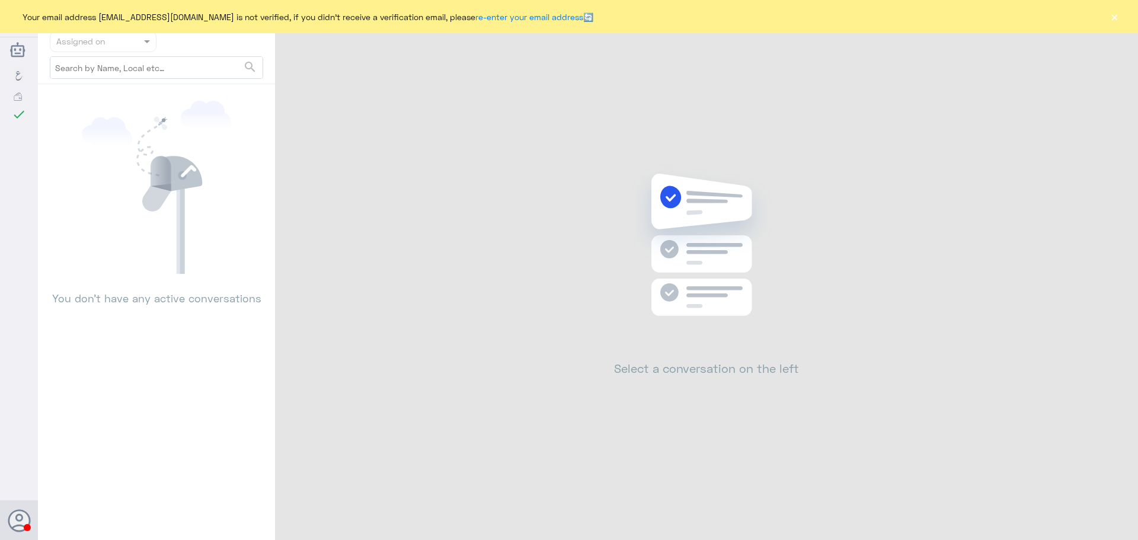
click at [1109, 17] on button "×" at bounding box center [1114, 17] width 12 height 12
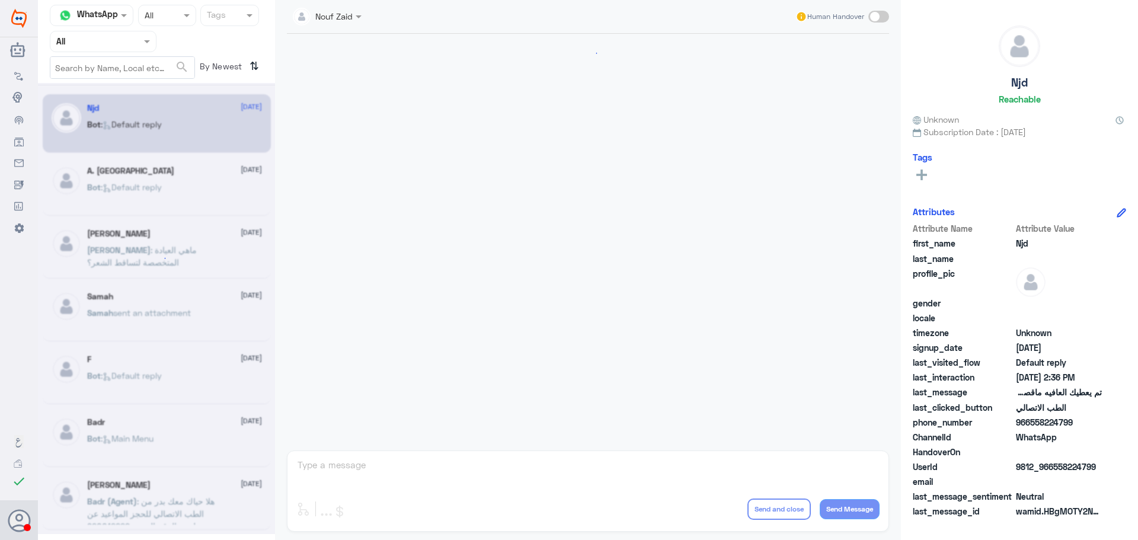
scroll to position [737, 0]
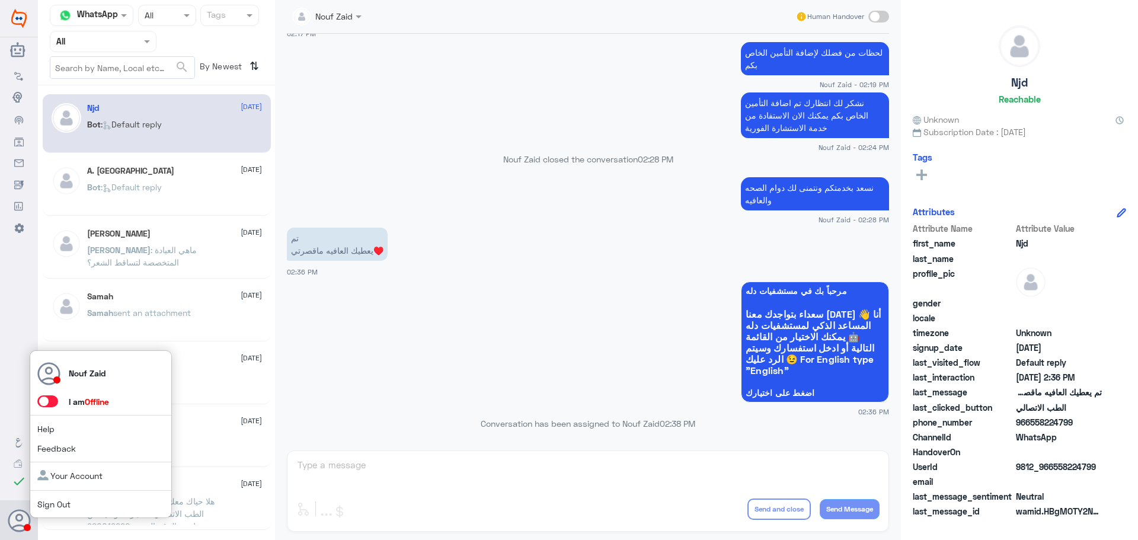
click at [56, 399] on span at bounding box center [47, 401] width 21 height 12
click at [0, 0] on input "checkbox" at bounding box center [0, 0] width 0 height 0
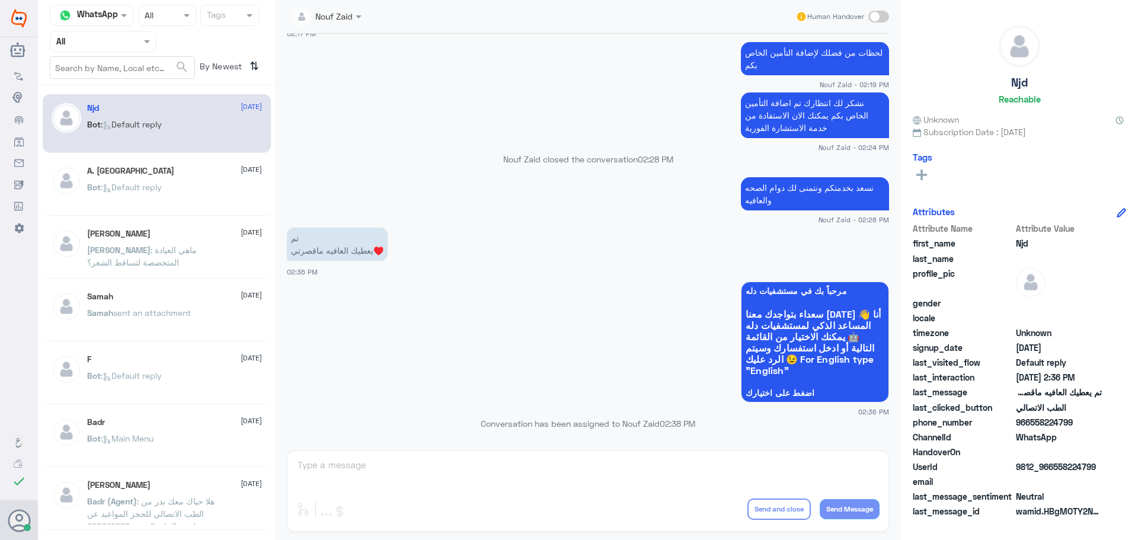
click at [91, 40] on input "text" at bounding box center [88, 41] width 65 height 14
click at [89, 126] on div "Your Inbox" at bounding box center [103, 120] width 107 height 27
click at [142, 41] on span at bounding box center [148, 41] width 15 height 12
click at [140, 64] on div "All" at bounding box center [103, 54] width 107 height 22
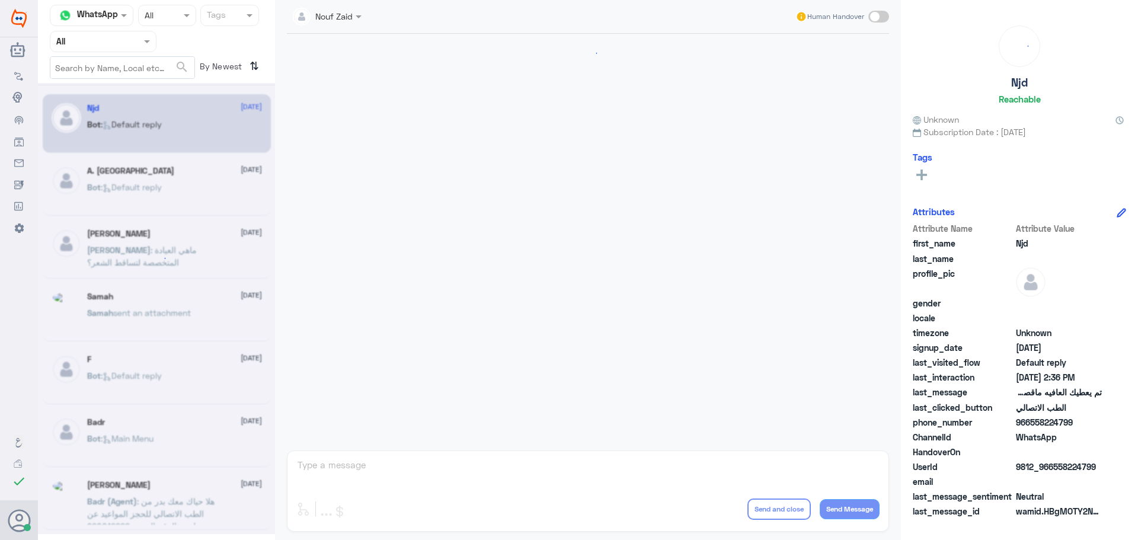
scroll to position [737, 0]
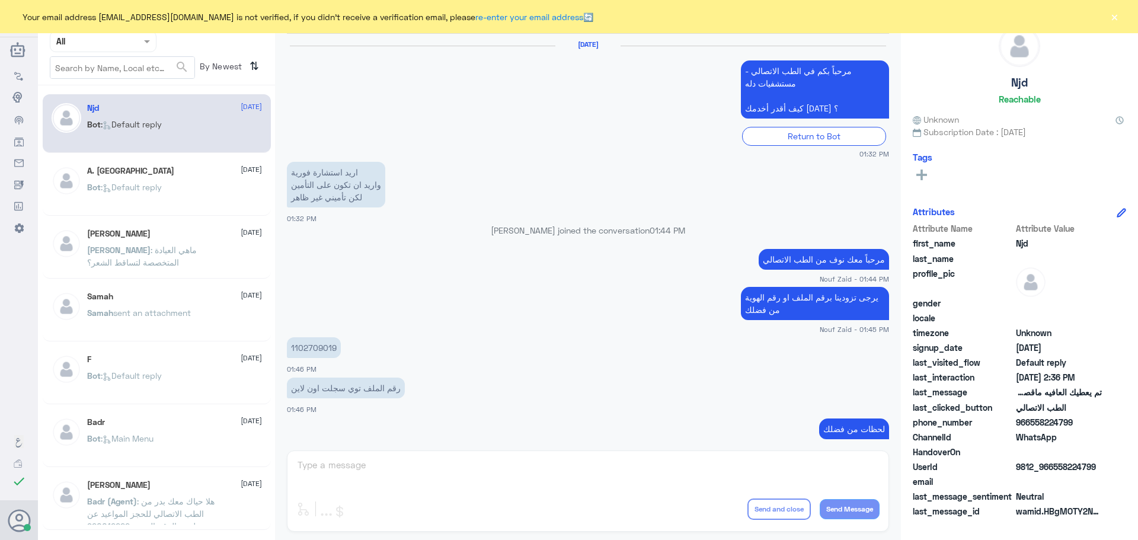
scroll to position [737, 0]
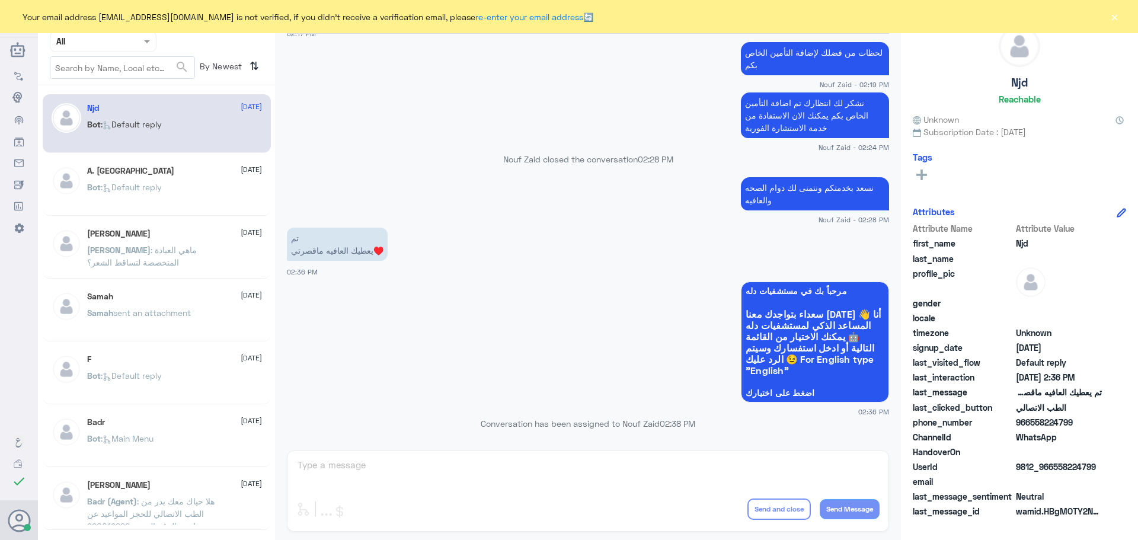
click at [1118, 17] on button "×" at bounding box center [1114, 17] width 12 height 12
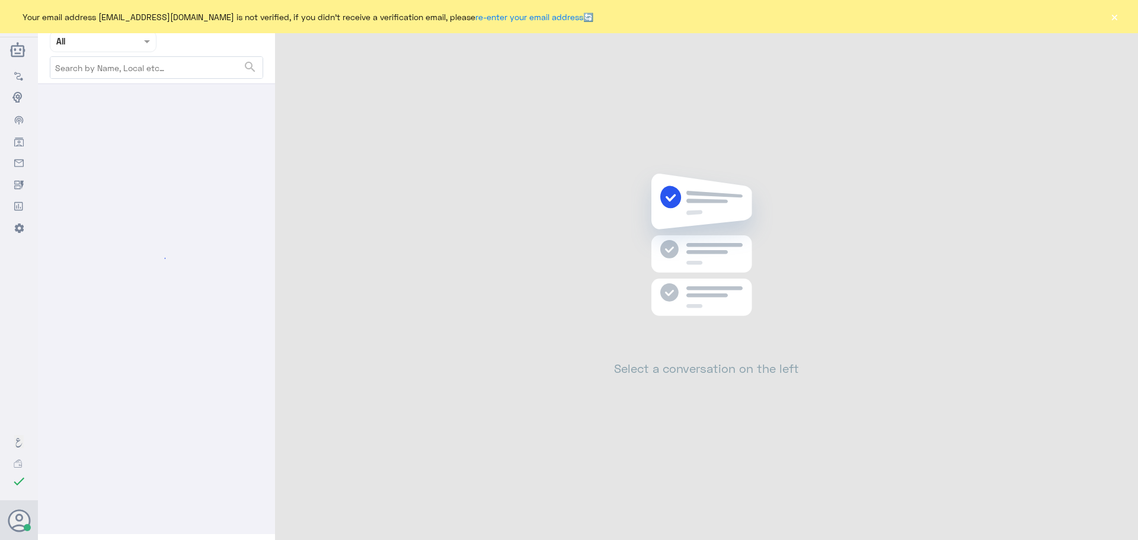
click at [1109, 9] on div "Your email address n_zaid@DallahHealth.com is not verified, if you didn't recei…" at bounding box center [569, 16] width 1138 height 33
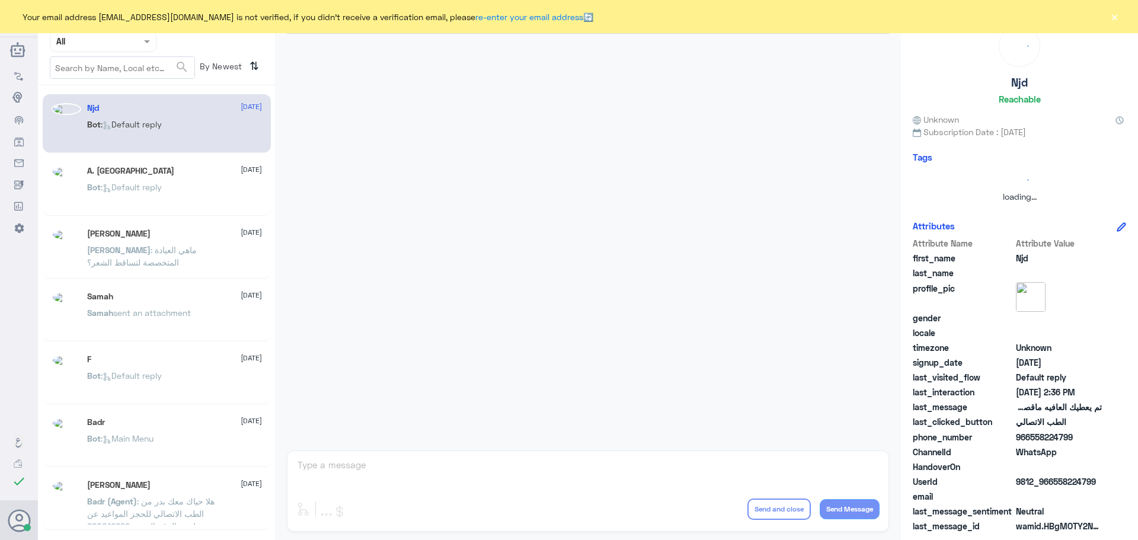
click at [1109, 13] on button "×" at bounding box center [1114, 17] width 12 height 12
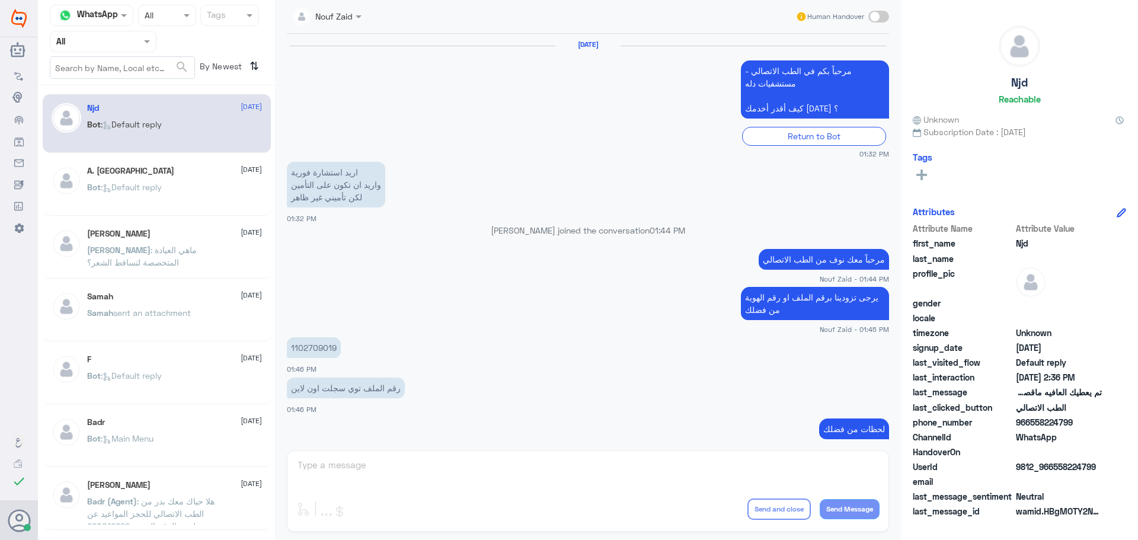
scroll to position [737, 0]
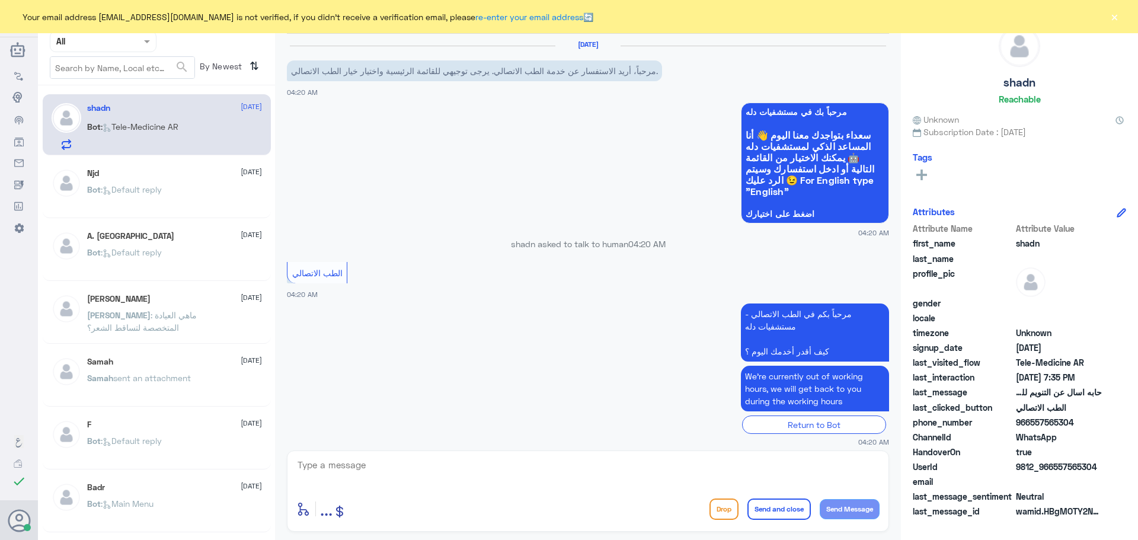
scroll to position [488, 0]
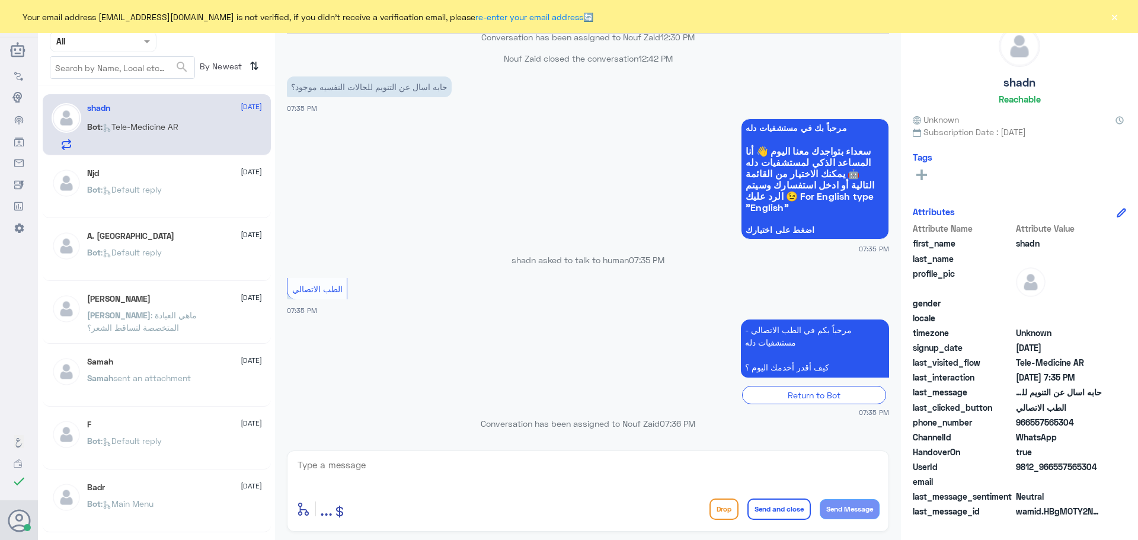
click at [1115, 15] on button "×" at bounding box center [1114, 17] width 12 height 12
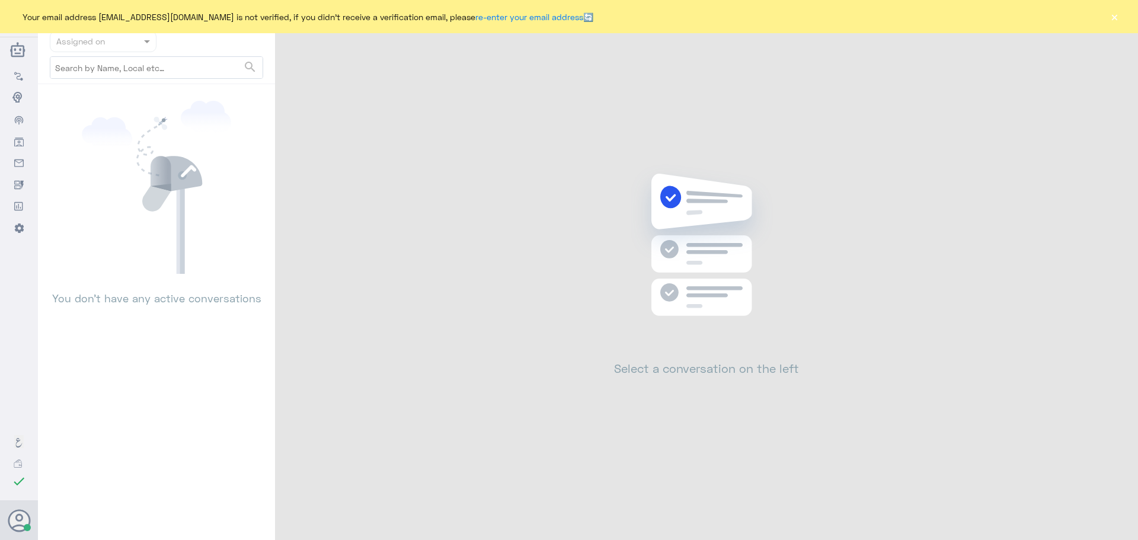
click at [1108, 18] on button "×" at bounding box center [1114, 17] width 12 height 12
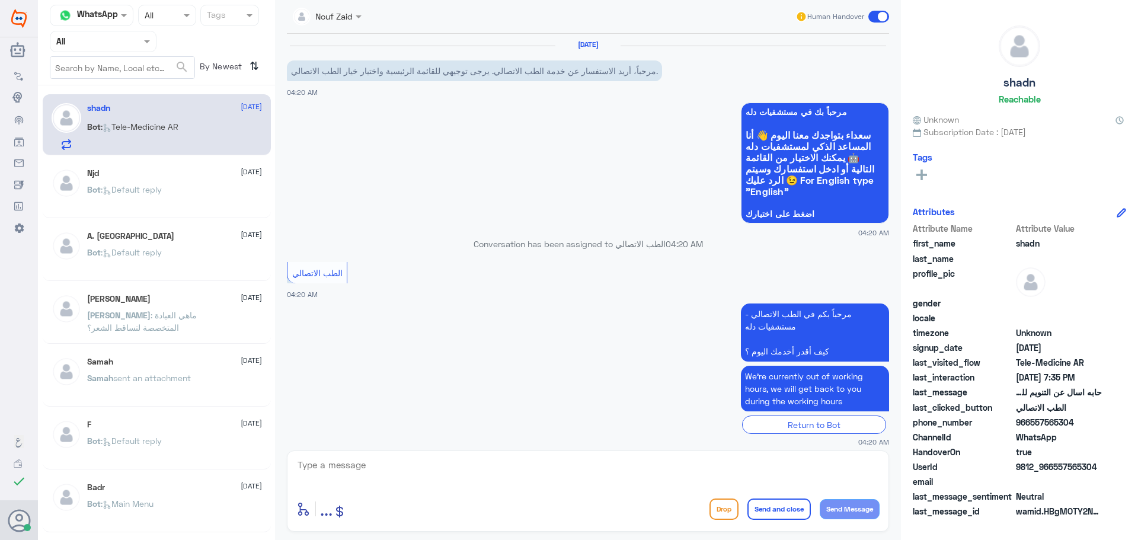
scroll to position [488, 0]
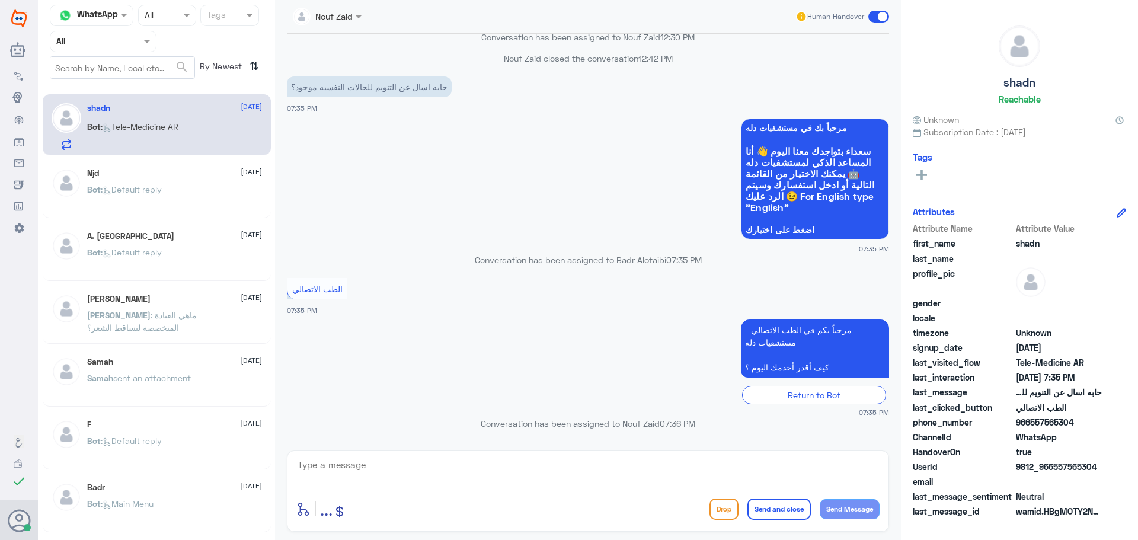
click at [458, 480] on textarea at bounding box center [587, 471] width 583 height 29
paste textarea "1467871"
type textarea "1467871"
drag, startPoint x: 387, startPoint y: 473, endPoint x: 249, endPoint y: 479, distance: 137.6
click at [249, 479] on div "Channel WhatsApp Status × All Tags Agent Filter All search By Newest ⇅ shadn 10…" at bounding box center [588, 271] width 1100 height 543
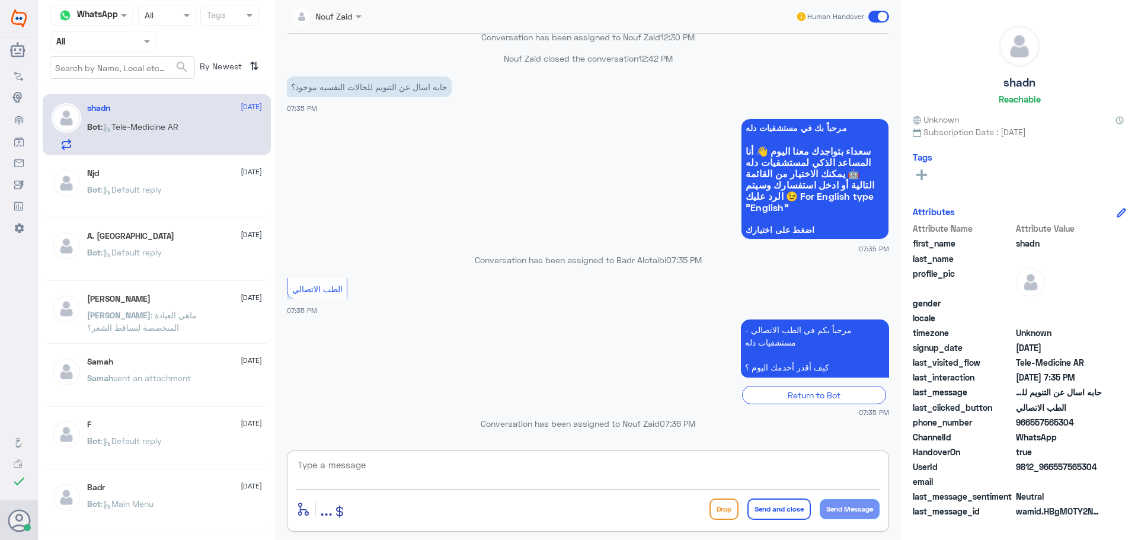
paste textarea "مرحباً معك نوف من الطب الاتصالي"
type textarea "مرحباً معك نوف من الطب الاتصالي"
drag, startPoint x: 726, startPoint y: 470, endPoint x: 917, endPoint y: 471, distance: 190.2
click at [917, 471] on div "Channel WhatsApp Status × All Tags Agent Filter All search By Newest ⇅ shadn 10…" at bounding box center [588, 271] width 1100 height 543
paste textarea "مرحباً معك نوف من الطب الاتصالي كيف اقدر أساعدك؟"
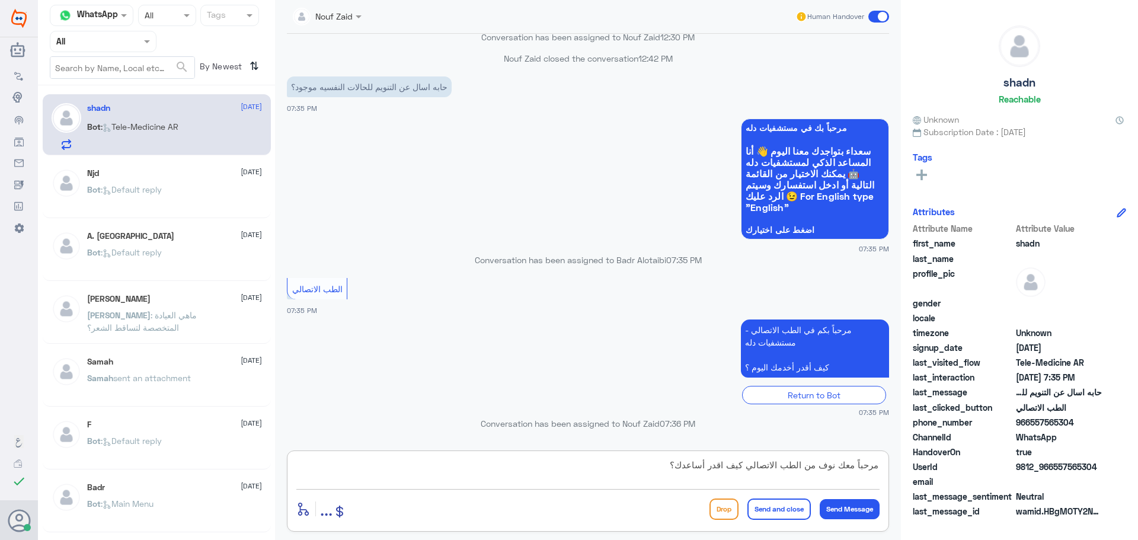
scroll to position [0, 0]
type textarea "مرحباً معك نوف من الطب الاتصالي كيف اقدر أساعدك؟"
click at [847, 500] on button "Send Message" at bounding box center [849, 509] width 60 height 20
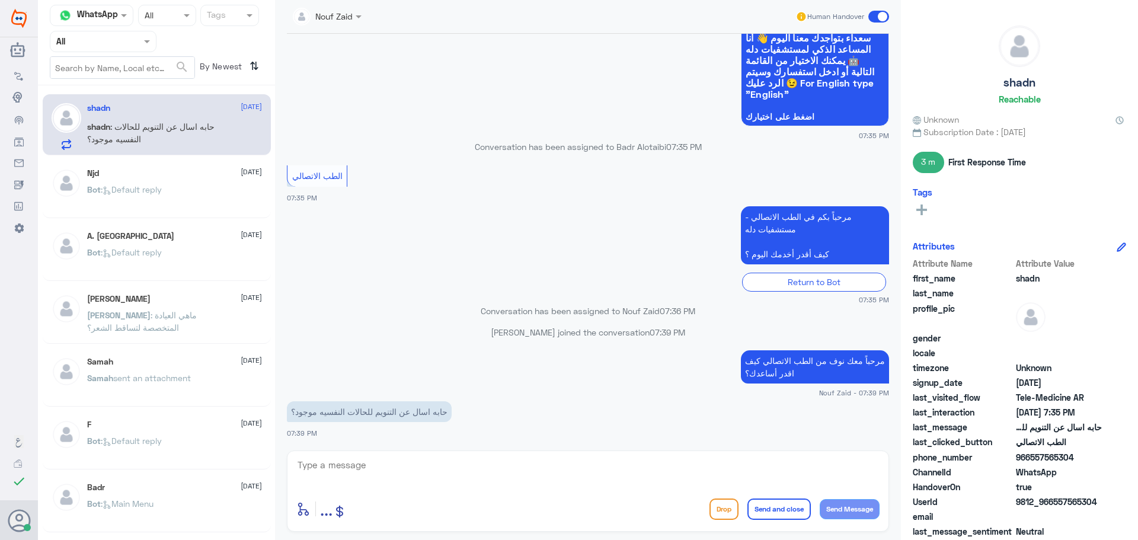
scroll to position [620, 0]
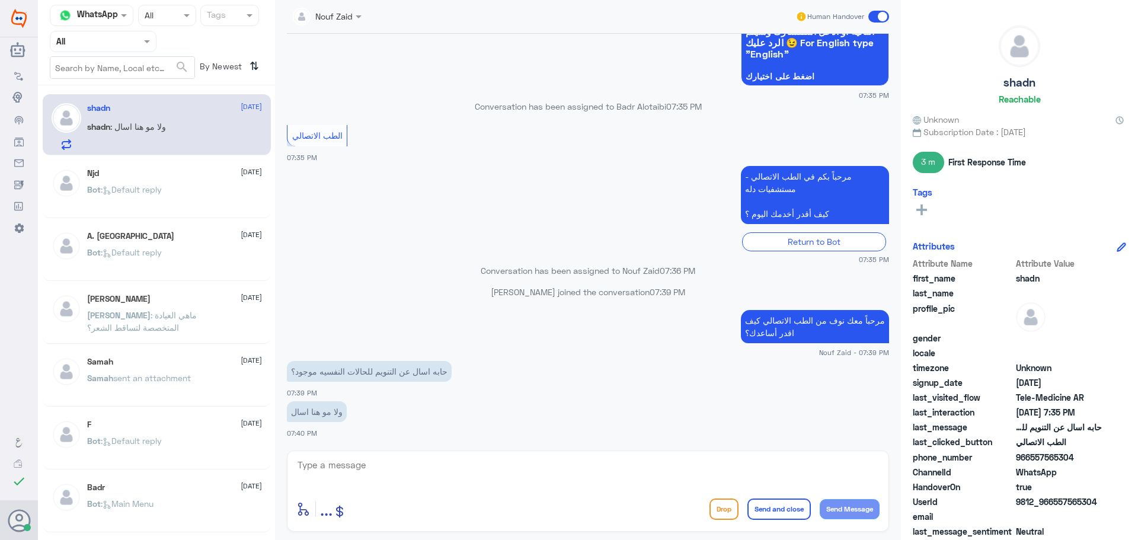
click at [463, 470] on textarea at bounding box center [587, 471] width 583 height 29
type textarea "i"
type textarea "هنا الطب الاتصالي لخدمة الاستشارة الفورية من خلال التطبيق"
click at [764, 515] on button "Send and close" at bounding box center [778, 508] width 63 height 21
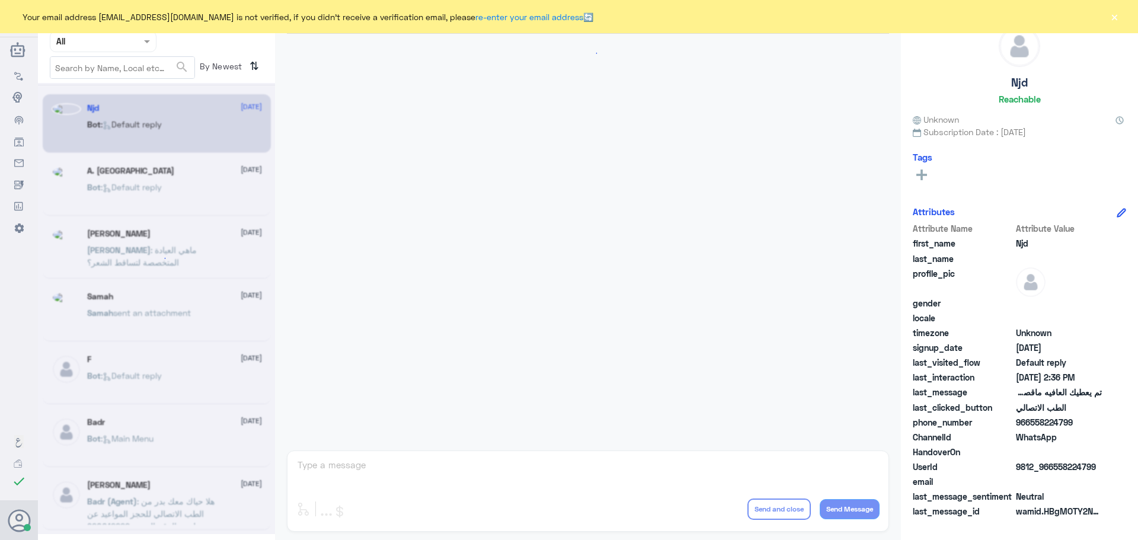
scroll to position [737, 0]
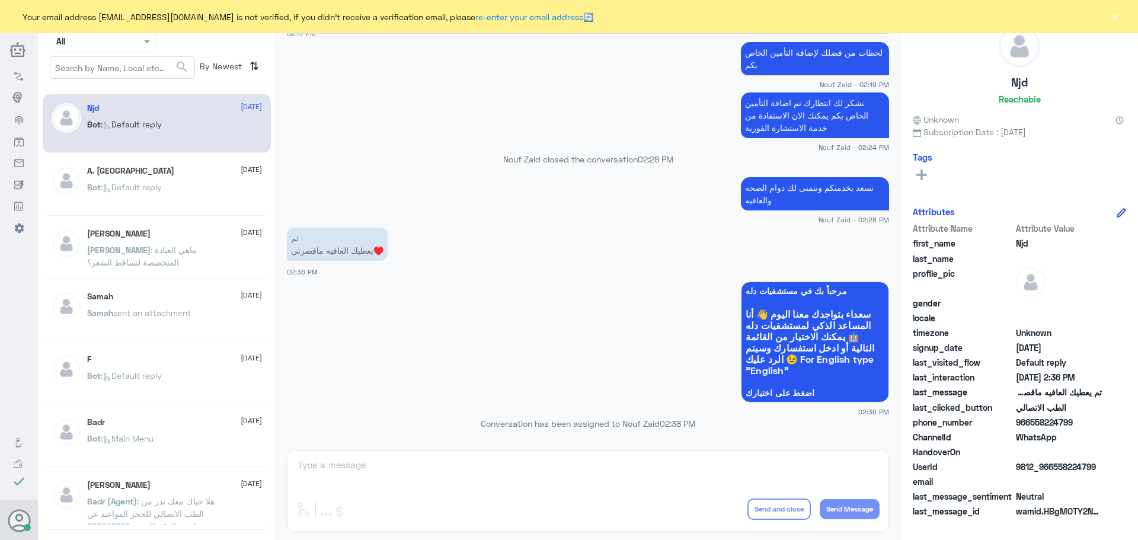
click at [1113, 18] on button "×" at bounding box center [1114, 17] width 12 height 12
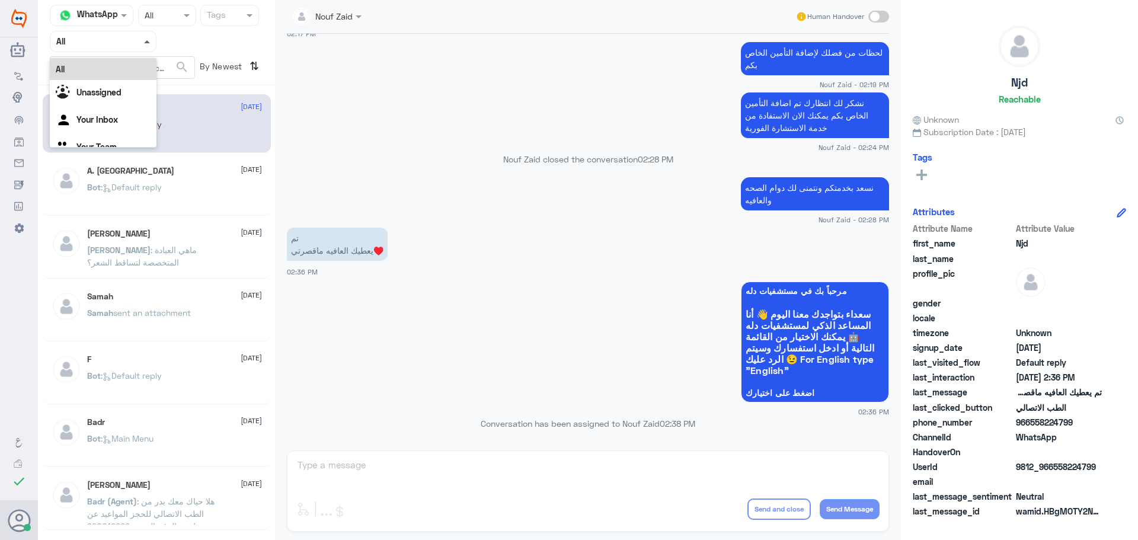
click at [146, 40] on span at bounding box center [147, 41] width 6 height 3
click at [147, 42] on span at bounding box center [147, 42] width 6 height 4
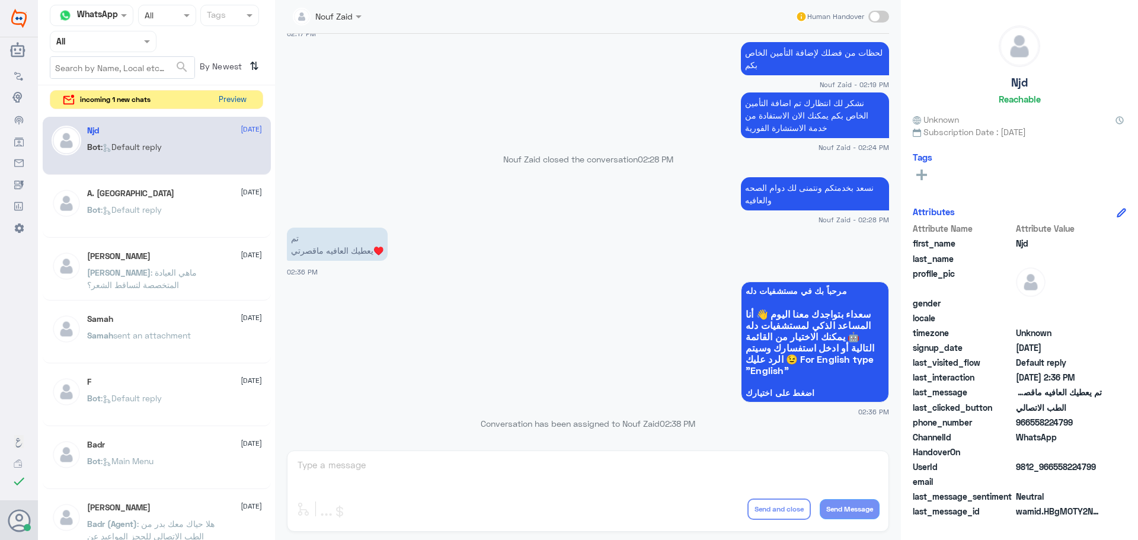
click at [243, 100] on button "Preview" at bounding box center [232, 100] width 37 height 18
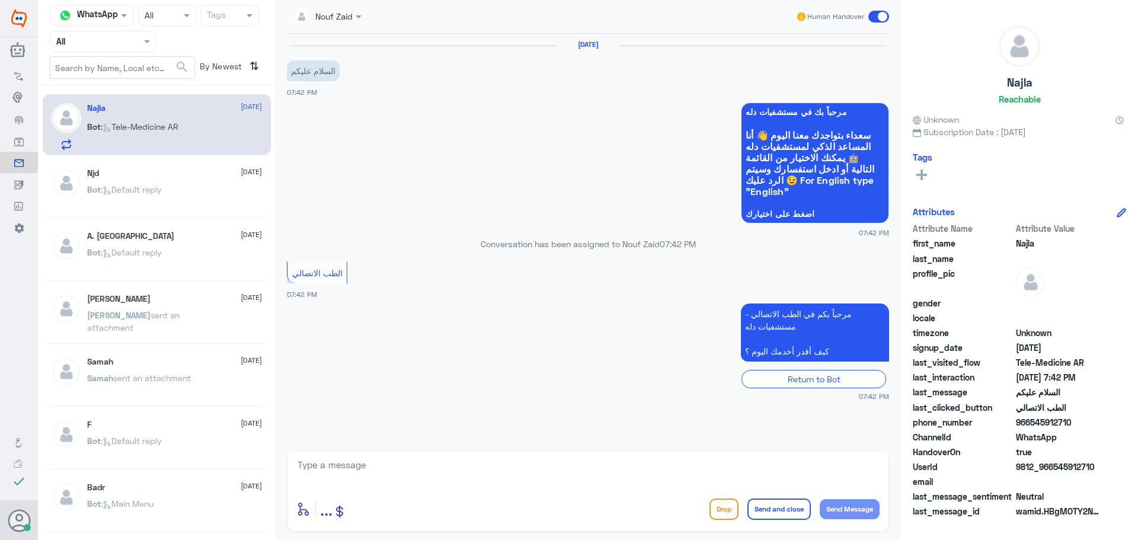
click at [349, 468] on textarea at bounding box center [587, 471] width 583 height 29
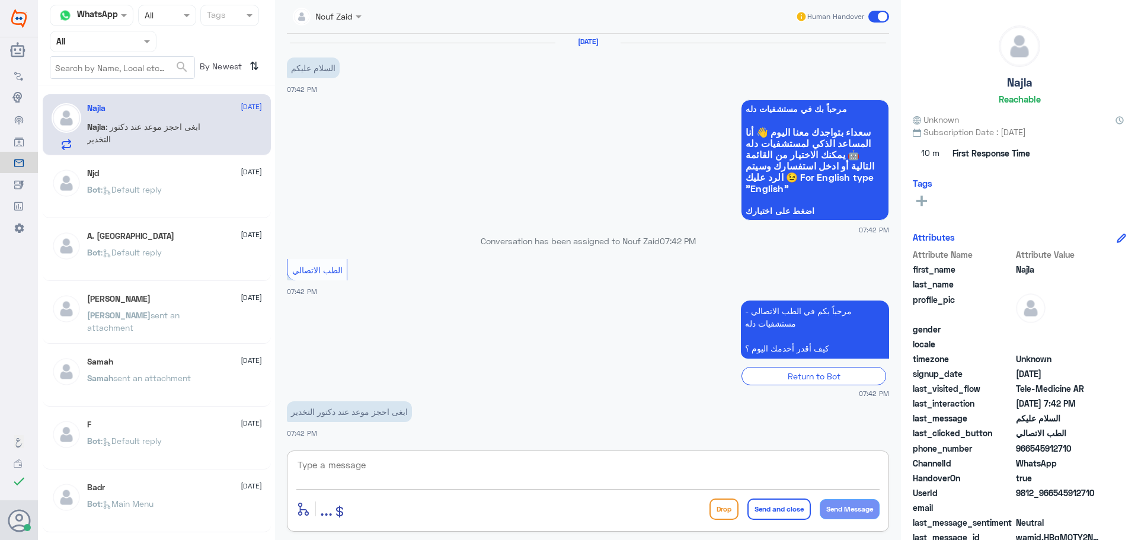
paste textarea "مرحباً معك نوف من الطب الاتصالي"
type textarea "مرحباً معك نوف من الطب الاتصالي"
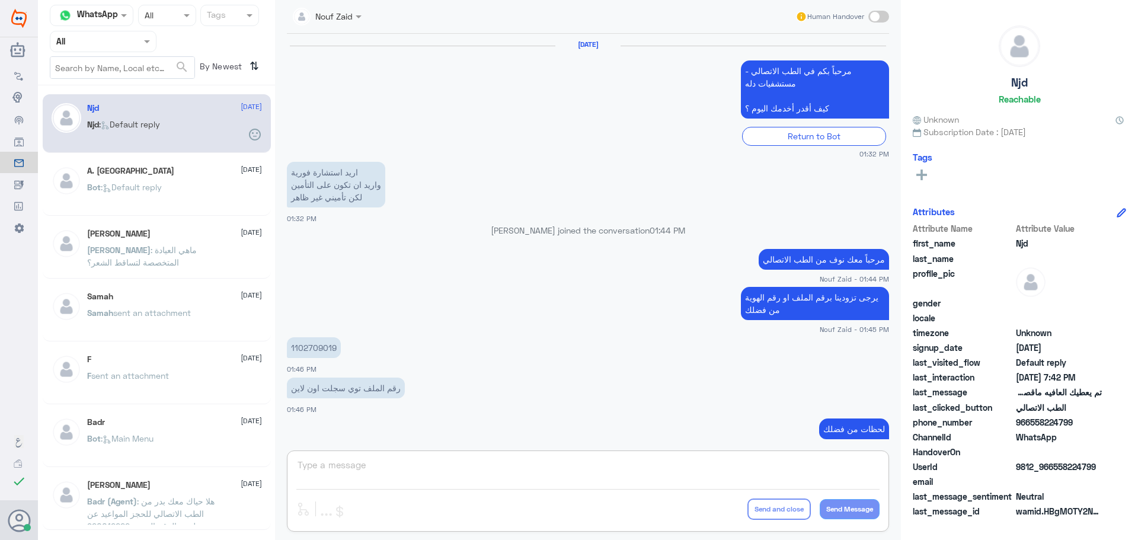
scroll to position [737, 0]
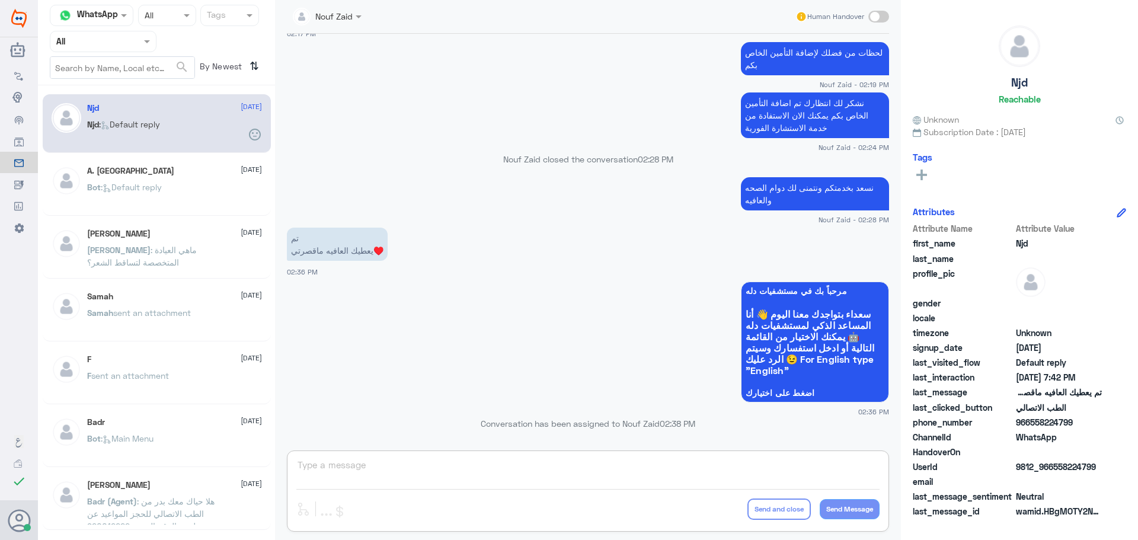
click at [79, 45] on input "text" at bounding box center [88, 41] width 65 height 14
click at [100, 139] on div "Your Team" at bounding box center [103, 148] width 107 height 27
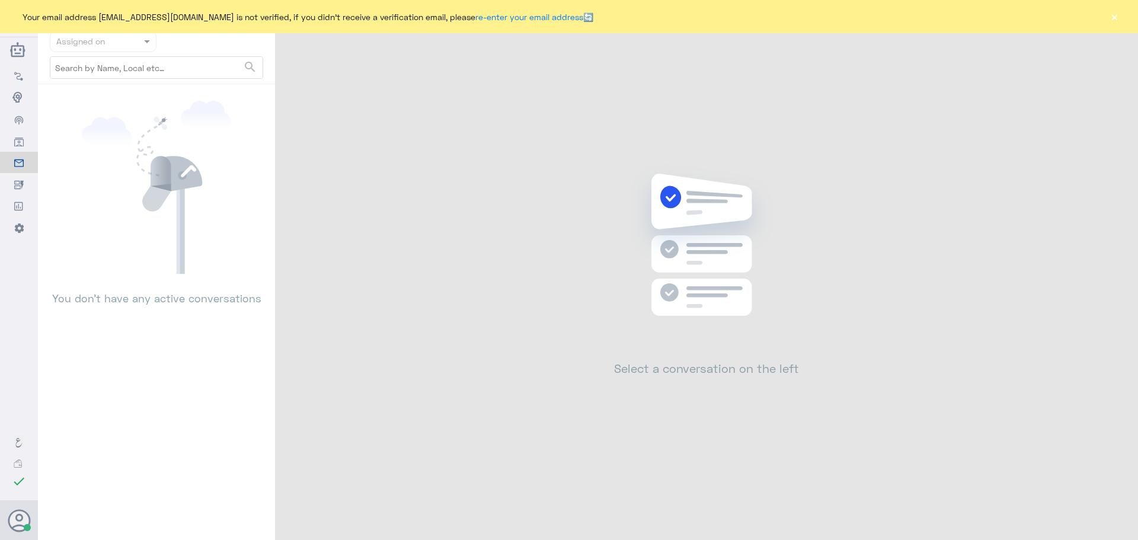
click at [1119, 18] on div "Your email address n_zaid@DallahHealth.com is not verified, if you didn't recei…" at bounding box center [569, 16] width 1138 height 33
click at [1119, 18] on button "×" at bounding box center [1114, 17] width 12 height 12
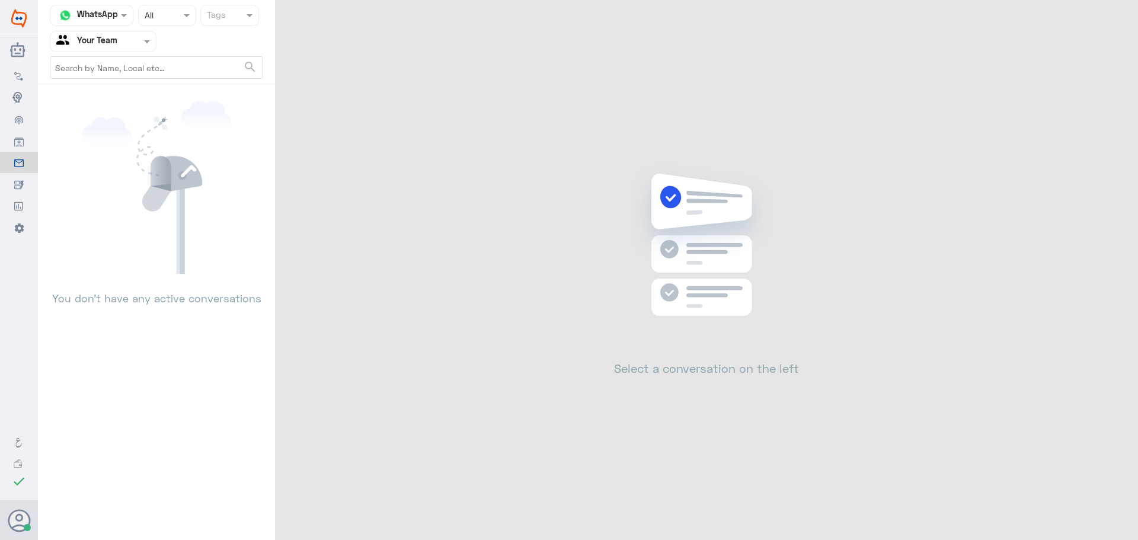
drag, startPoint x: 92, startPoint y: 42, endPoint x: 92, endPoint y: 54, distance: 11.9
click at [92, 47] on input "text" at bounding box center [88, 41] width 65 height 14
click at [92, 66] on div "All" at bounding box center [103, 69] width 107 height 22
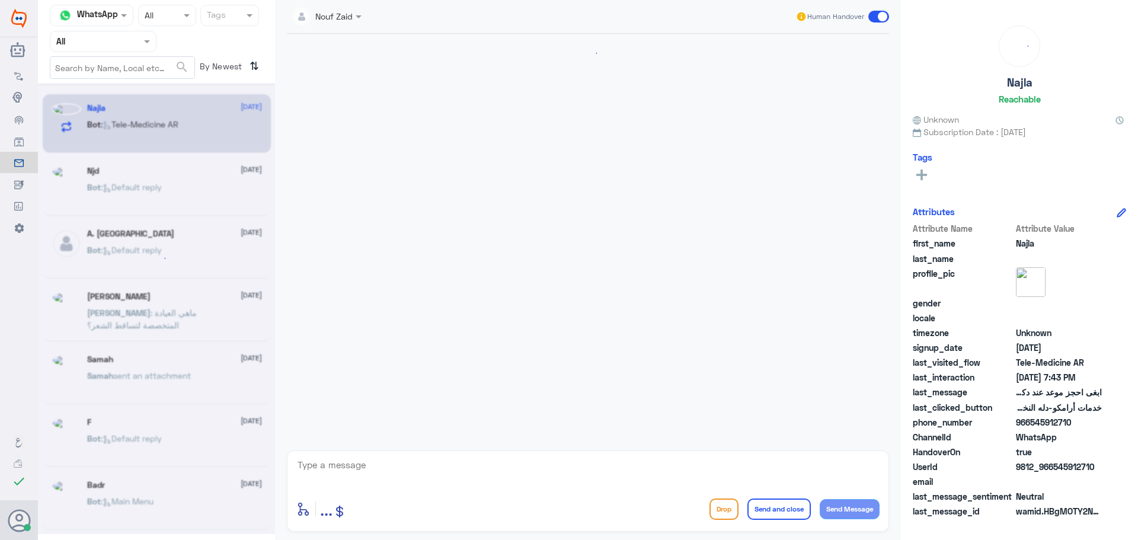
scroll to position [83, 0]
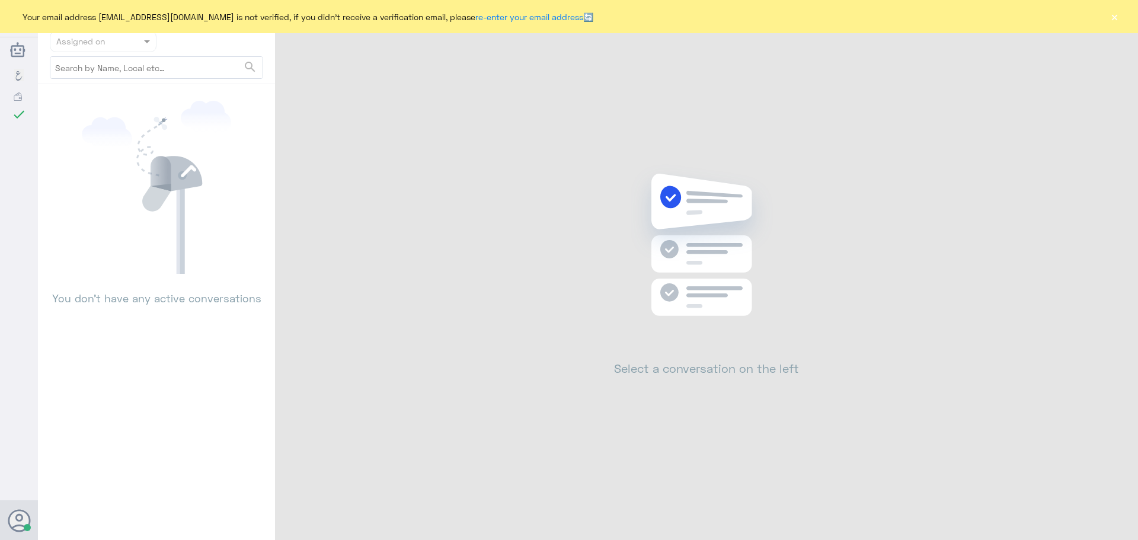
click at [1118, 20] on button "×" at bounding box center [1114, 17] width 12 height 12
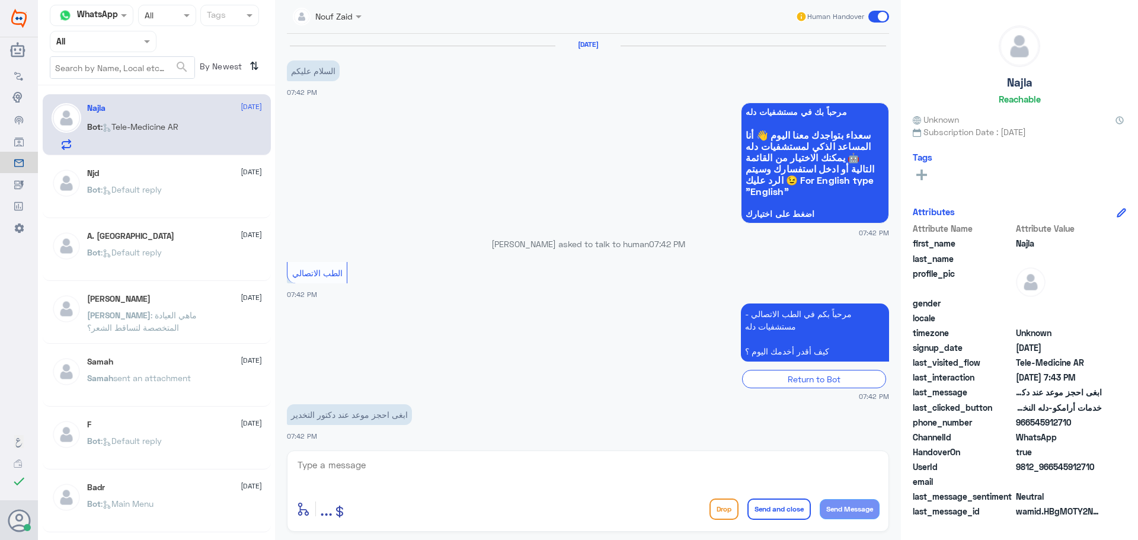
scroll to position [83, 0]
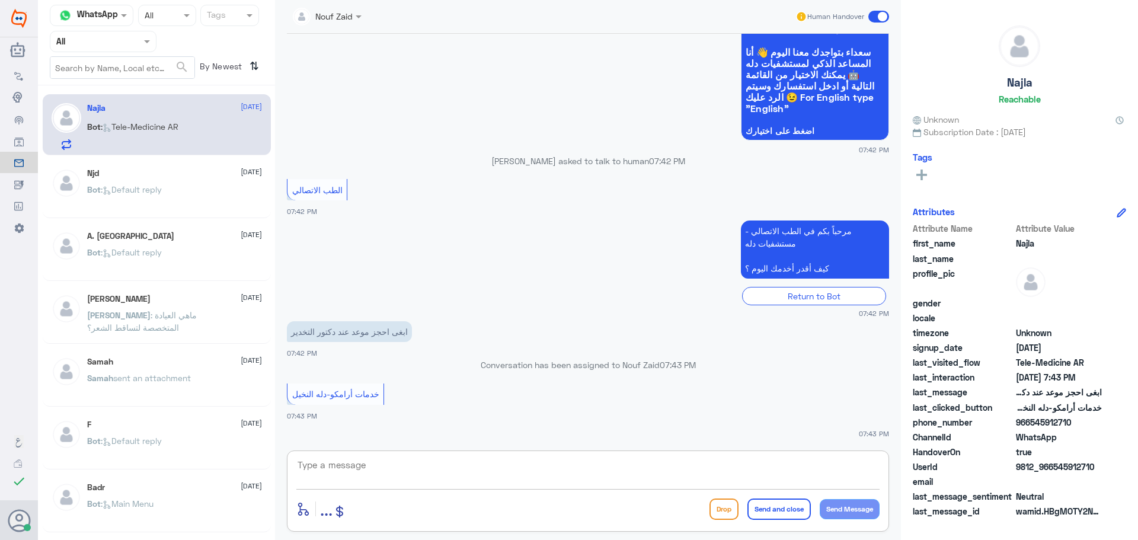
click at [516, 477] on textarea at bounding box center [587, 471] width 583 height 29
paste textarea "مرحباً معك نوف من الطب الاتصالي"
type textarea "مرحباً معك نوف من الطب الاتصالي"
drag, startPoint x: 545, startPoint y: 446, endPoint x: 553, endPoint y: 456, distance: 13.0
click at [550, 449] on div "Nouf Zaid Human Handover [DATE] السلام عليكم 07:42 PM مرحباً بك في مستشفيات دله…" at bounding box center [588, 271] width 626 height 543
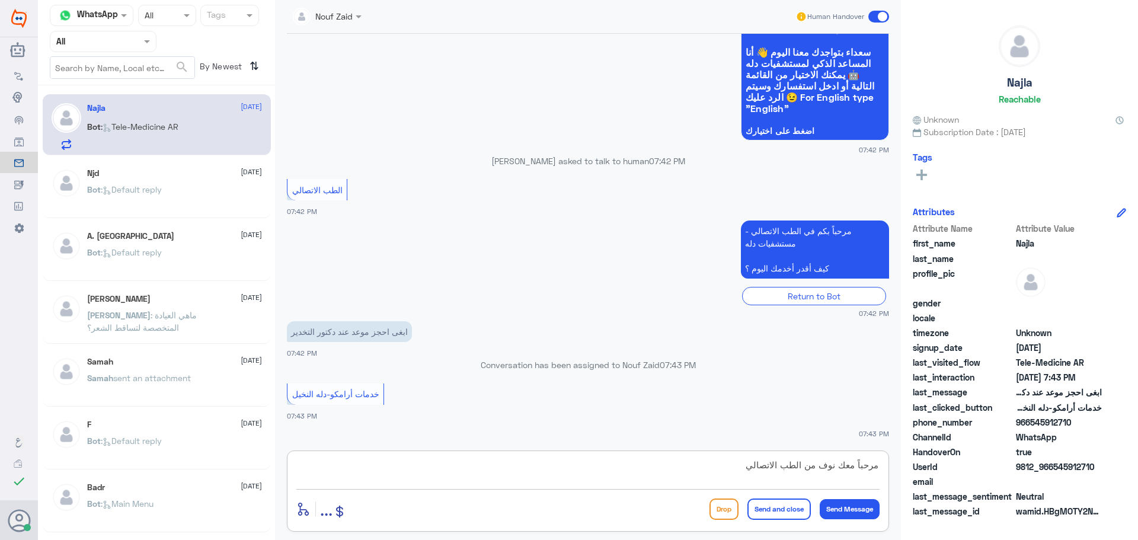
drag, startPoint x: 558, startPoint y: 463, endPoint x: 946, endPoint y: 440, distance: 388.2
click at [946, 440] on div "Channel WhatsApp Status × All Tags Agent Filter All search By Newest ⇅ Najla [D…" at bounding box center [588, 271] width 1100 height 543
click at [855, 465] on textarea "ر" at bounding box center [587, 471] width 583 height 29
type textarea "ر"
drag, startPoint x: 855, startPoint y: 465, endPoint x: 885, endPoint y: 461, distance: 30.5
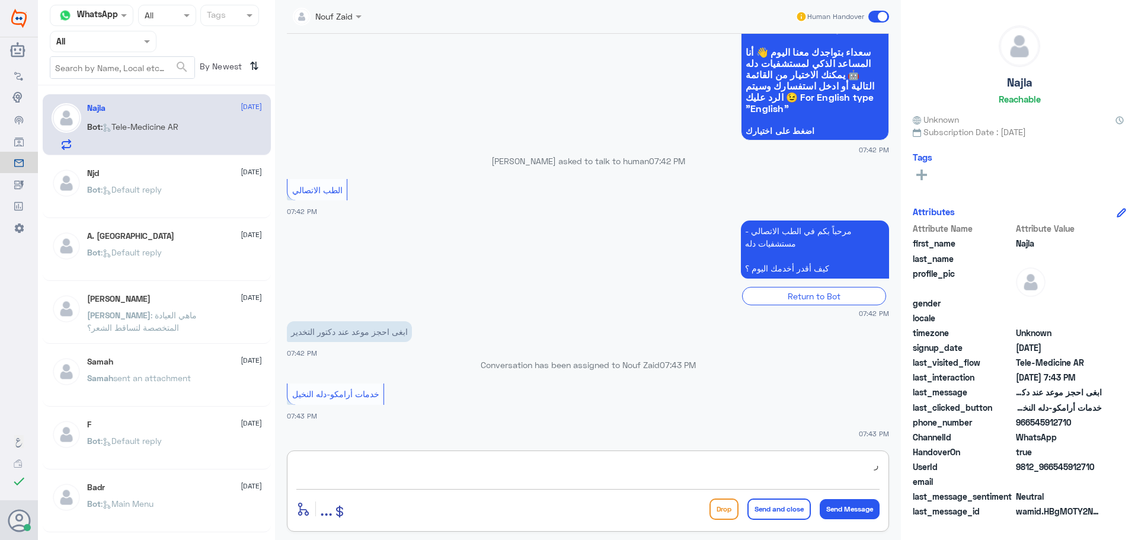
click at [885, 461] on div "ر enter flow name ... Drop Send and close Send Message" at bounding box center [588, 490] width 602 height 81
paste textarea "مرحباً معك نوف من الطب الاتصالي كيف اقدر أساعدك؟"
type textarea "مرحباً معك نوف من الطب الاتصالي كيف اقدر أساعدك؟"
click at [844, 502] on button "Send Message" at bounding box center [849, 509] width 60 height 20
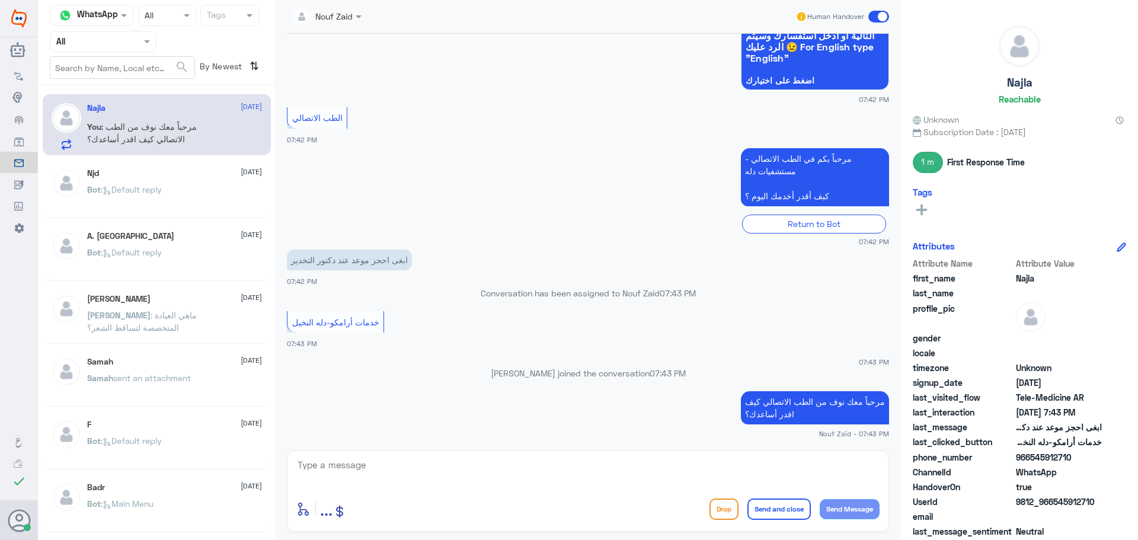
scroll to position [174, 0]
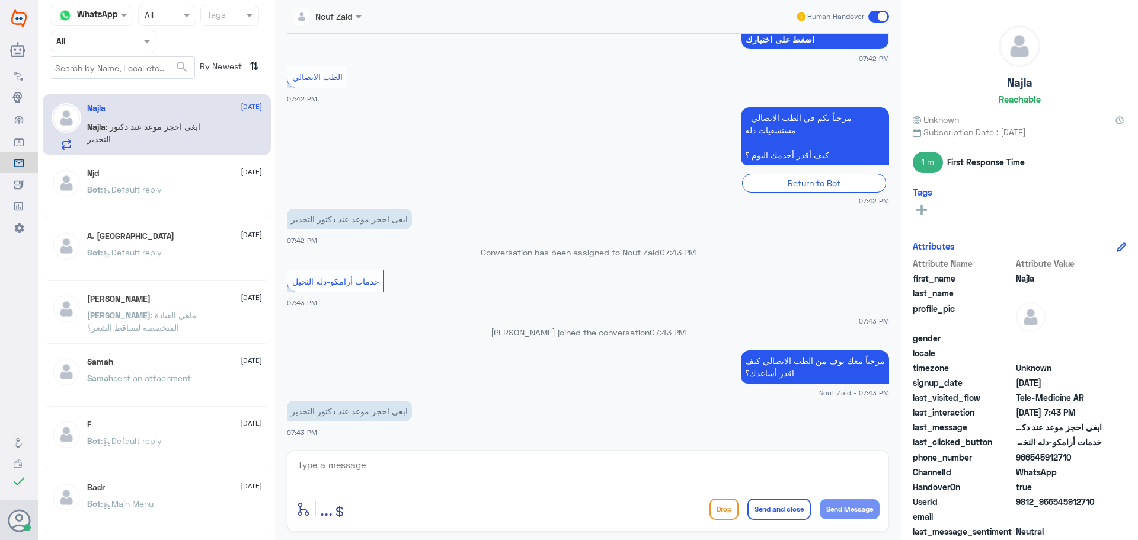
click at [588, 462] on textarea at bounding box center [587, 471] width 583 height 29
click at [554, 477] on textarea at bounding box center [587, 471] width 583 height 29
drag, startPoint x: 1055, startPoint y: 499, endPoint x: 1134, endPoint y: 508, distance: 80.0
click at [1134, 508] on div "Najla Reachable Unknown Subscription Date : 08/10/2025 1 m First Response Time …" at bounding box center [1019, 271] width 237 height 543
copy span "545912710"
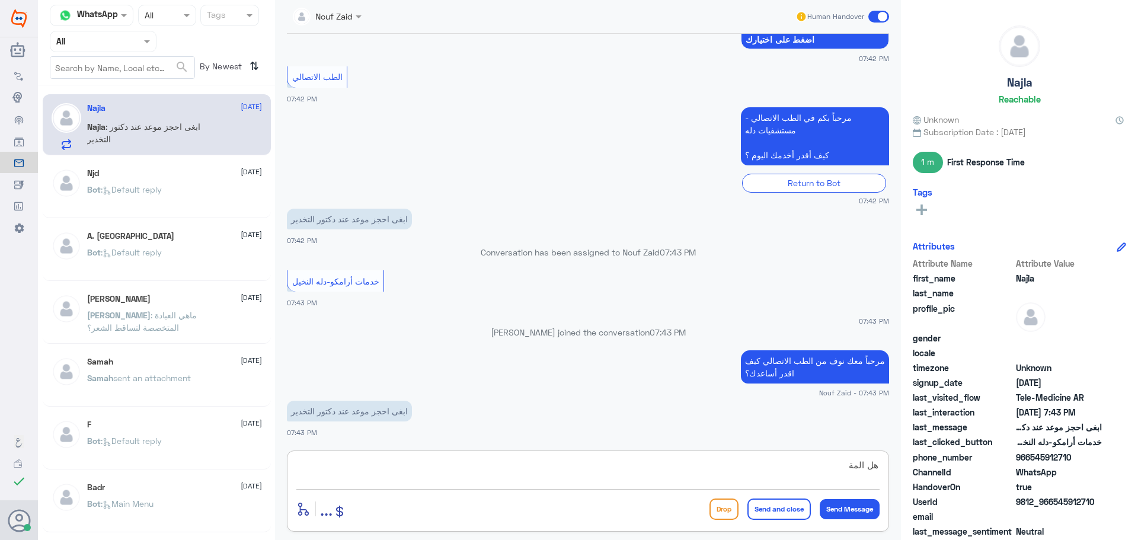
click at [645, 466] on textarea "هل المة" at bounding box center [587, 471] width 583 height 29
type textarea "هل الموعد المراد حجزه في دله النخيل؟"
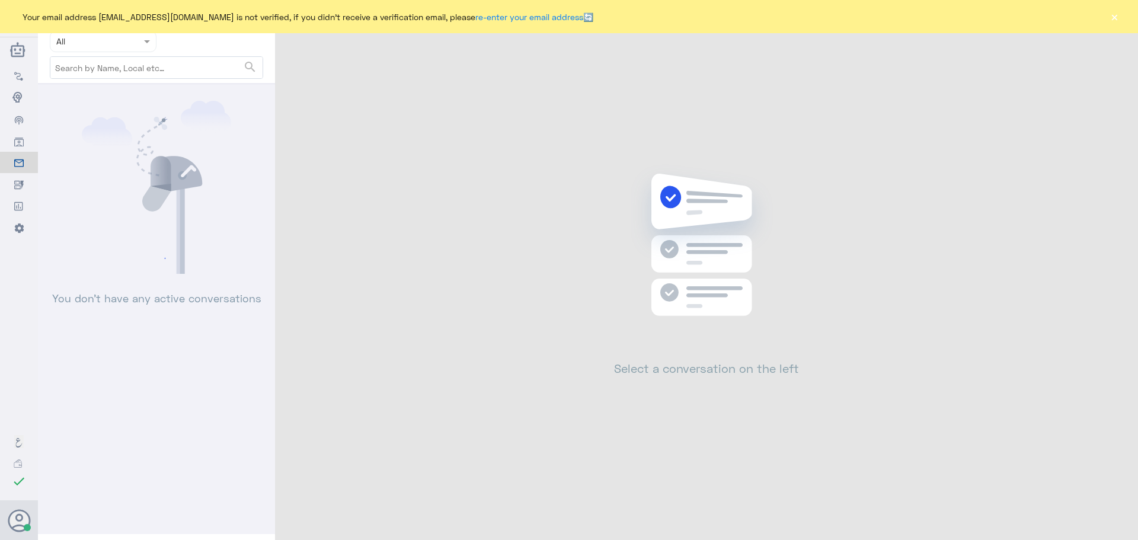
click at [1113, 23] on button "×" at bounding box center [1114, 17] width 12 height 12
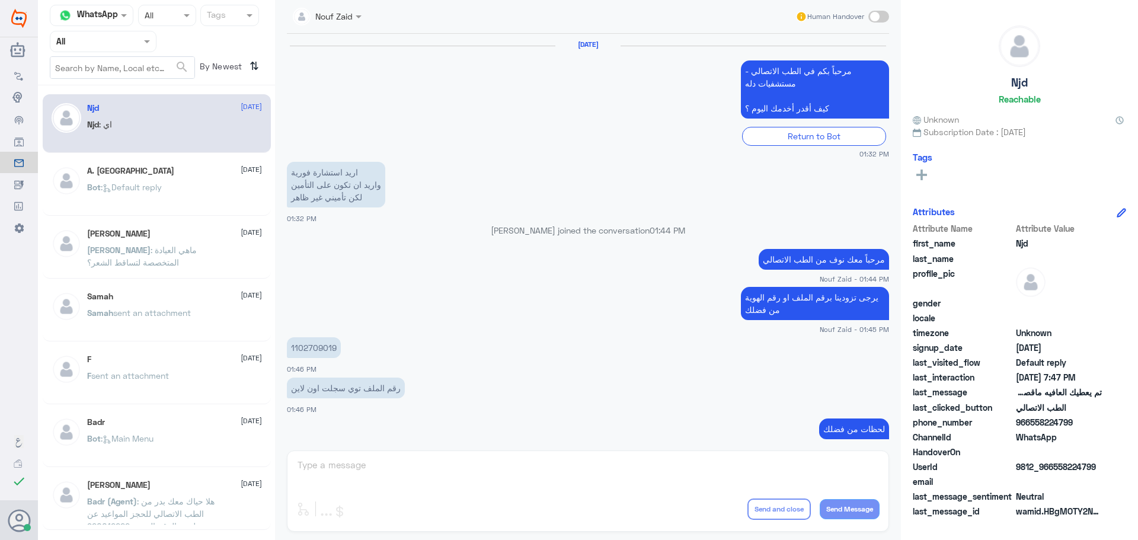
scroll to position [737, 0]
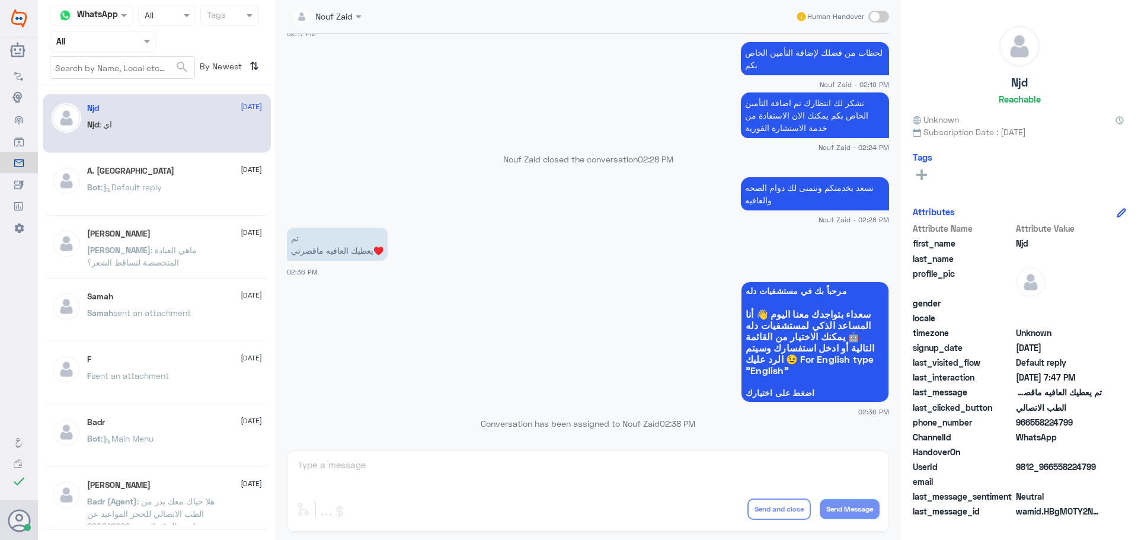
click at [130, 114] on div "Njd [DATE] Njd : اي" at bounding box center [174, 125] width 175 height 44
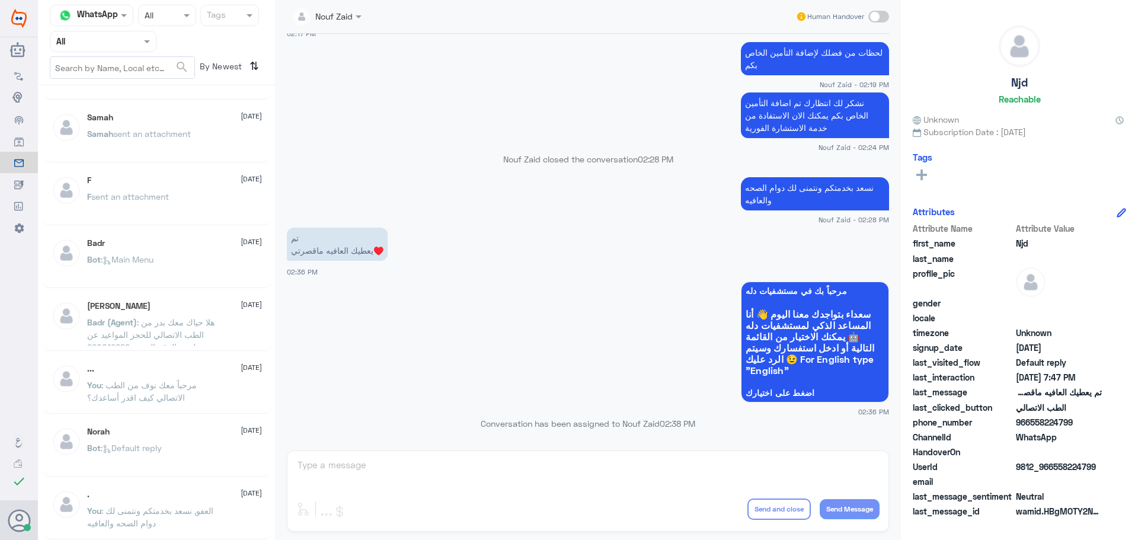
scroll to position [6, 0]
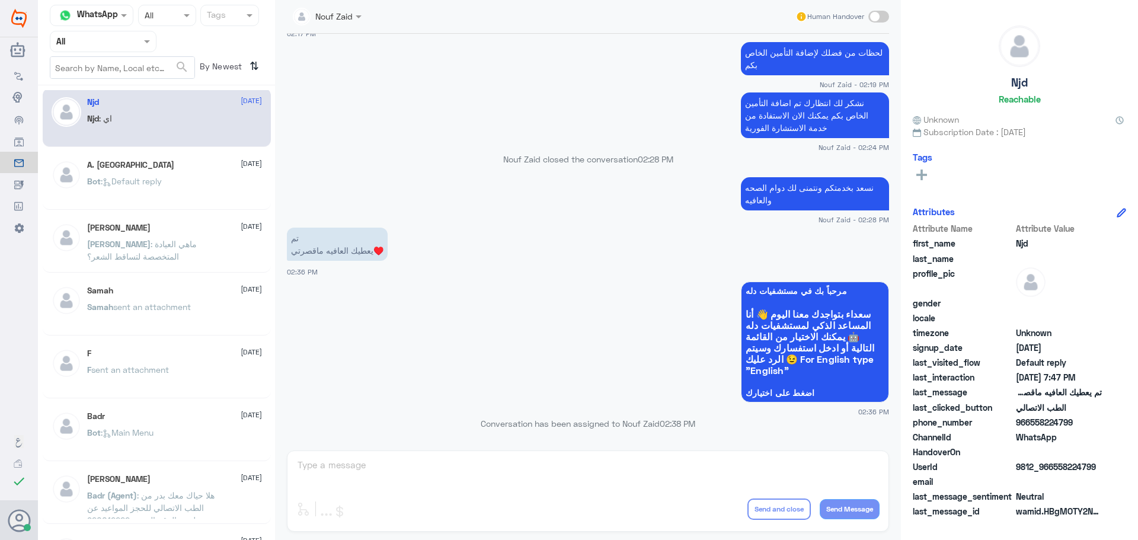
click at [177, 165] on div "A. Turki [DATE]" at bounding box center [174, 165] width 175 height 10
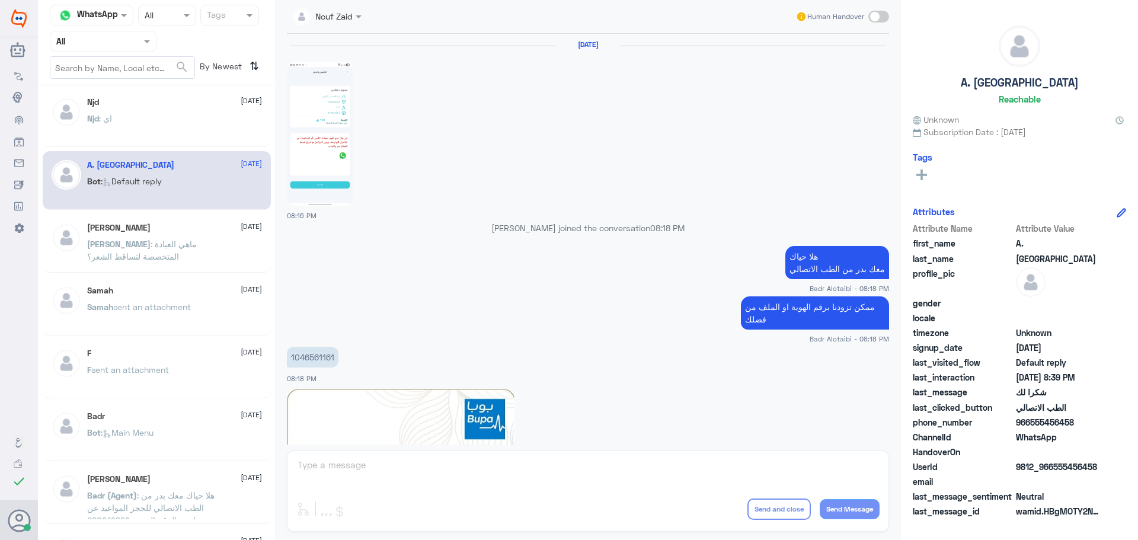
click at [174, 127] on div "Njd : اي" at bounding box center [174, 128] width 175 height 27
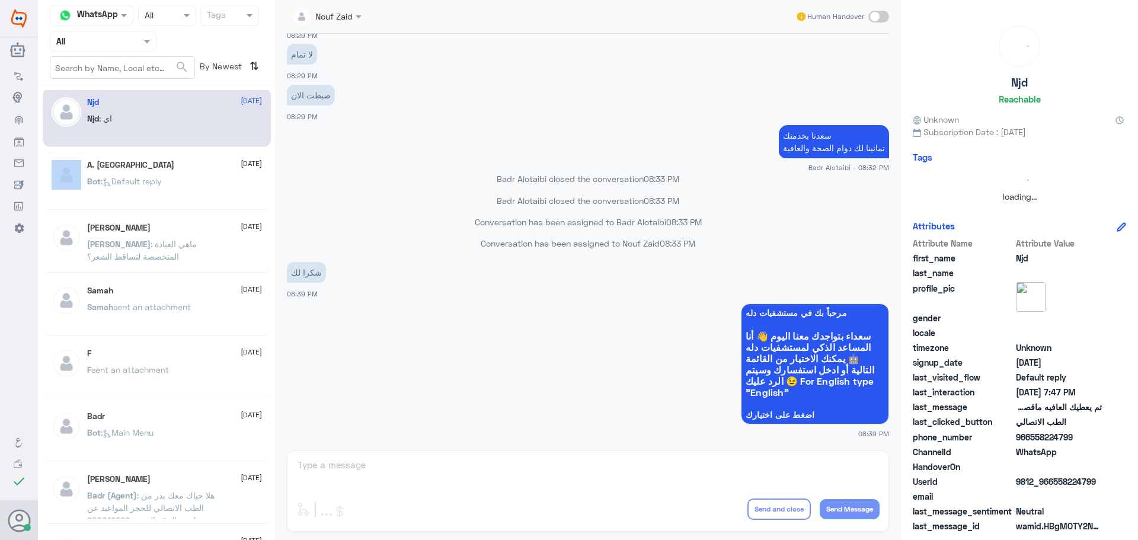
click at [174, 127] on div "Njd : اي" at bounding box center [174, 128] width 175 height 27
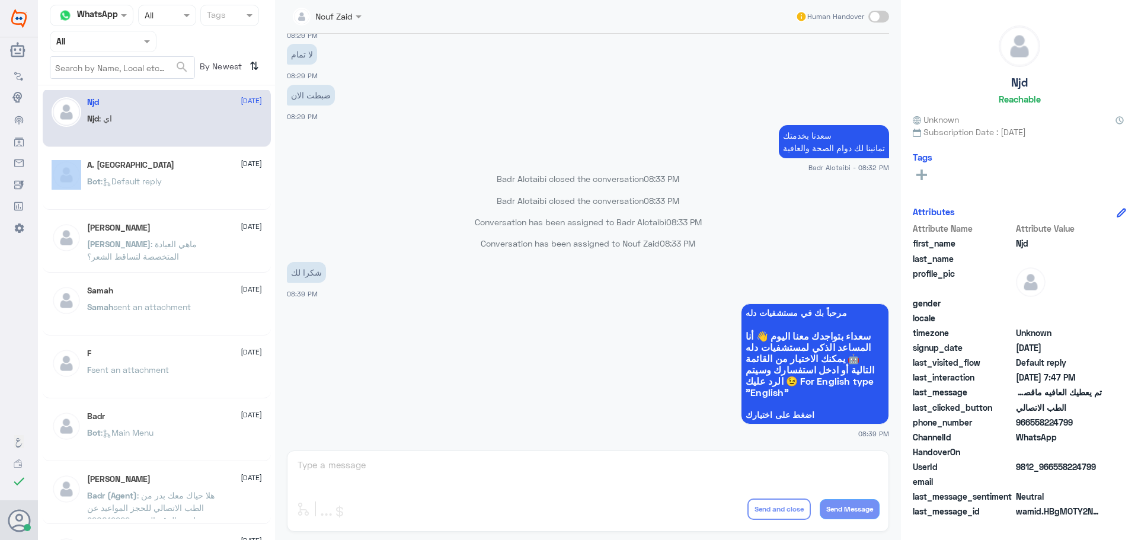
click at [174, 127] on div "Njd : اي" at bounding box center [174, 128] width 175 height 27
drag, startPoint x: 174, startPoint y: 207, endPoint x: 173, endPoint y: 191, distance: 16.0
click at [174, 199] on div "A. Turki [DATE] Bot : Default reply" at bounding box center [157, 180] width 228 height 59
click at [173, 157] on div "A. Turki [DATE] Bot : Default reply" at bounding box center [157, 180] width 228 height 59
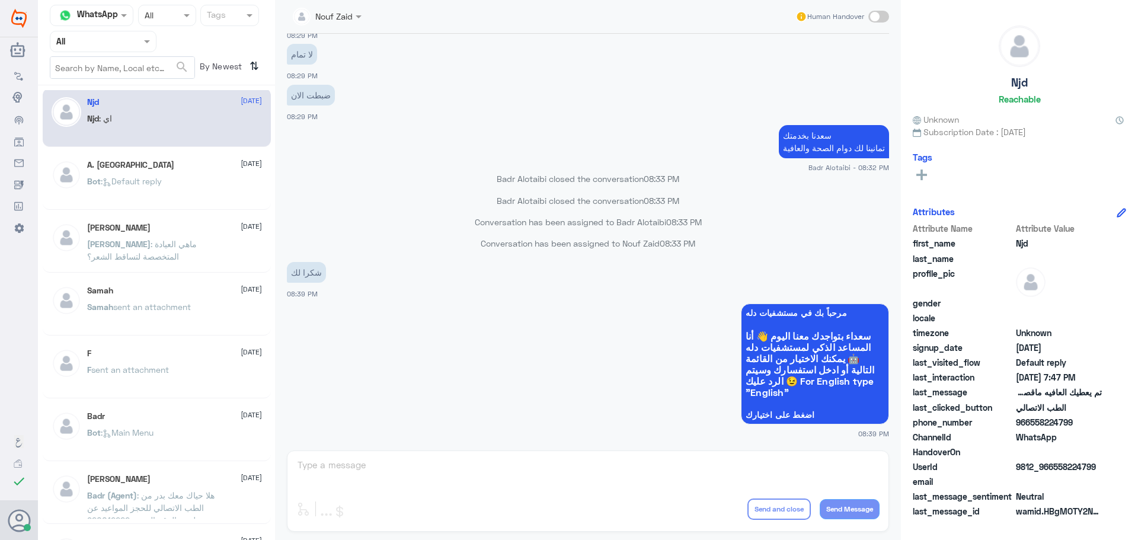
click at [172, 133] on div "Njd : اي" at bounding box center [174, 128] width 175 height 27
click at [170, 165] on div "A. Turki [DATE]" at bounding box center [174, 165] width 175 height 10
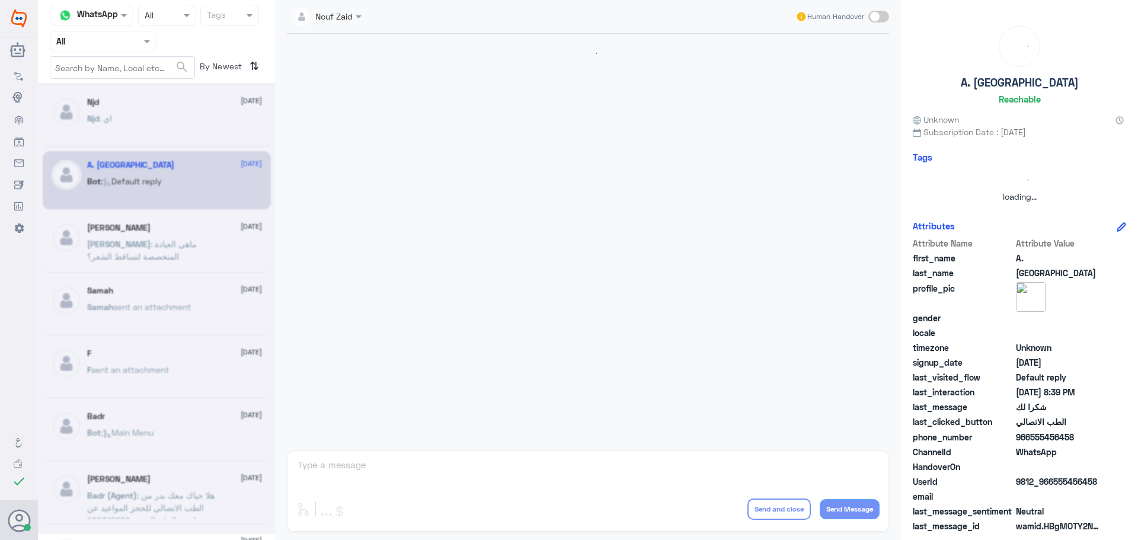
click at [164, 174] on div at bounding box center [156, 308] width 237 height 451
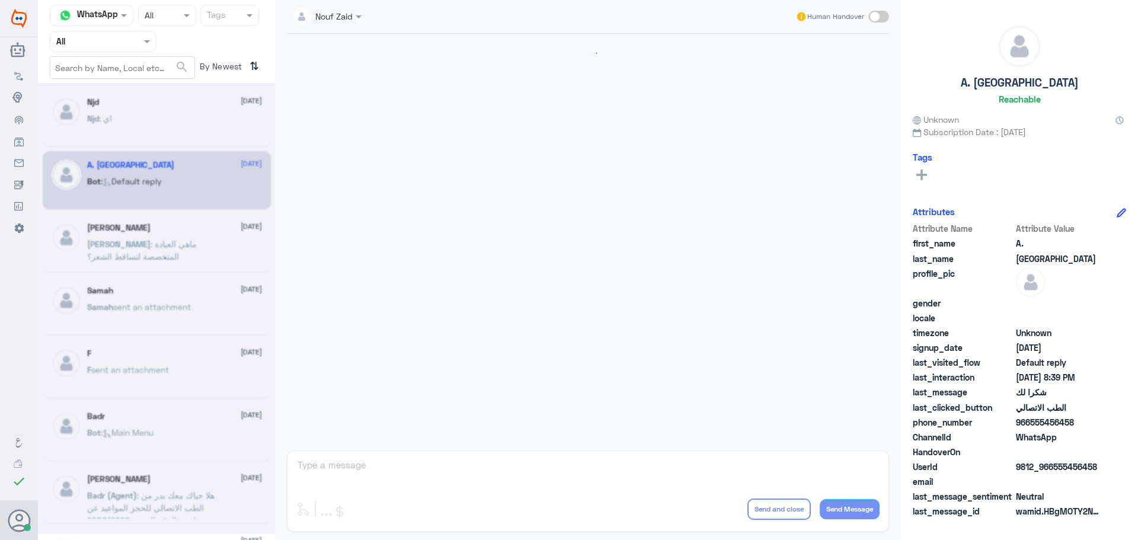
scroll to position [828, 0]
click at [149, 127] on div "Njd : اي" at bounding box center [174, 128] width 175 height 27
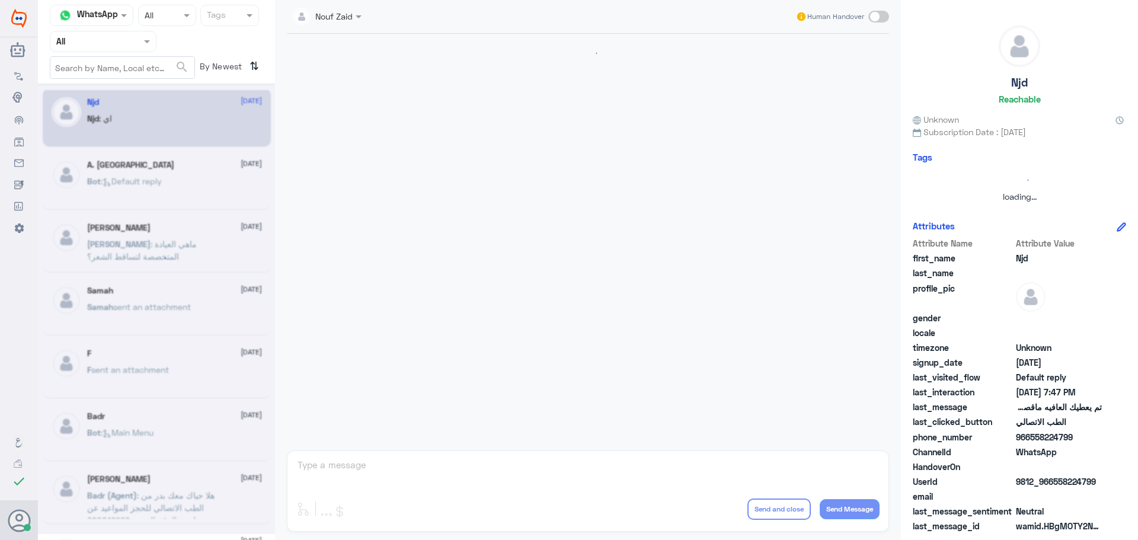
scroll to position [737, 0]
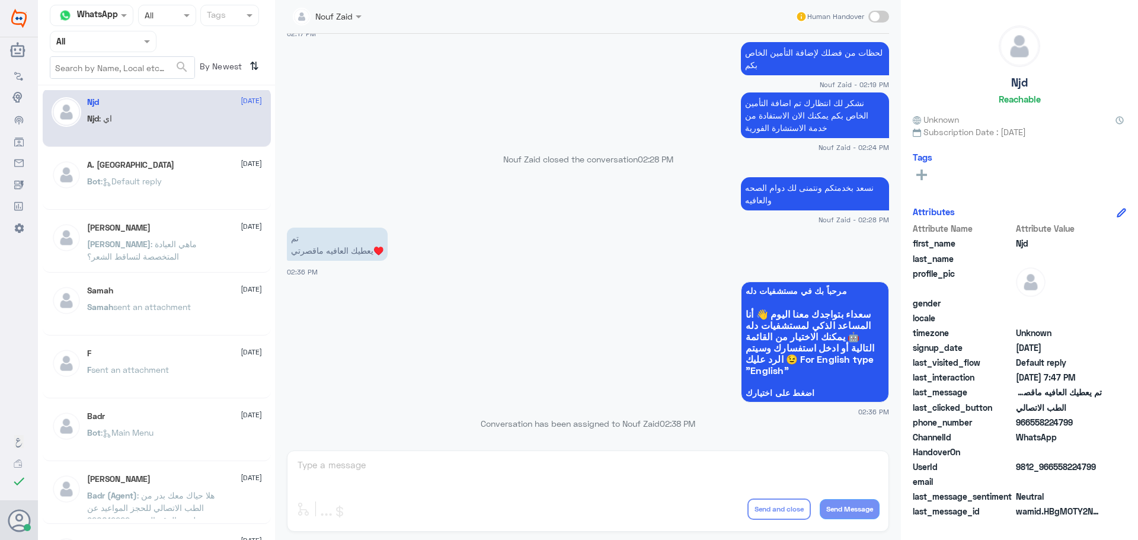
click at [158, 168] on div "A. Turki 8 August" at bounding box center [174, 165] width 175 height 10
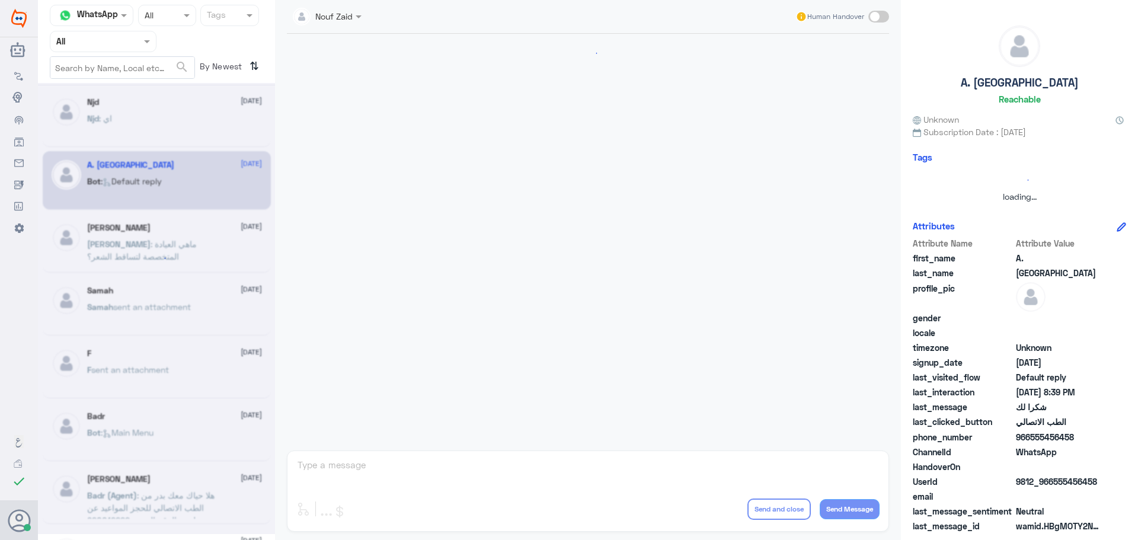
scroll to position [828, 0]
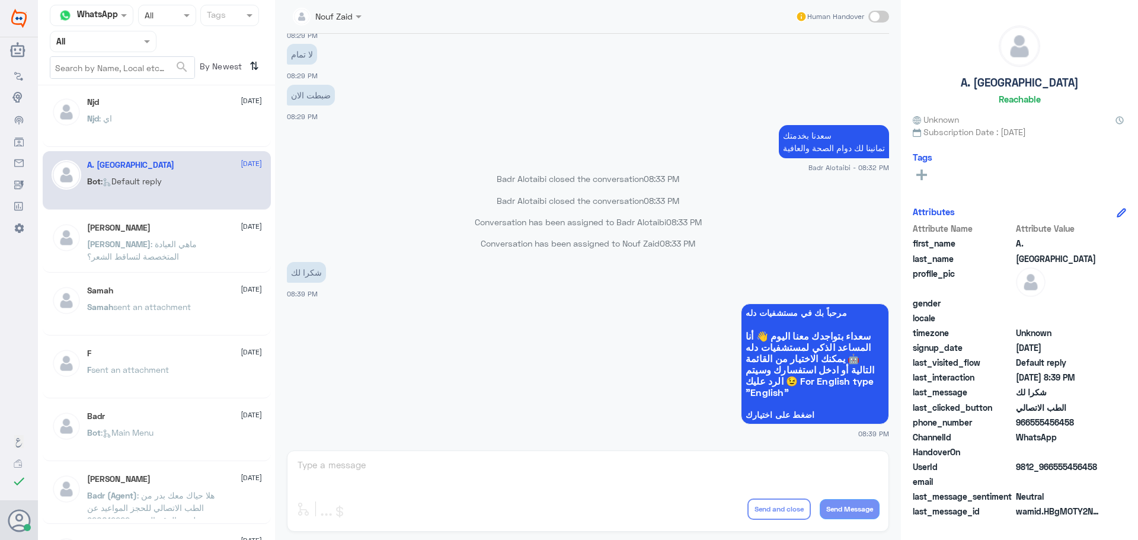
click at [161, 113] on div "Njd 10 August Njd : اي" at bounding box center [174, 119] width 175 height 44
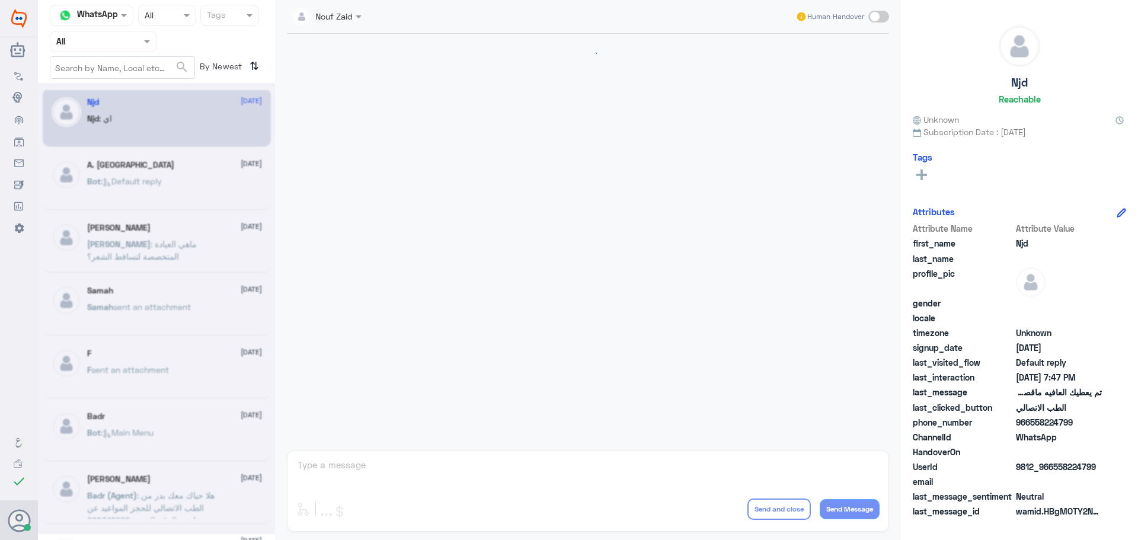
scroll to position [737, 0]
click at [168, 172] on div "A. Turki 8 August Bot : Default reply" at bounding box center [174, 182] width 175 height 44
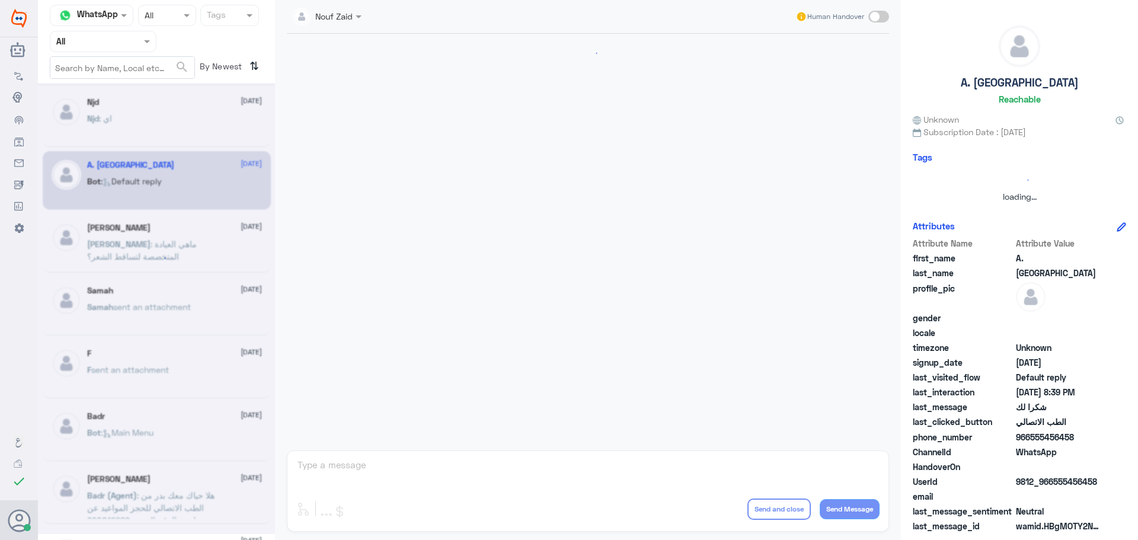
click at [168, 136] on div at bounding box center [156, 308] width 237 height 451
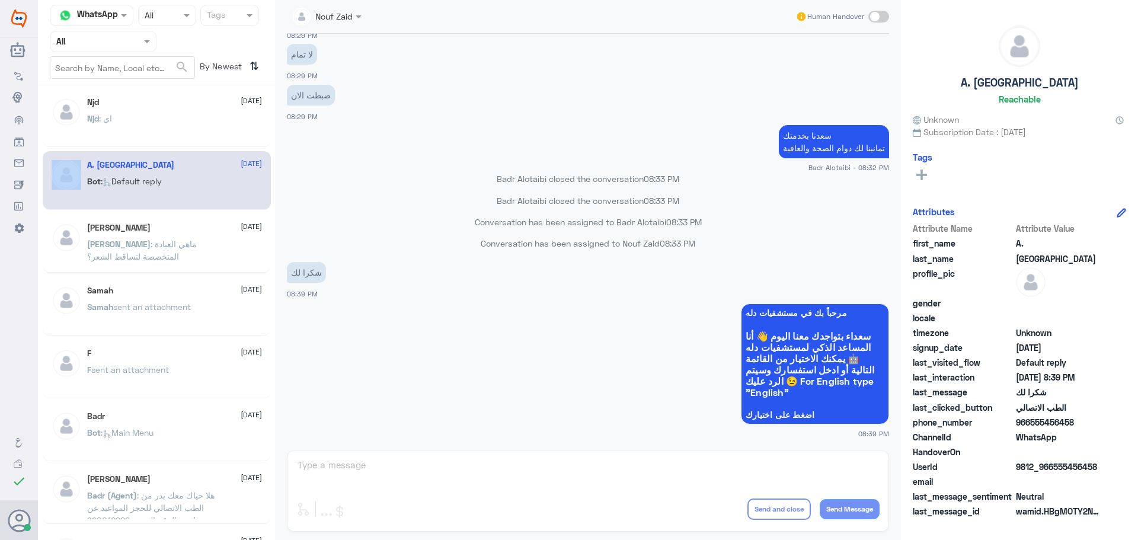
click at [169, 136] on div "Njd : اي" at bounding box center [174, 128] width 175 height 27
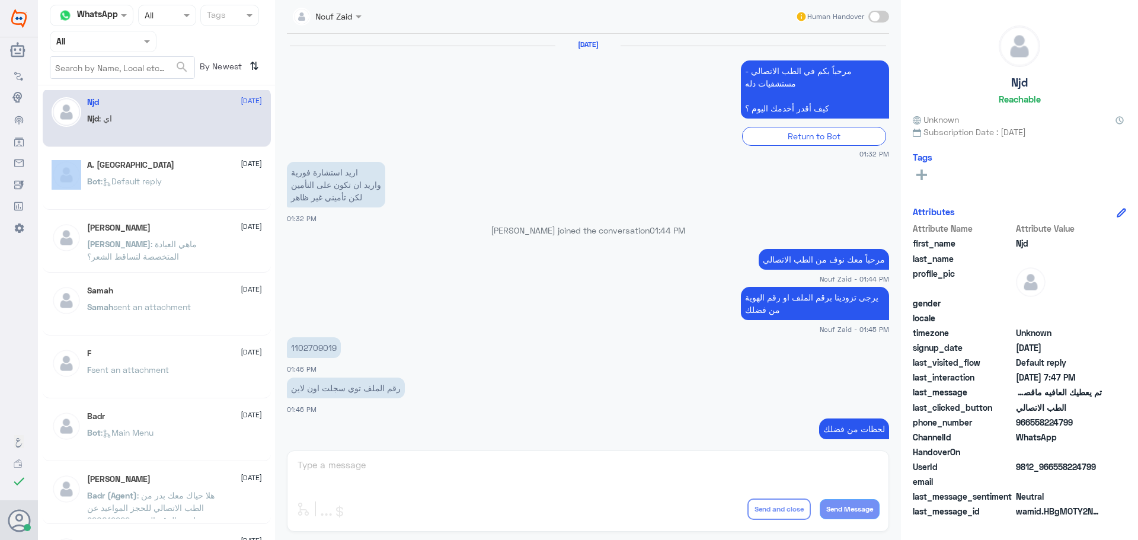
scroll to position [737, 0]
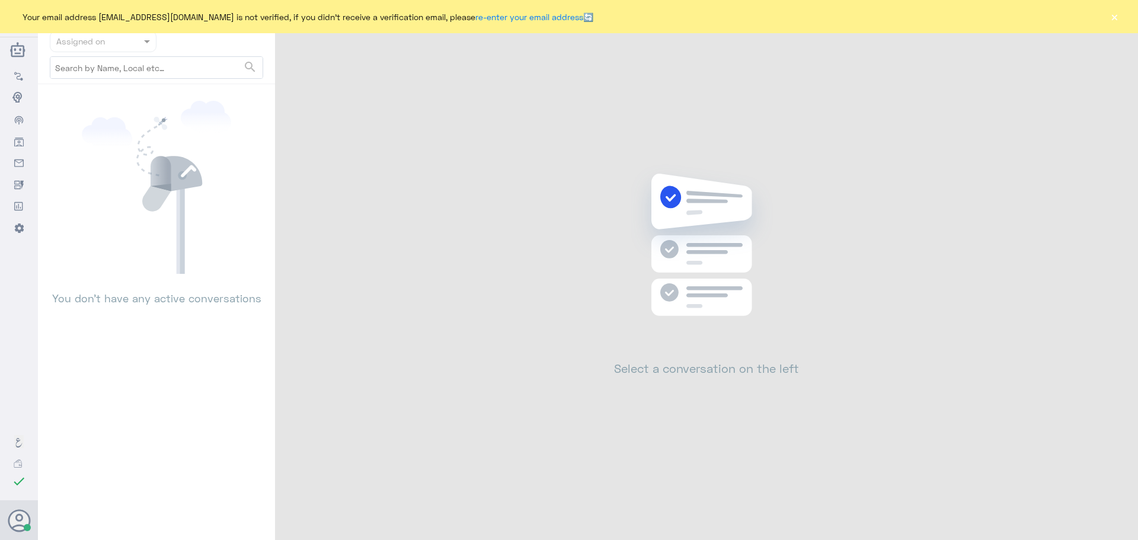
click at [1115, 23] on button "×" at bounding box center [1114, 17] width 12 height 12
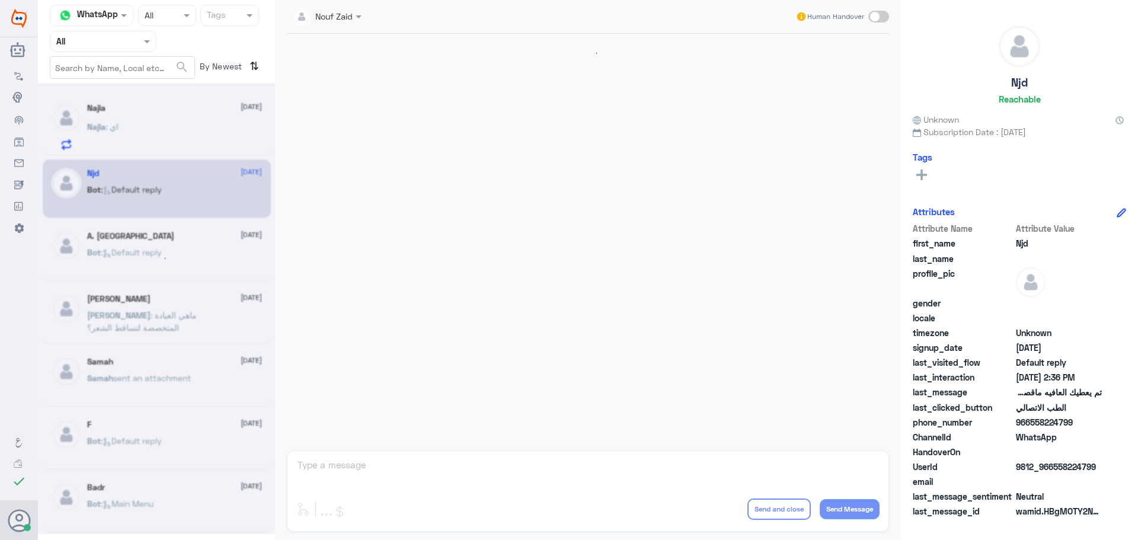
scroll to position [274, 0]
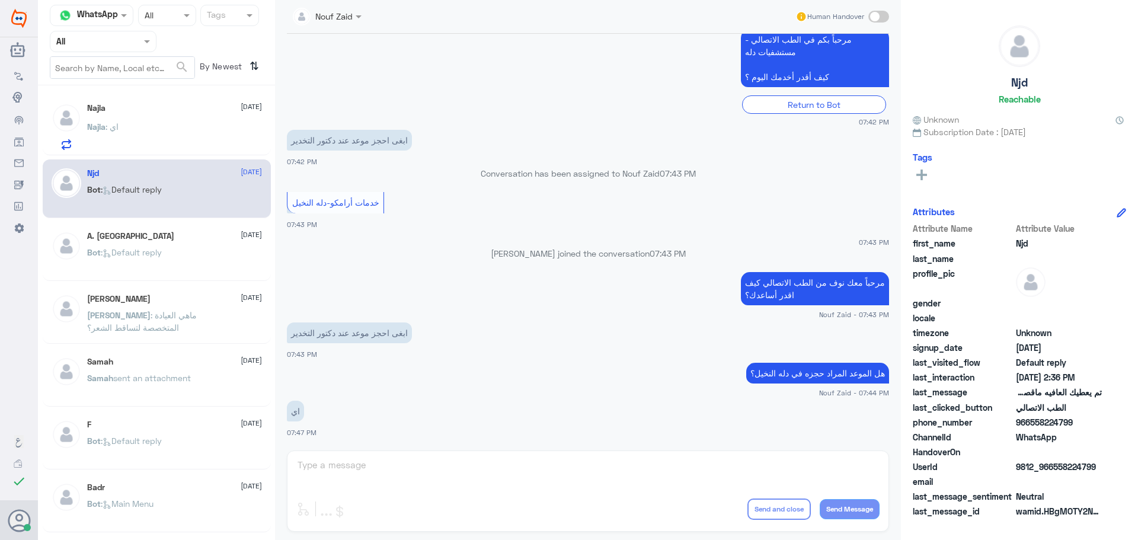
click at [171, 136] on div "Najla : اي" at bounding box center [174, 136] width 175 height 27
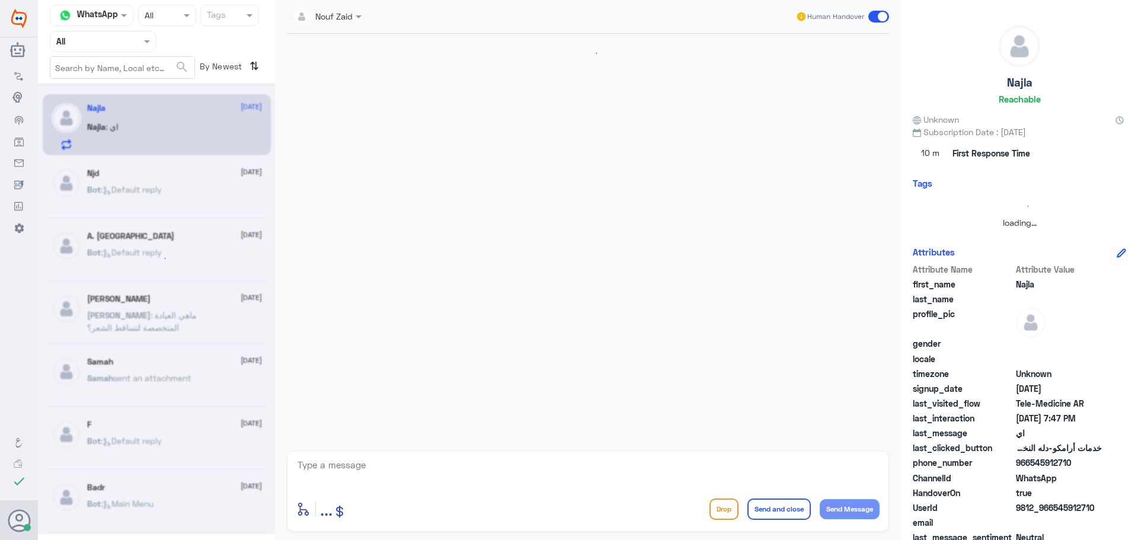
scroll to position [274, 0]
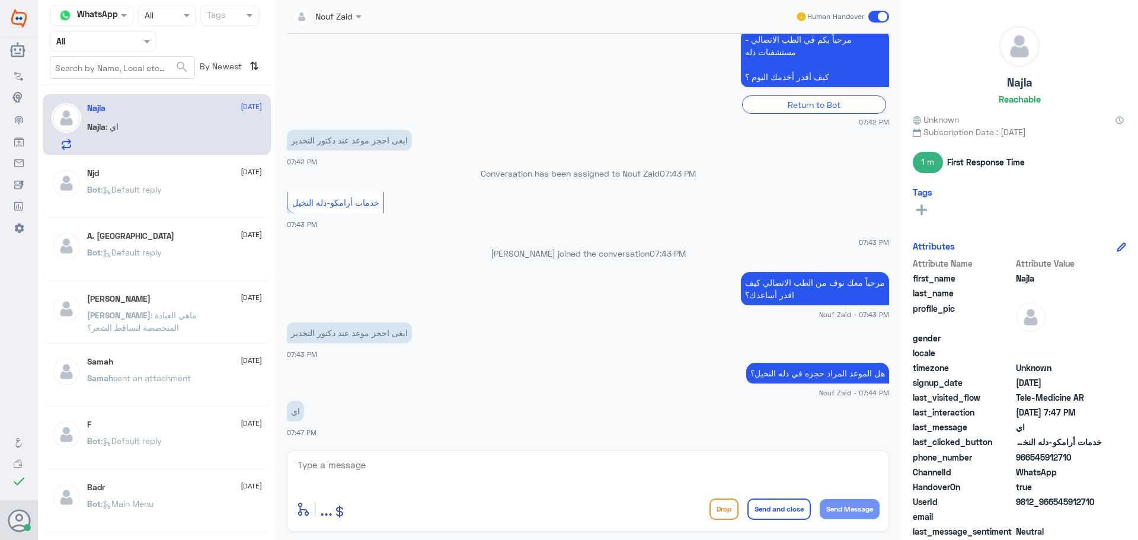
click at [414, 472] on textarea at bounding box center [587, 471] width 583 height 29
click at [508, 479] on textarea at bounding box center [587, 471] width 583 height 29
click at [504, 469] on textarea at bounding box center [587, 471] width 583 height 29
type textarea "ي"
click at [630, 465] on textarea at bounding box center [587, 471] width 583 height 29
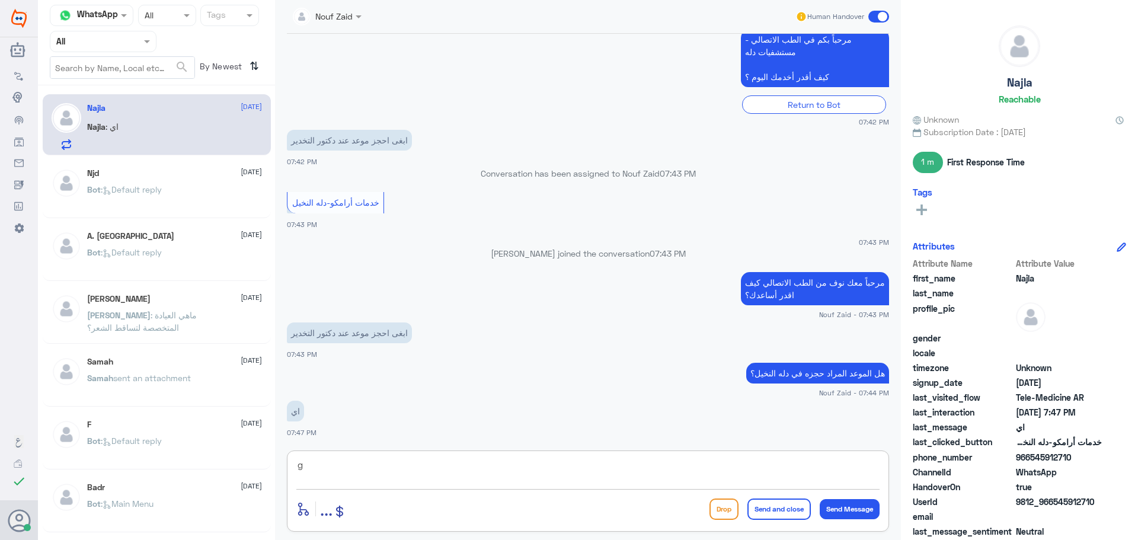
type textarea "gh"
drag, startPoint x: 348, startPoint y: 468, endPoint x: 276, endPoint y: 436, distance: 78.8
click at [273, 443] on div "Channel WhatsApp Status × All Tags Agent Filter All search By Newest ⇅ Najla 10…" at bounding box center [588, 271] width 1100 height 543
type textarea "g"
drag, startPoint x: 629, startPoint y: 468, endPoint x: 643, endPoint y: 470, distance: 13.8
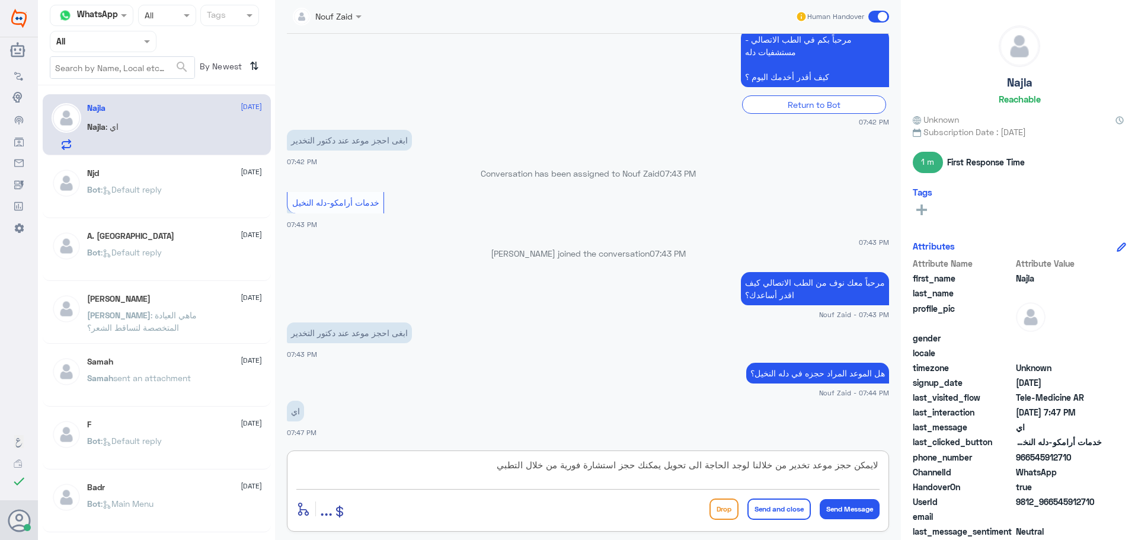
click at [643, 470] on textarea "لايمكن حجز موعد تخدير من خلالنا لوجد الحاجة الى تحويل يمكنك حجز استشارة فورية م…" at bounding box center [587, 471] width 583 height 29
click at [598, 465] on textarea "لايمكن حجز موعد تخدير من خلالنا لوجد الحاجة الى تحويل يمكنك اختيار خدمة استشارة…" at bounding box center [587, 471] width 583 height 29
click at [457, 462] on textarea "لايمكن حجز موعد تخدير من خلالنا لوجد الحاجة الى تحويل يمكنك اختيار خدمة الاستشا…" at bounding box center [587, 471] width 583 height 29
click at [757, 463] on textarea "لايمكن حجز موعد تخدير من خلالنا لوجد الحاجة الى تحويل يمكنك اختيار خدمة الاستشا…" at bounding box center [587, 471] width 583 height 29
click at [556, 468] on textarea "لايمكن حجز موعد تخدير من خلالنا؛ لوجد الحاجة الى تحويل يمكنك اختيار خدمة الاستش…" at bounding box center [587, 471] width 583 height 29
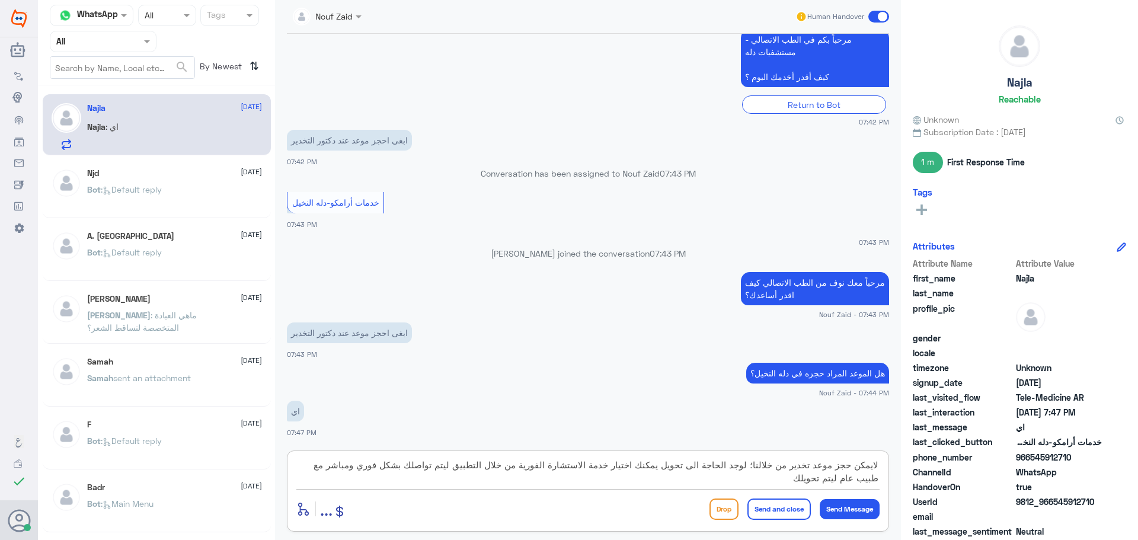
click at [849, 479] on textarea "لايمكن حجز موعد تخدير من خلالنا؛ لوجد الحاجة الى تحويل يمكنك اختيار خدمة الاستش…" at bounding box center [587, 471] width 583 height 29
click at [758, 475] on textarea "لايمكن حجز موعد تخدير من خلالنا؛ لوجد الحاجة الى تحويل يمكنك اختيار خدمة الاستش…" at bounding box center [587, 471] width 583 height 29
type textarea "لايمكن حجز موعد تخدير من خلالنا؛ لوجد الحاجة الى تحويل يمكنك اختيار خدمة الاستش…"
click at [843, 506] on button "Send Message" at bounding box center [849, 509] width 60 height 20
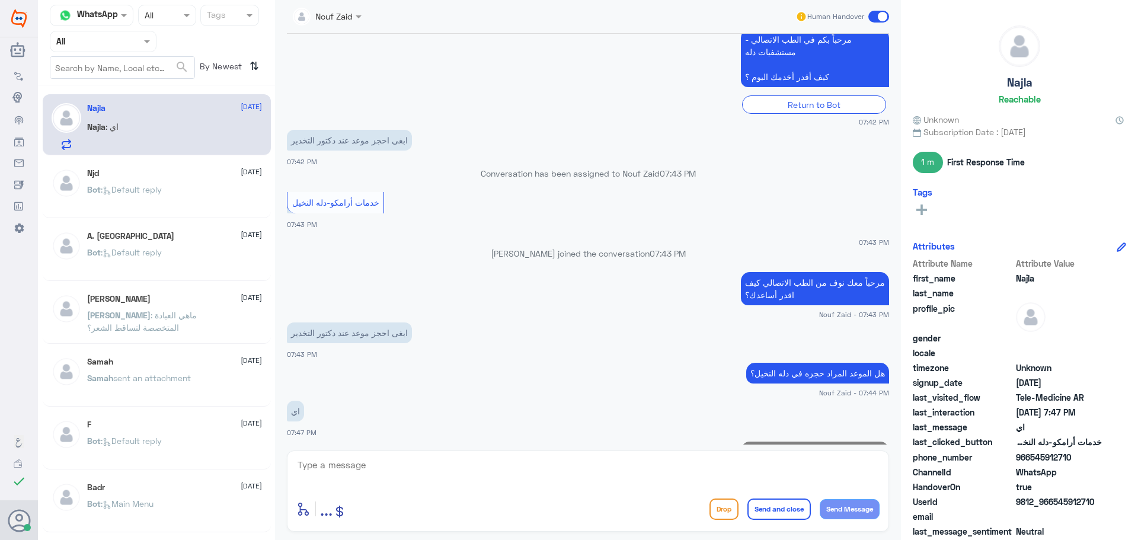
scroll to position [362, 0]
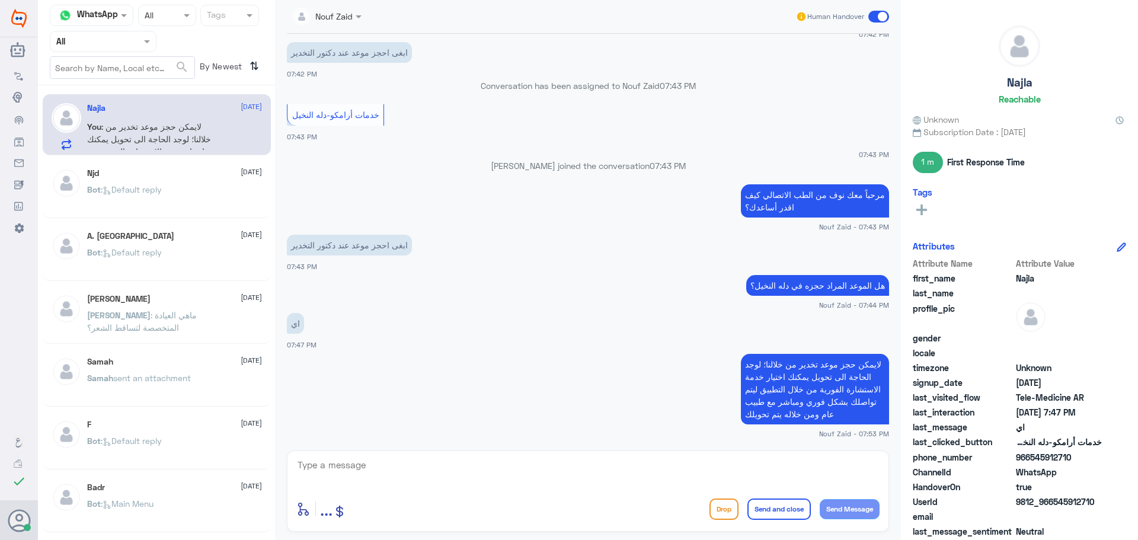
click at [546, 475] on textarea at bounding box center [587, 471] width 583 height 29
click at [871, 17] on span at bounding box center [878, 17] width 21 height 12
click at [0, 0] on input "checkbox" at bounding box center [0, 0] width 0 height 0
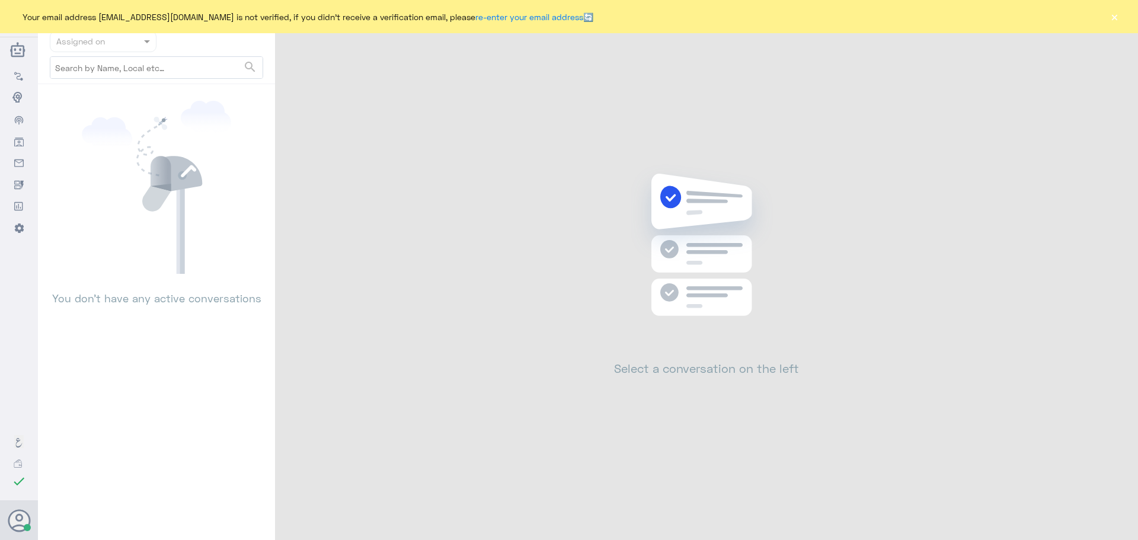
click at [1109, 12] on button "×" at bounding box center [1114, 17] width 12 height 12
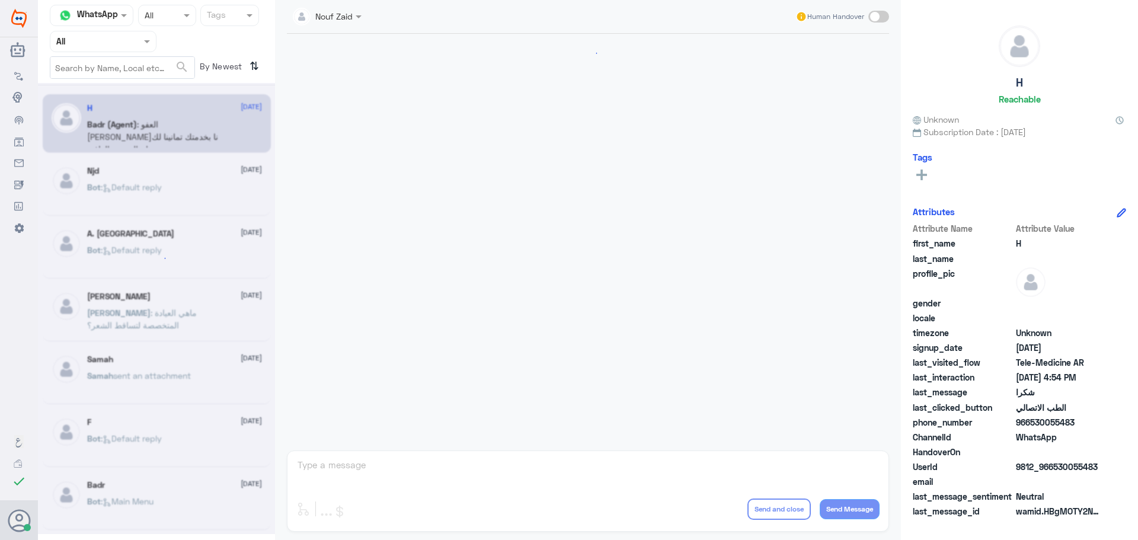
scroll to position [516, 0]
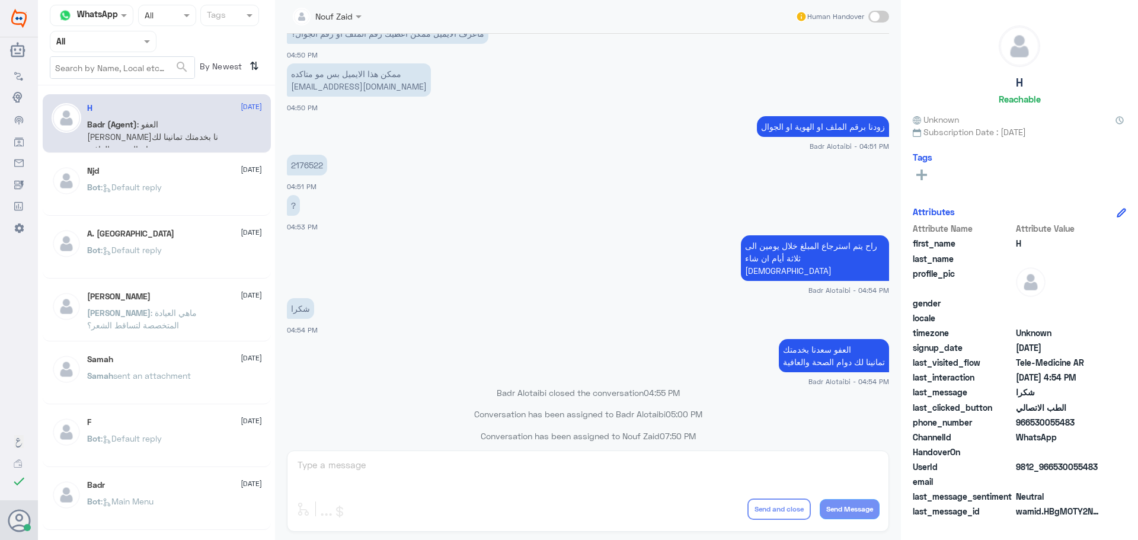
click at [150, 198] on p "Bot : Default reply" at bounding box center [124, 196] width 75 height 30
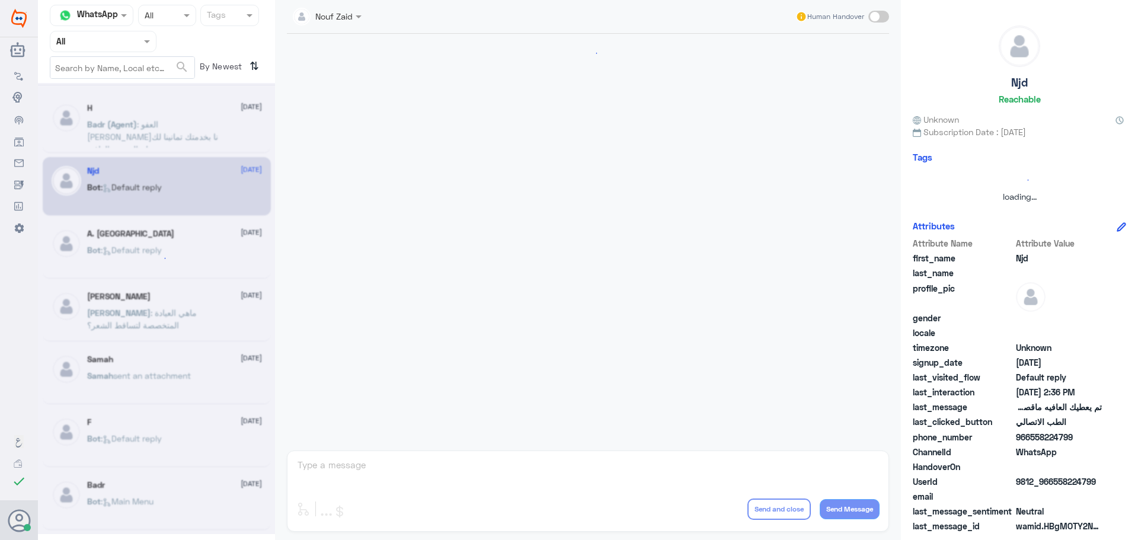
scroll to position [737, 0]
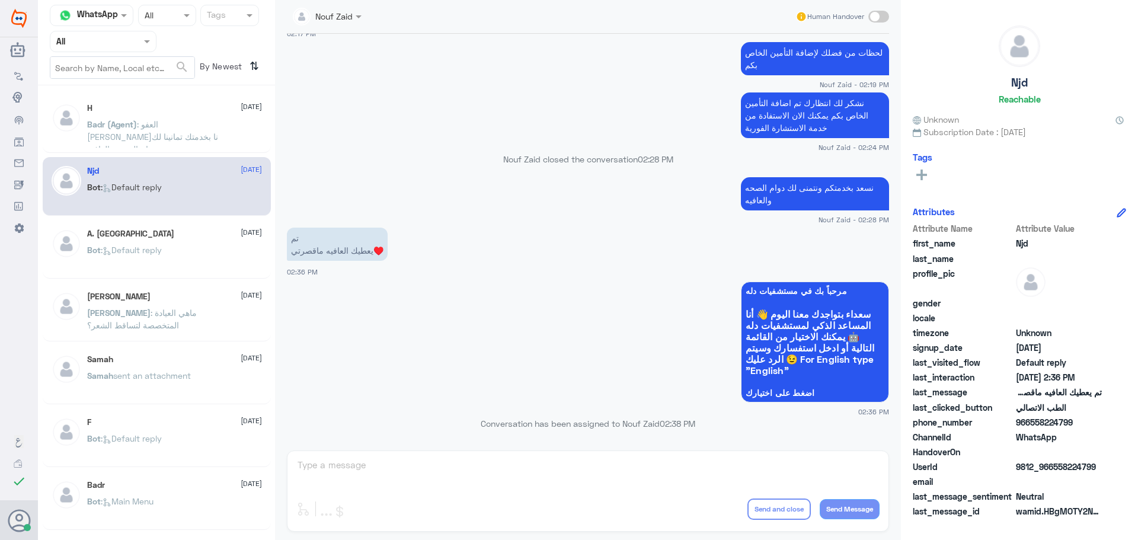
click at [154, 259] on p "Bot : Default reply" at bounding box center [124, 259] width 75 height 30
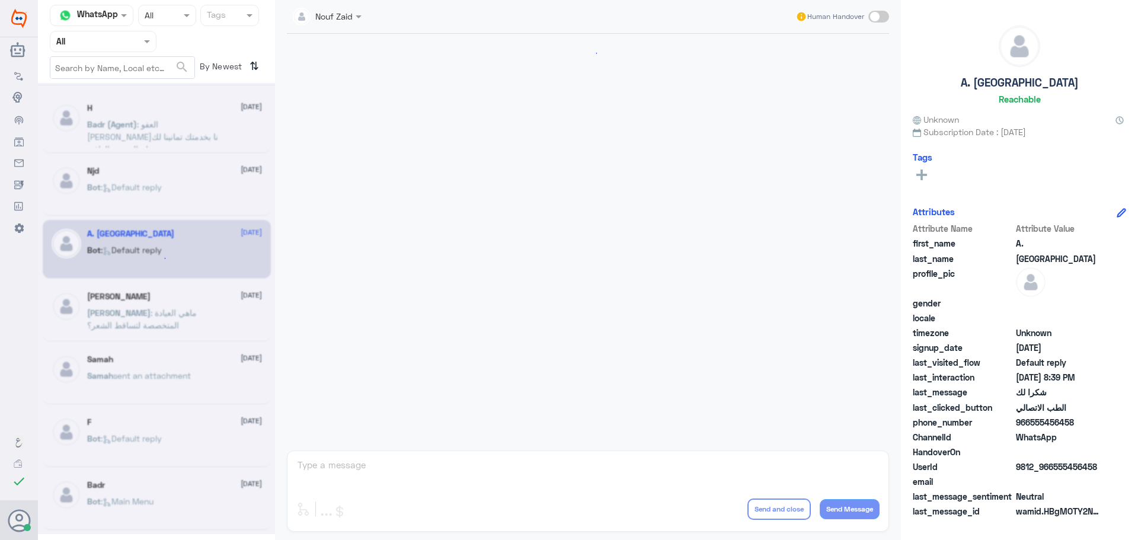
scroll to position [828, 0]
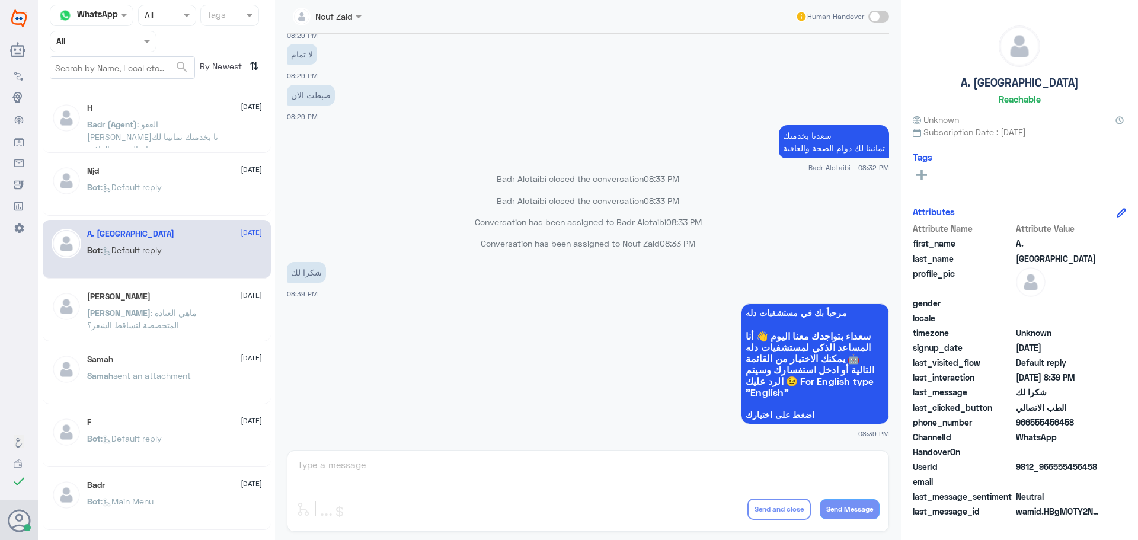
click at [130, 147] on p "Badr (Agent) : العفو سعدنا بخدمتك تمانينا لك دوام الصحة والعافية" at bounding box center [153, 133] width 133 height 30
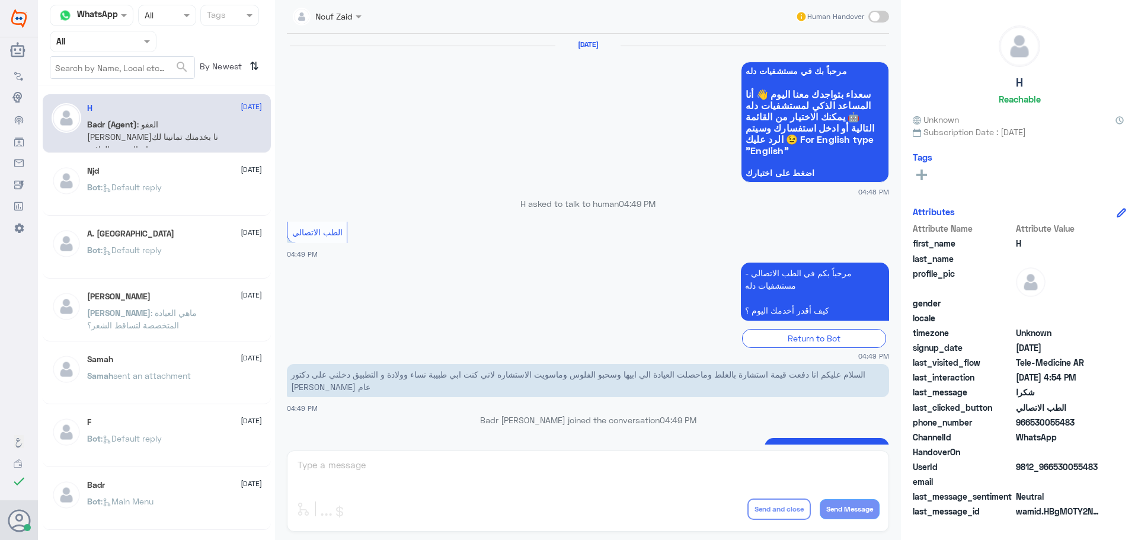
scroll to position [516, 0]
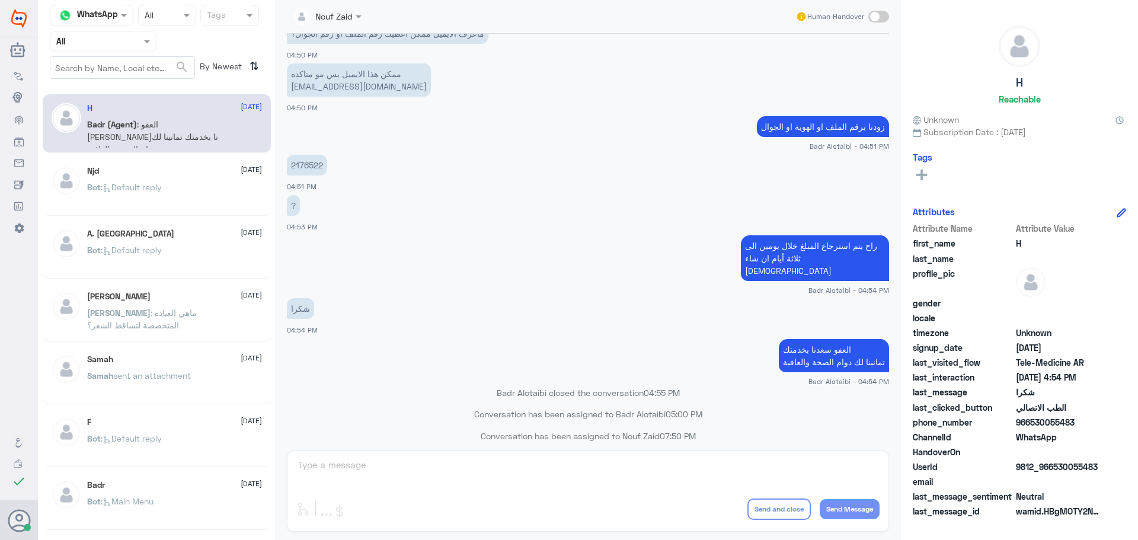
click at [139, 181] on p "Bot : Default reply" at bounding box center [124, 196] width 75 height 30
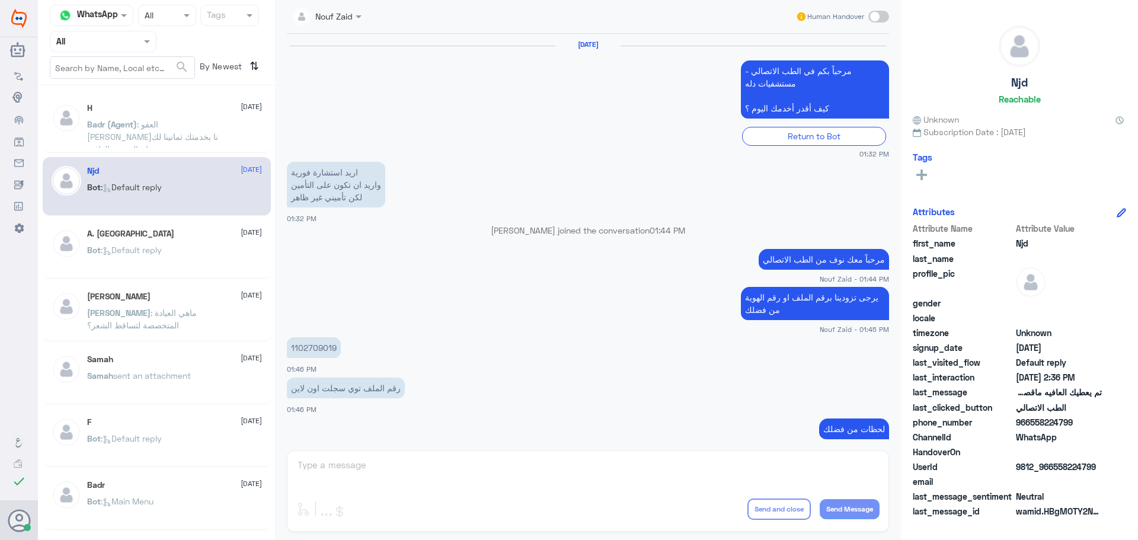
scroll to position [737, 0]
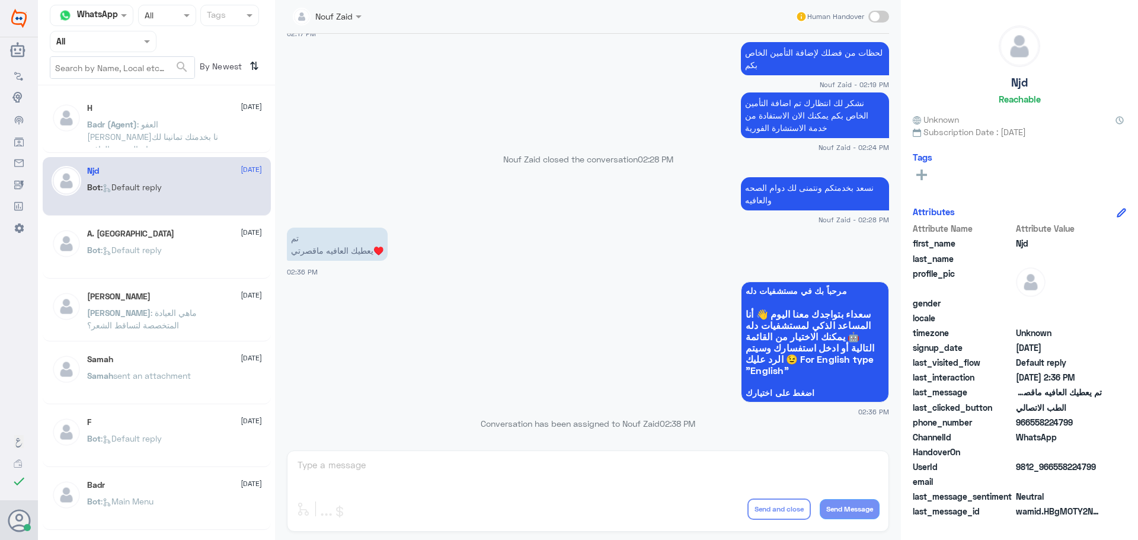
drag, startPoint x: 757, startPoint y: 283, endPoint x: 703, endPoint y: 284, distance: 53.3
click at [756, 283] on p "مرحباً بك في مستشفيات دله سعداء بتواجدك معنا اليوم 👋 أنا المساعد الذكي لمستشفيا…" at bounding box center [815, 341] width 148 height 121
click at [137, 120] on span "Badr (Agent)" at bounding box center [112, 124] width 50 height 10
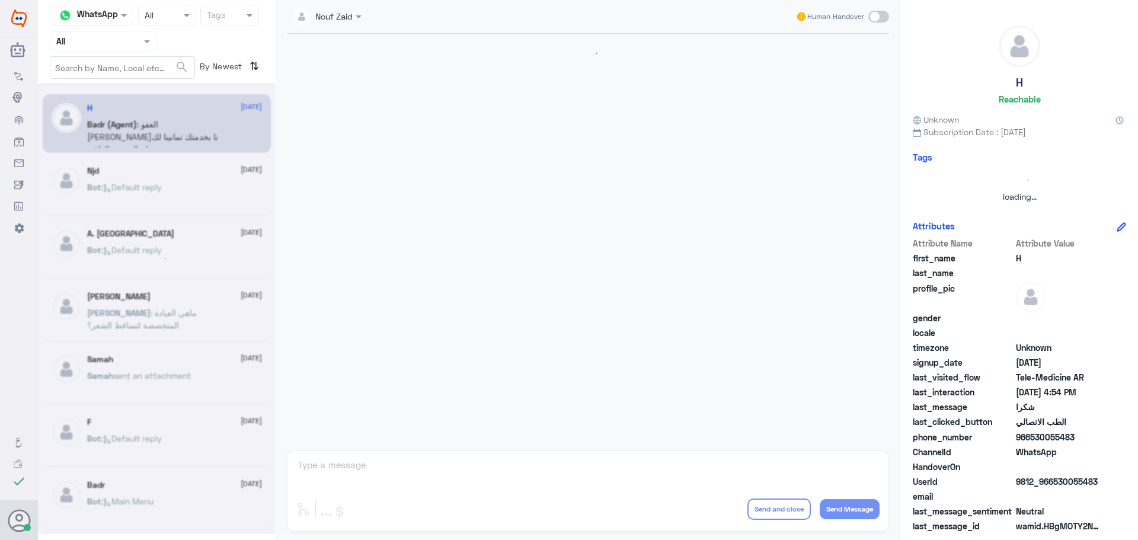
scroll to position [516, 0]
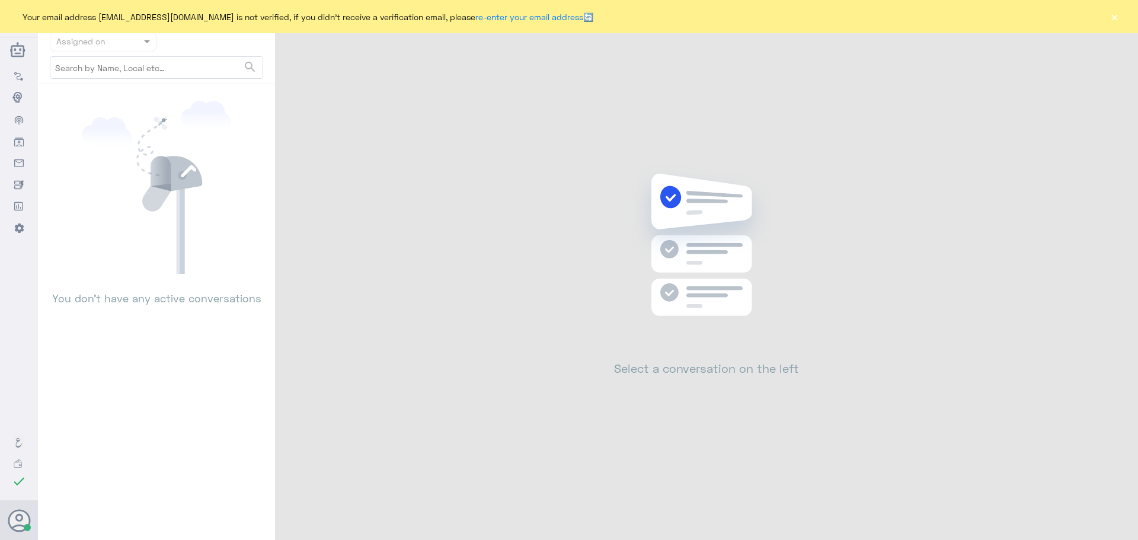
click at [1108, 24] on div "Your email address [EMAIL_ADDRESS][DOMAIN_NAME] is not verified, if you didn't …" at bounding box center [569, 16] width 1138 height 33
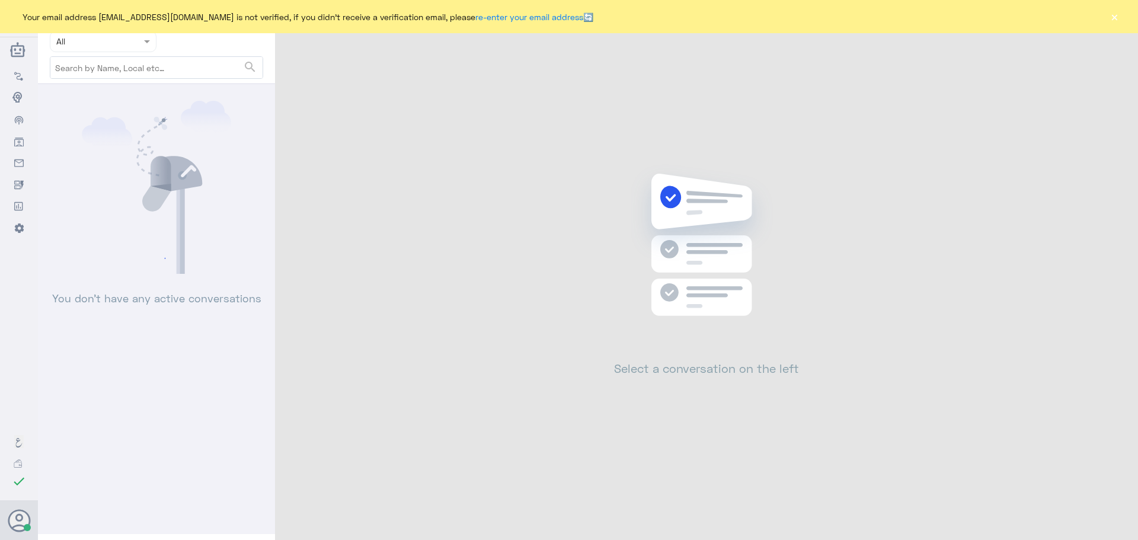
click at [1112, 18] on button "×" at bounding box center [1114, 17] width 12 height 12
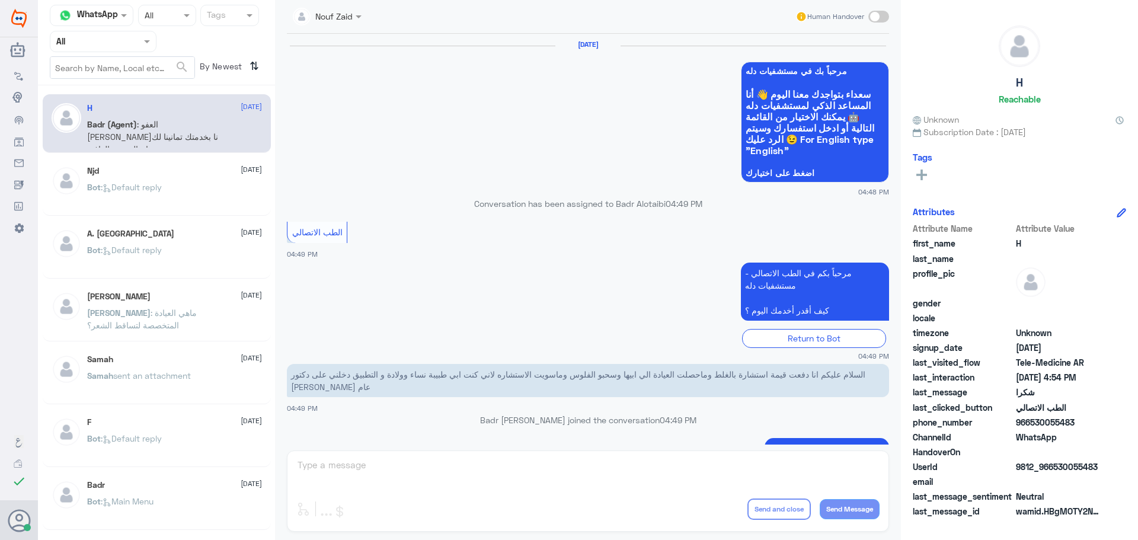
scroll to position [516, 0]
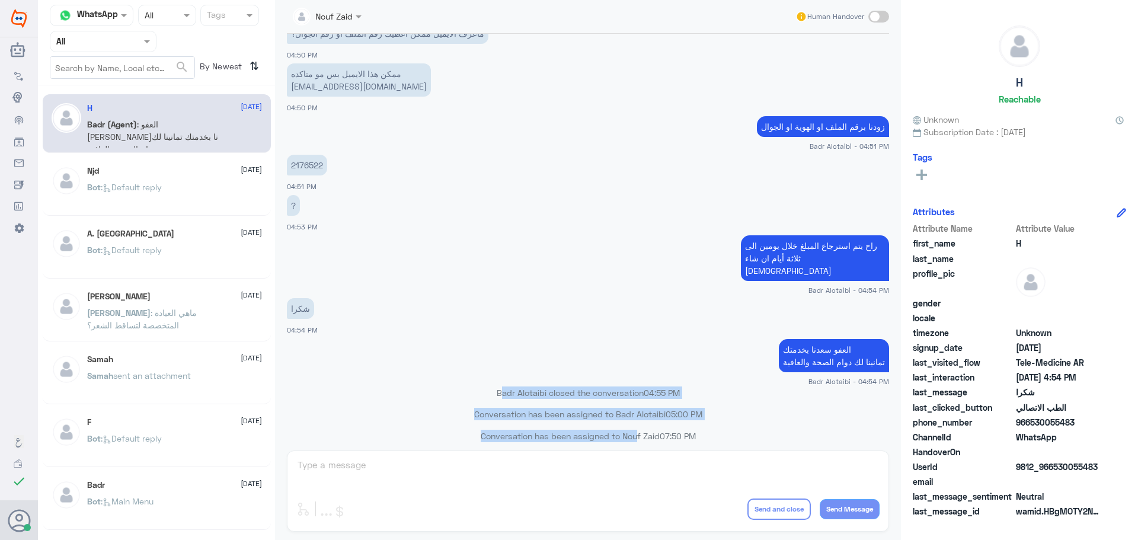
drag, startPoint x: 479, startPoint y: 380, endPoint x: 612, endPoint y: 419, distance: 138.8
click at [624, 422] on div "10 Aug 2025 مرحباً بك في مستشفيات دله سعداء بتواجدك معنا اليوم 👋 أنا المساعد ال…" at bounding box center [588, 239] width 614 height 411
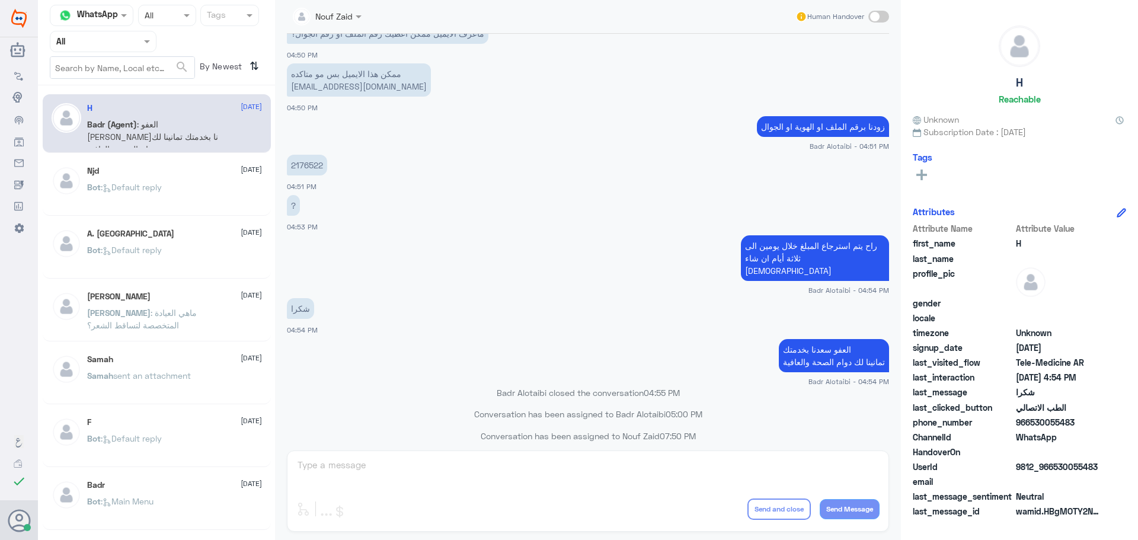
click at [537, 354] on app-msgs-text "العفو سعدنا بخدمتك تمانينا لك دوام الصحة والعافية" at bounding box center [588, 356] width 602 height 34
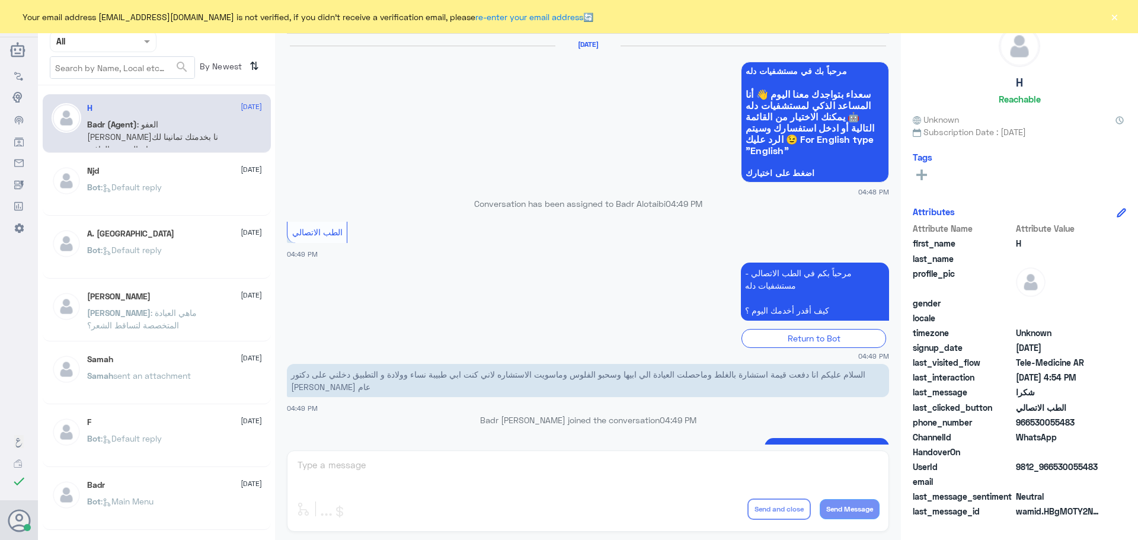
scroll to position [516, 0]
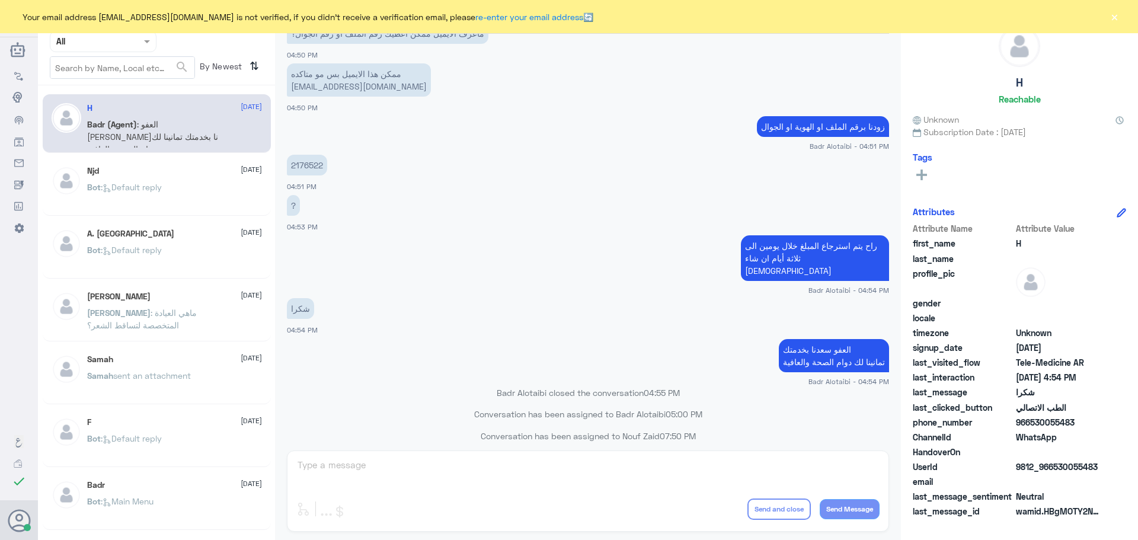
click at [1109, 17] on button "×" at bounding box center [1114, 17] width 12 height 12
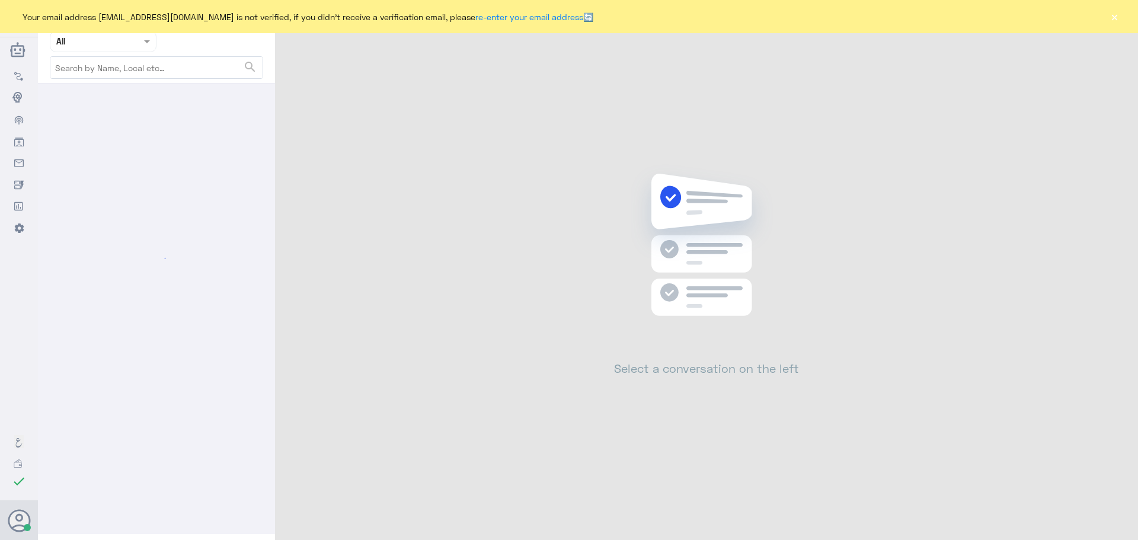
click at [1112, 23] on button "×" at bounding box center [1114, 17] width 12 height 12
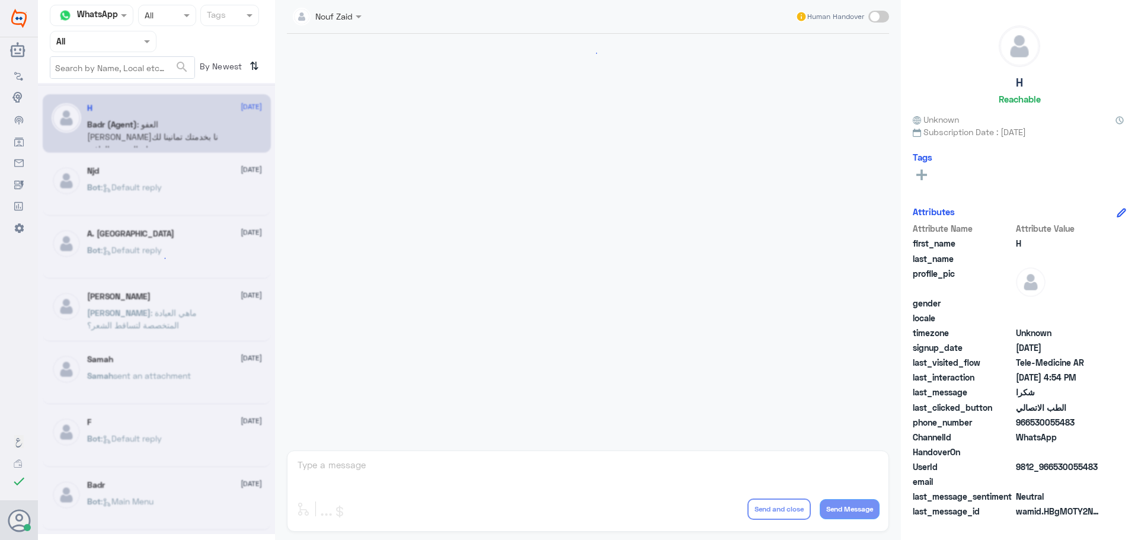
scroll to position [516, 0]
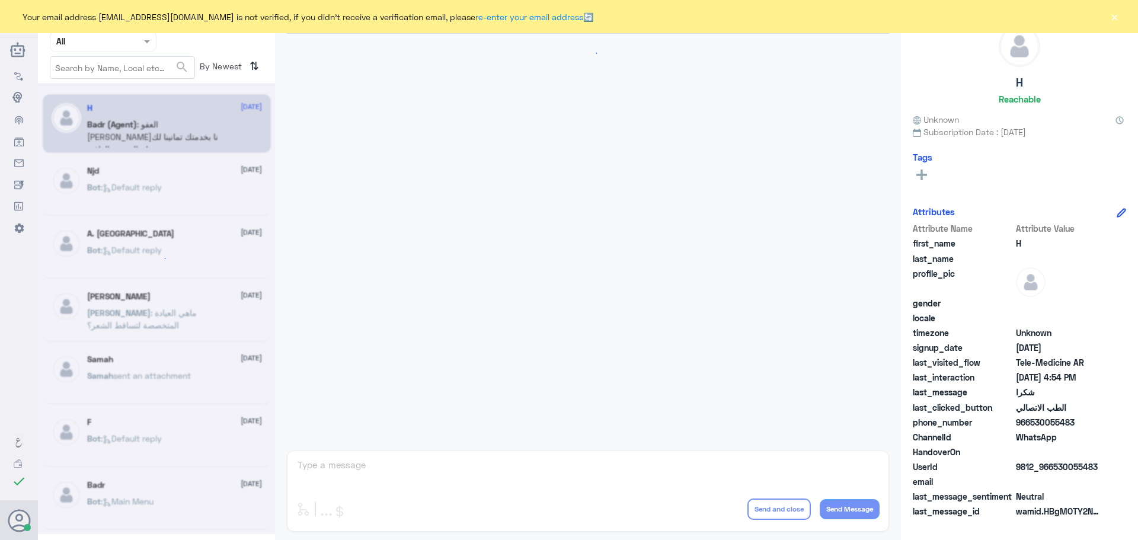
scroll to position [516, 0]
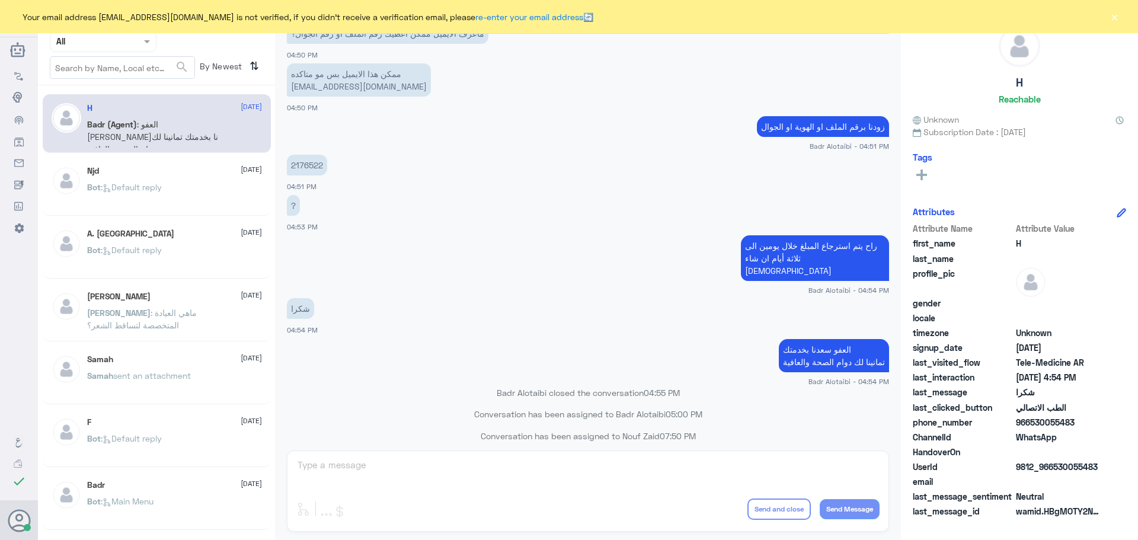
click at [1111, 18] on button "×" at bounding box center [1114, 17] width 12 height 12
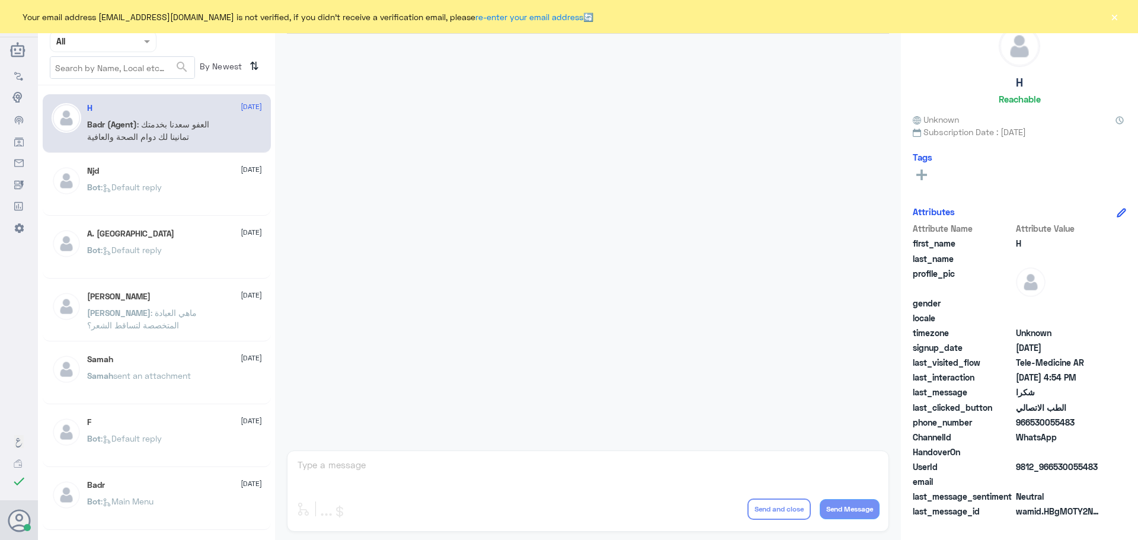
click at [1113, 18] on button "×" at bounding box center [1114, 17] width 12 height 12
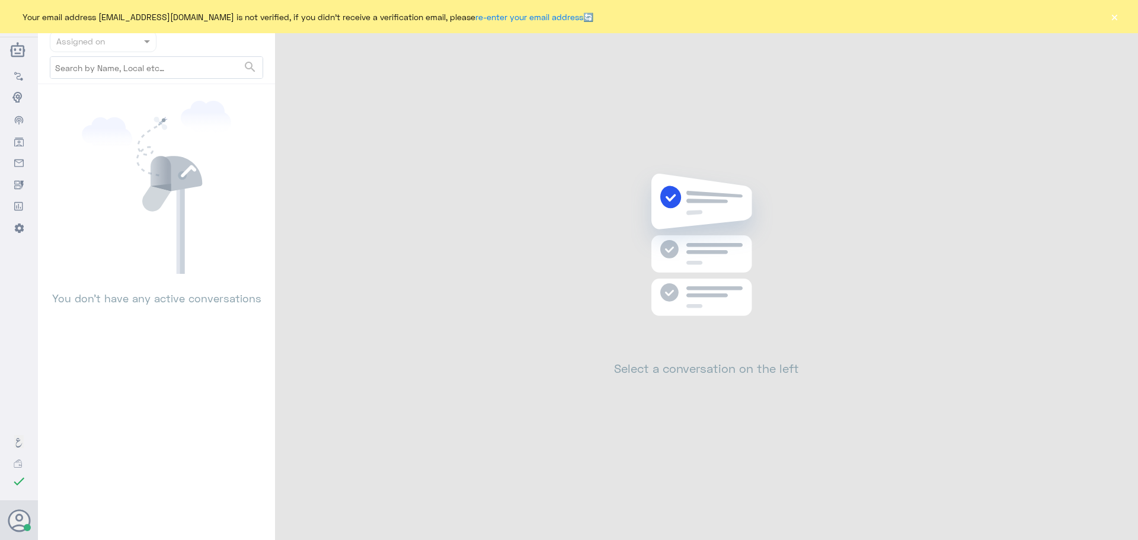
click at [1108, 21] on button "×" at bounding box center [1114, 17] width 12 height 12
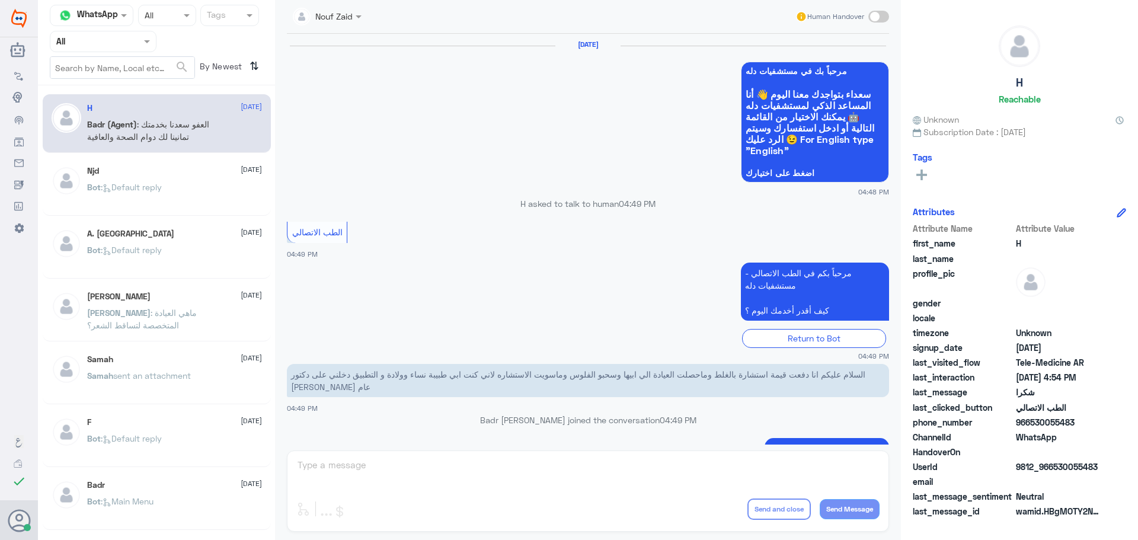
scroll to position [516, 0]
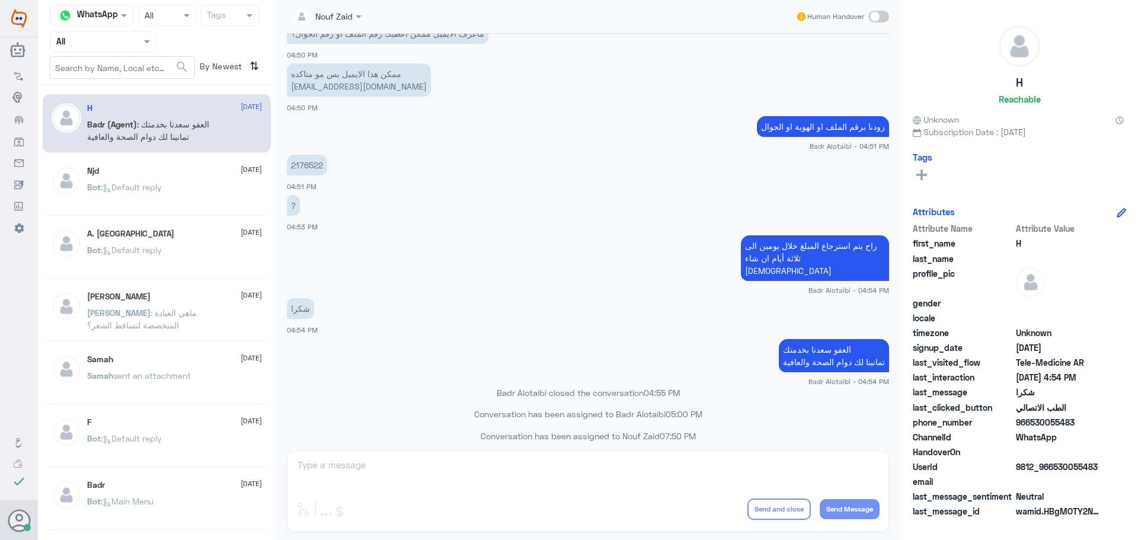
click at [475, 456] on div "Nouf Zaid Human Handover 10 Aug 2025 مرحباً بك في مستشفيات دله سعداء بتواجدك مع…" at bounding box center [588, 271] width 626 height 543
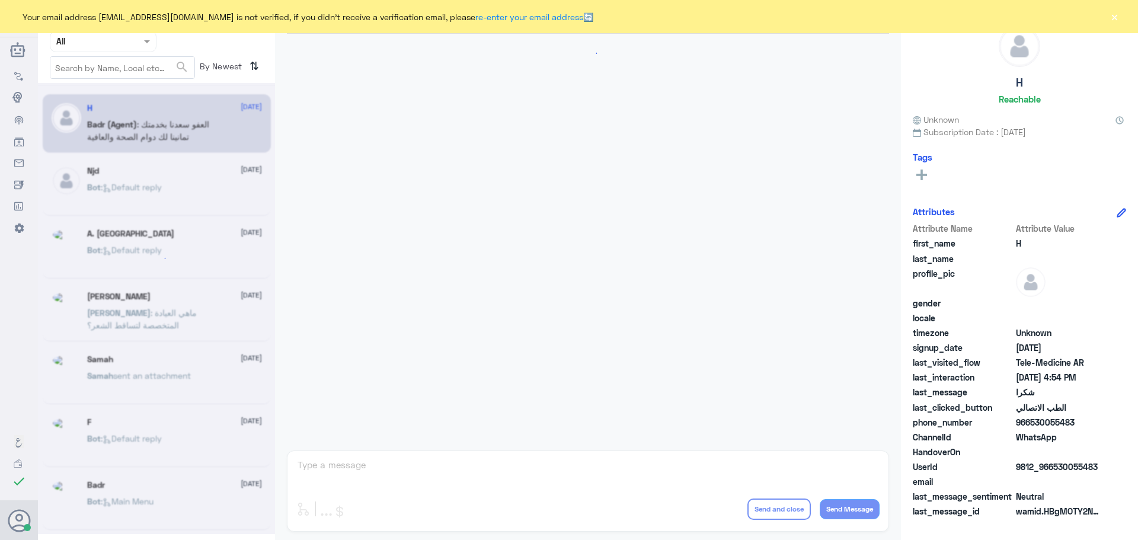
scroll to position [516, 0]
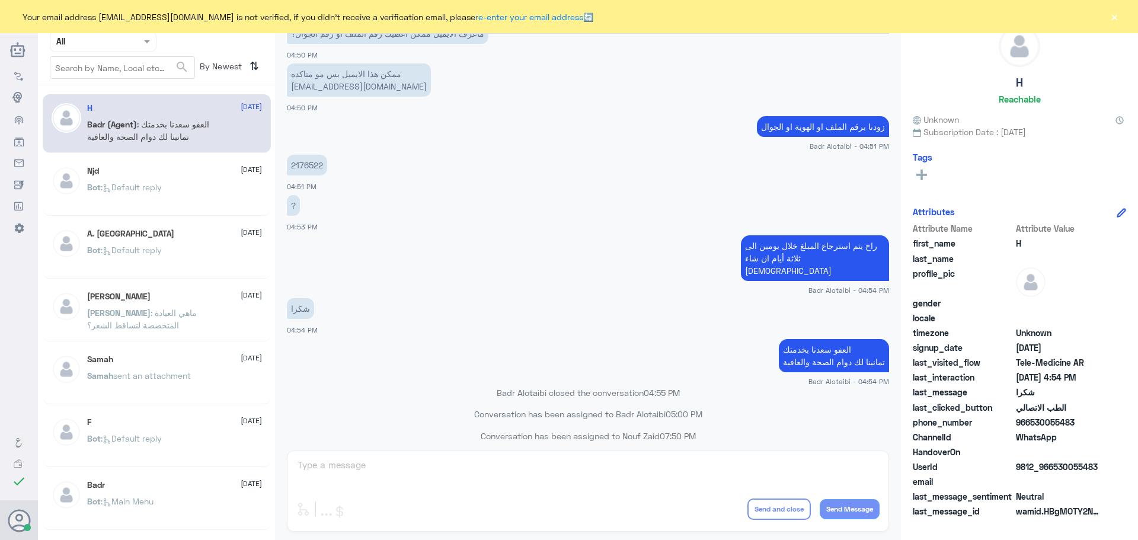
click at [1118, 20] on div "Your email address [EMAIL_ADDRESS][DOMAIN_NAME] is not verified, if you didn't …" at bounding box center [569, 16] width 1138 height 33
click at [1116, 21] on button "×" at bounding box center [1114, 17] width 12 height 12
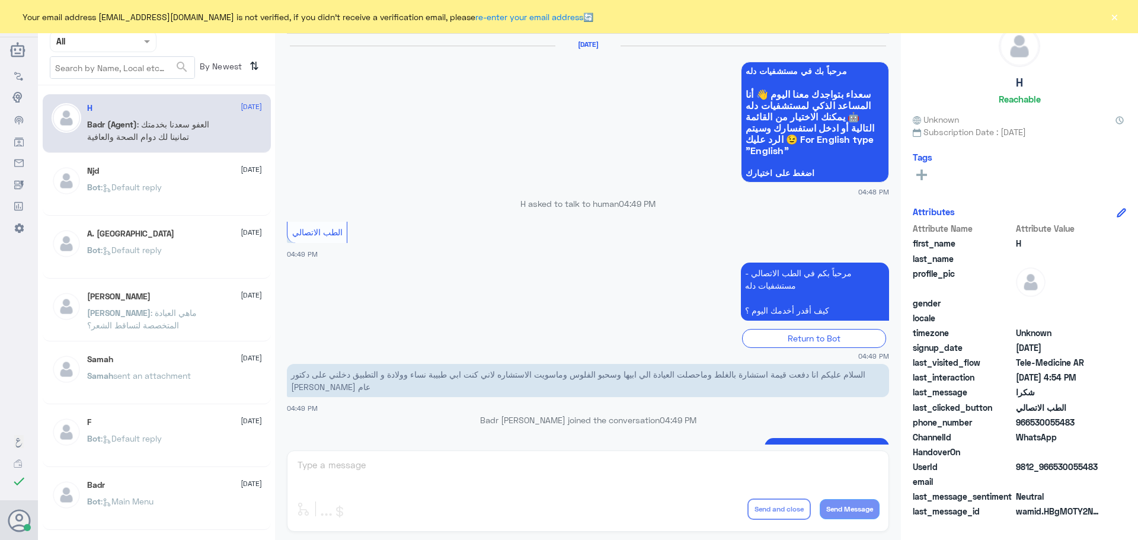
scroll to position [516, 0]
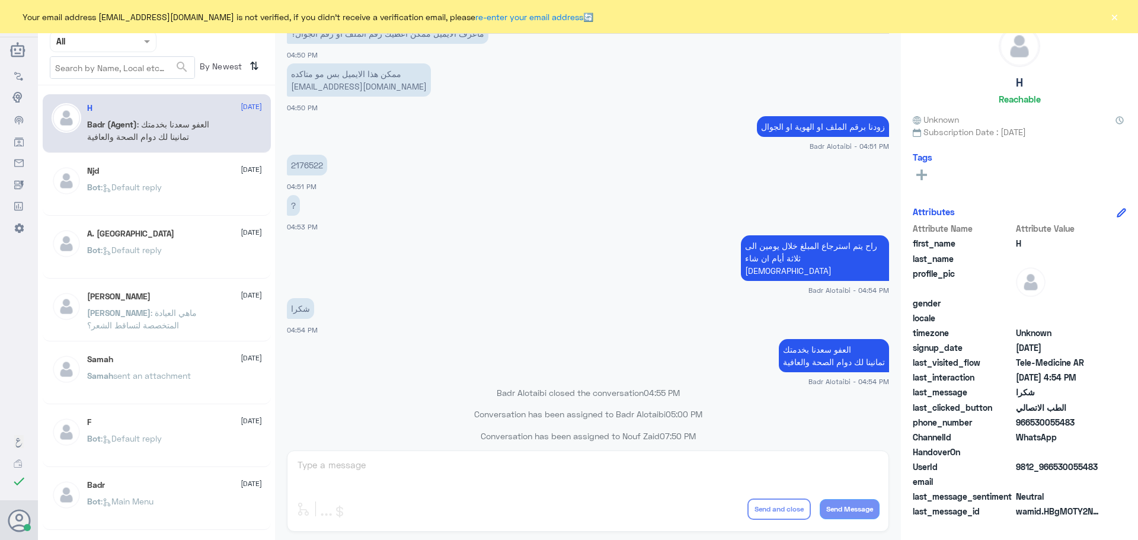
drag, startPoint x: 1103, startPoint y: 23, endPoint x: 1110, endPoint y: 21, distance: 8.1
click at [1103, 23] on div "Your email address [EMAIL_ADDRESS][DOMAIN_NAME] is not verified, if you didn't …" at bounding box center [569, 16] width 1138 height 33
click at [1110, 21] on button "×" at bounding box center [1114, 17] width 12 height 12
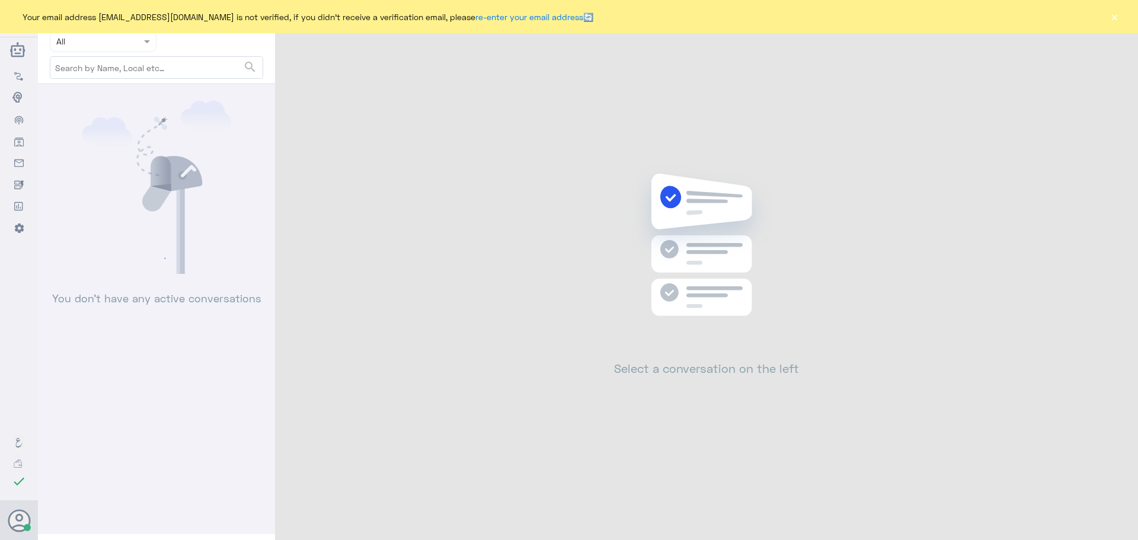
click at [1111, 20] on button "×" at bounding box center [1114, 17] width 12 height 12
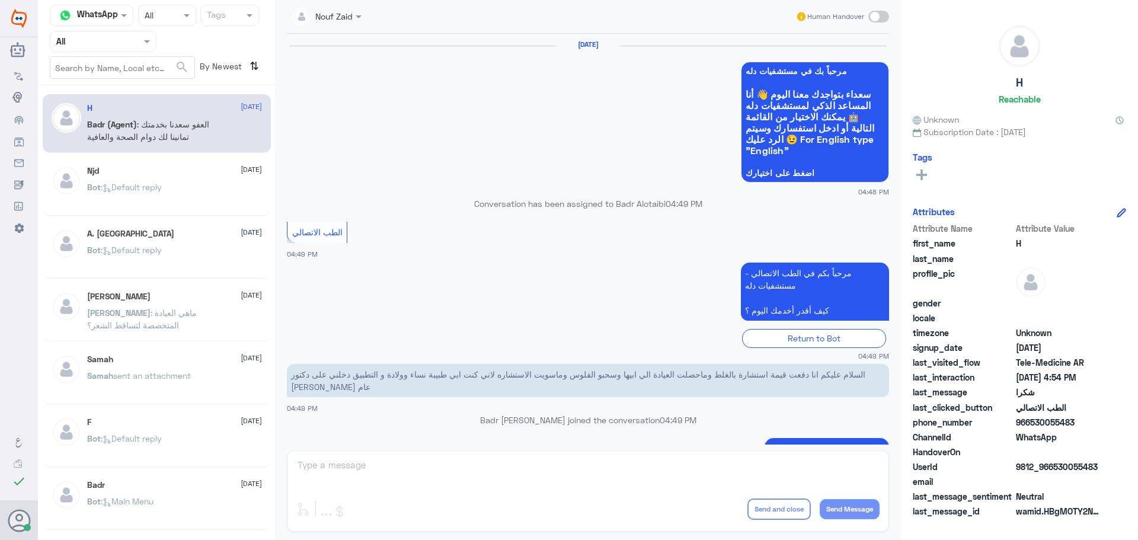
scroll to position [516, 0]
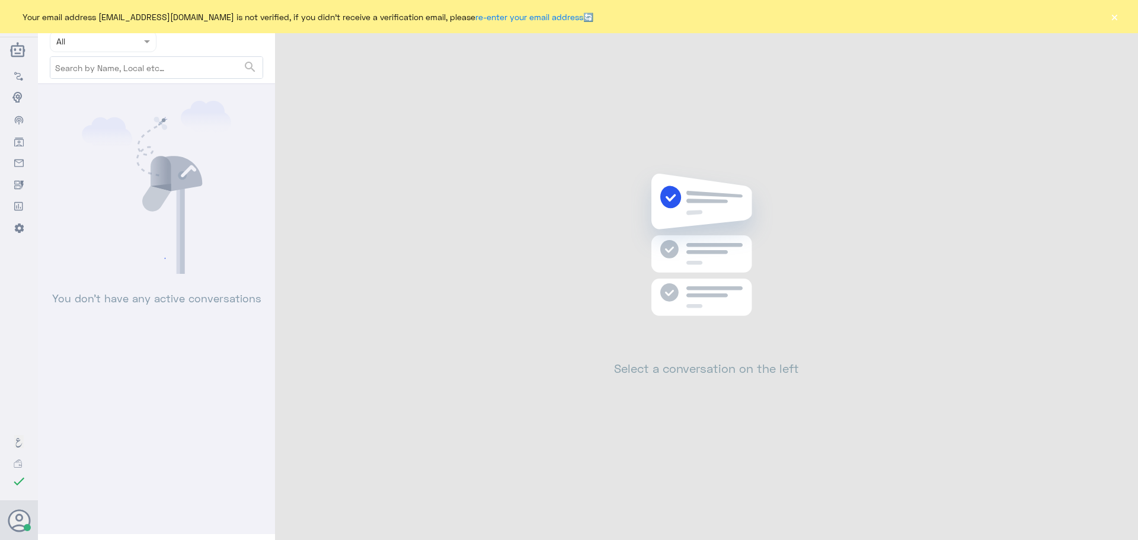
click at [1114, 17] on button "×" at bounding box center [1114, 17] width 12 height 12
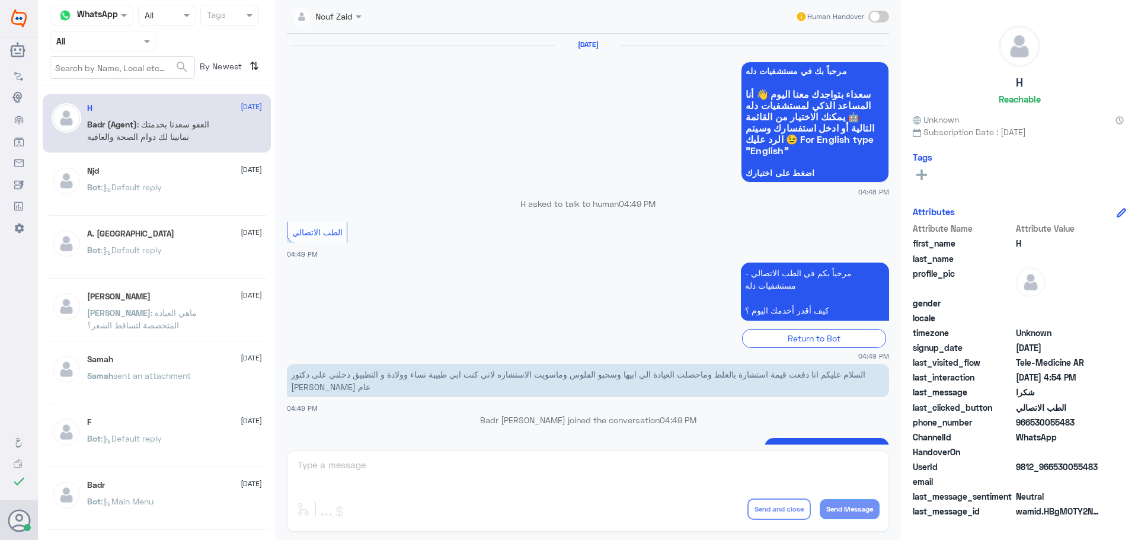
scroll to position [516, 0]
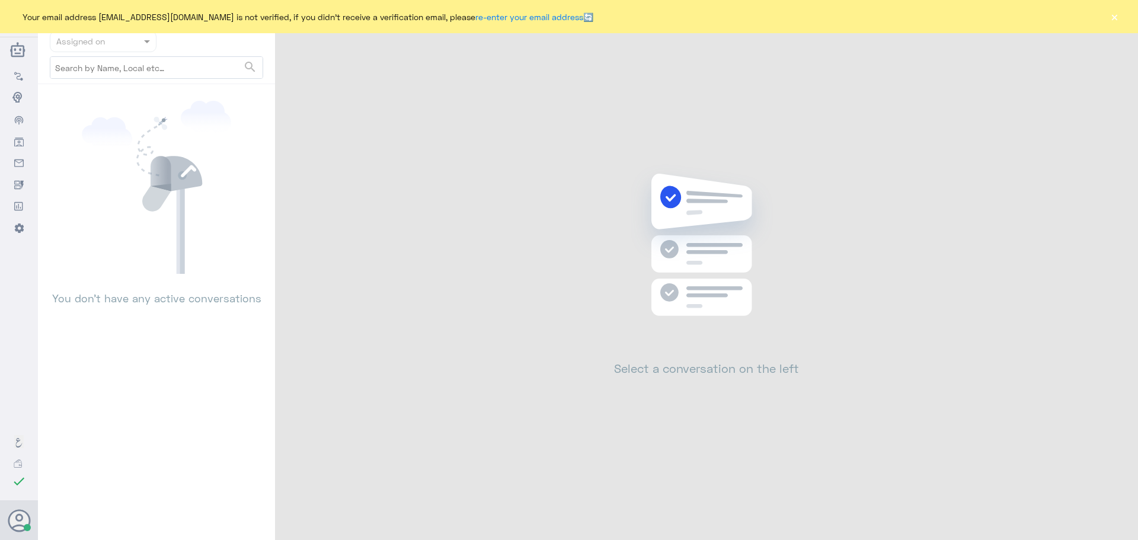
click at [1109, 16] on button "×" at bounding box center [1114, 17] width 12 height 12
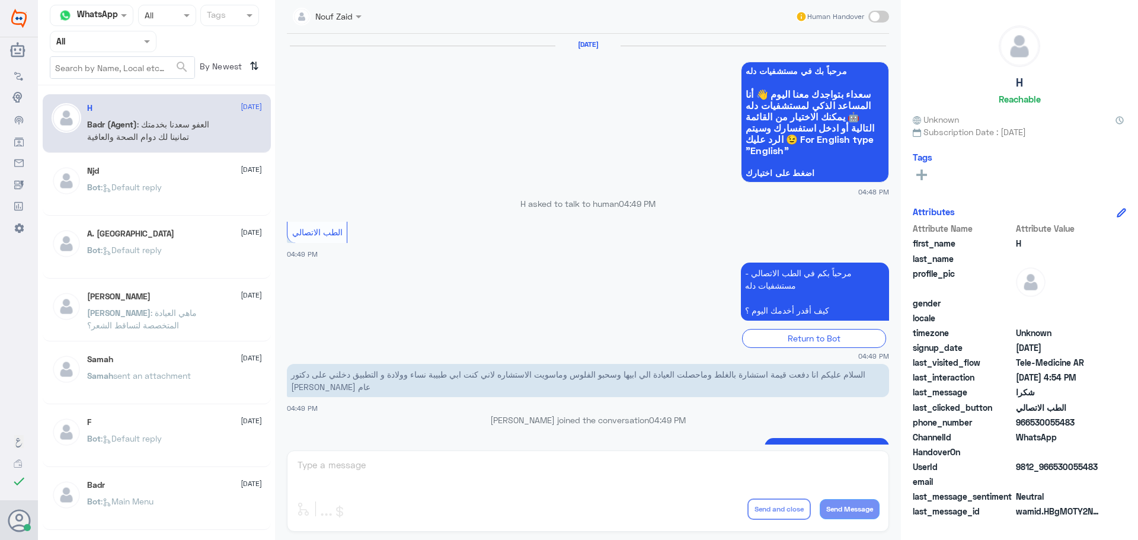
scroll to position [516, 0]
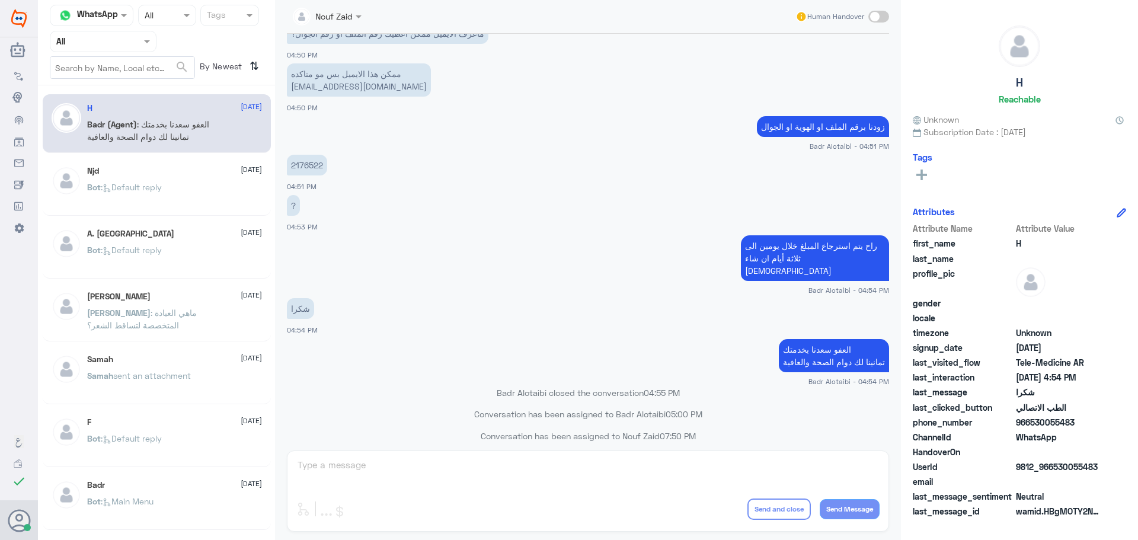
click at [87, 37] on input "text" at bounding box center [88, 41] width 65 height 14
click at [106, 111] on div "Your Inbox" at bounding box center [103, 120] width 107 height 27
click at [91, 38] on input "text" at bounding box center [88, 41] width 65 height 14
click at [90, 62] on div "All" at bounding box center [103, 54] width 107 height 22
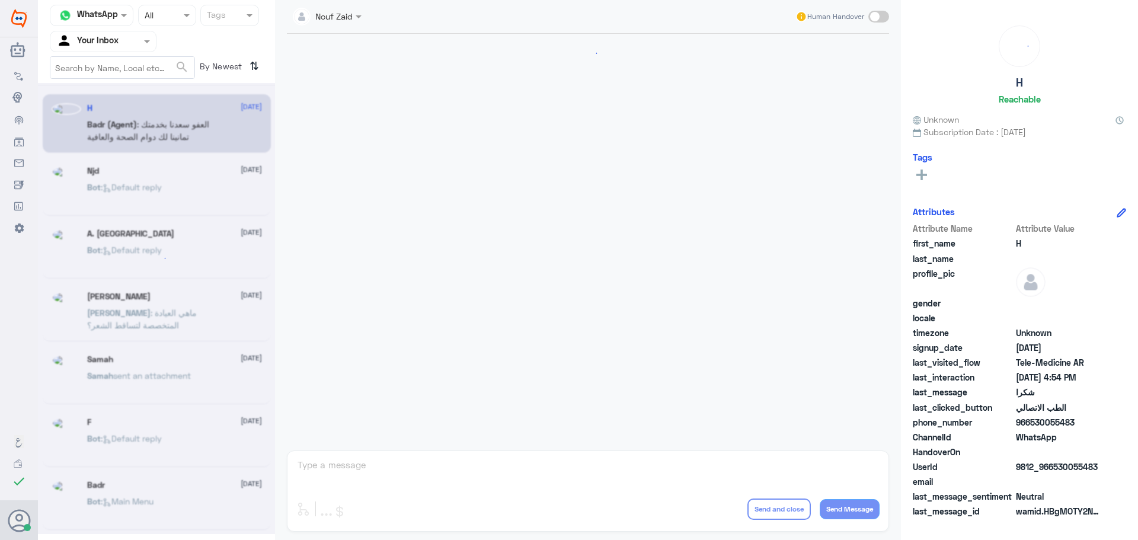
scroll to position [516, 0]
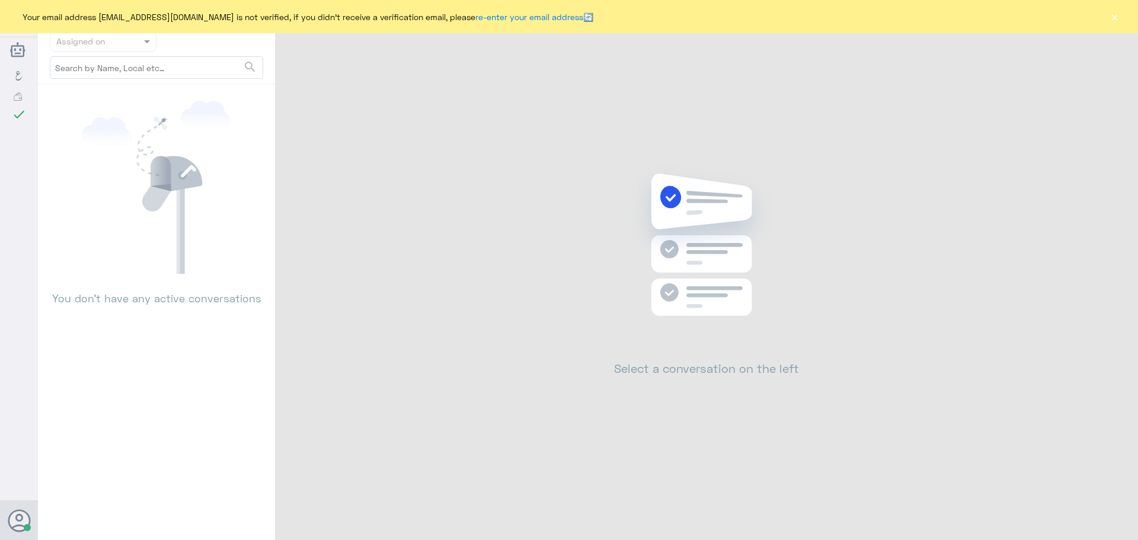
click at [1116, 14] on button "×" at bounding box center [1114, 17] width 12 height 12
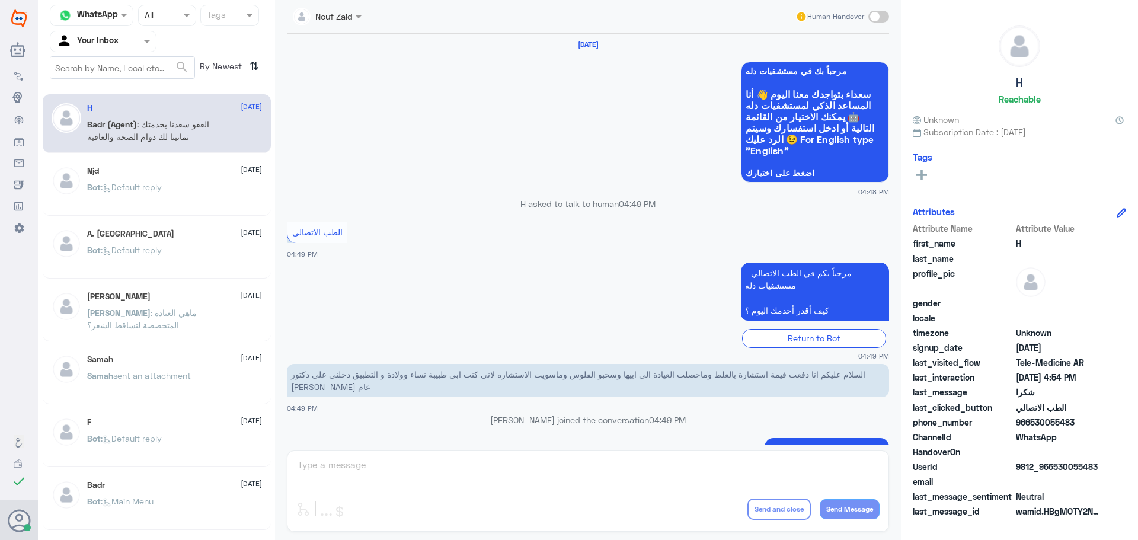
scroll to position [516, 0]
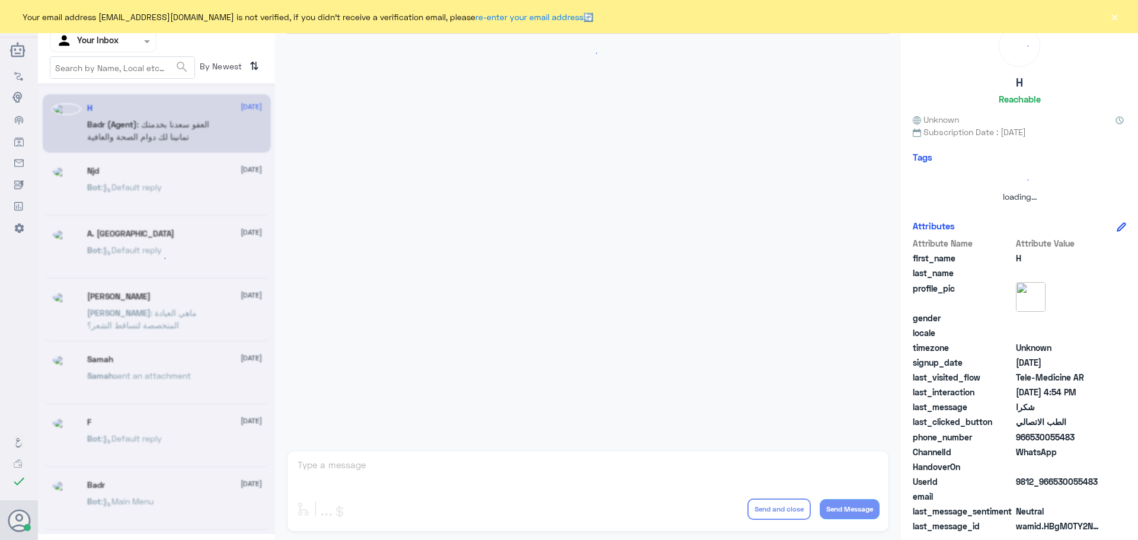
drag, startPoint x: 1113, startPoint y: 17, endPoint x: 1057, endPoint y: 5, distance: 57.1
click at [1112, 17] on button "×" at bounding box center [1114, 17] width 12 height 12
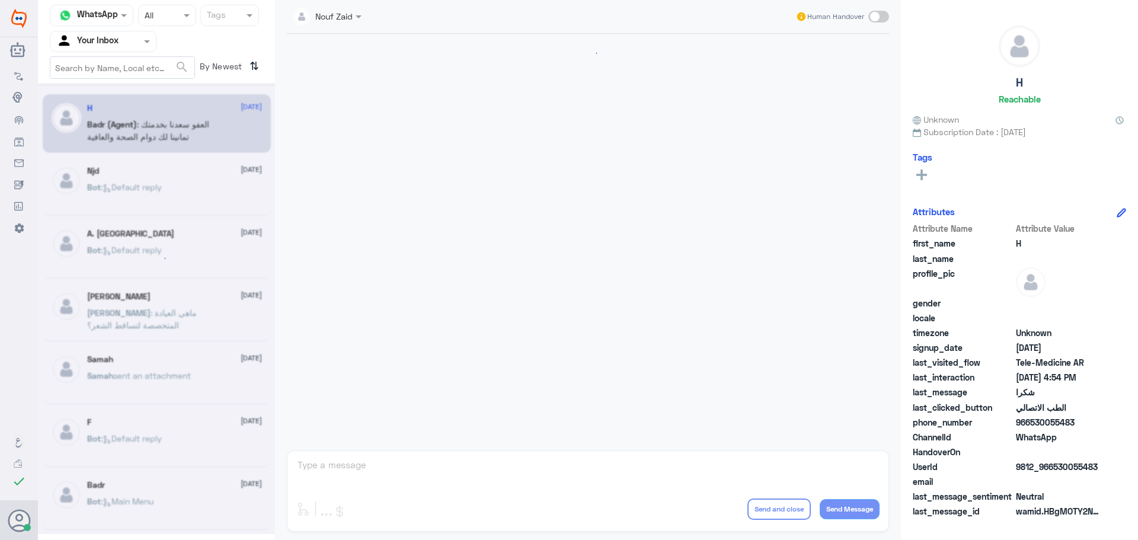
scroll to position [516, 0]
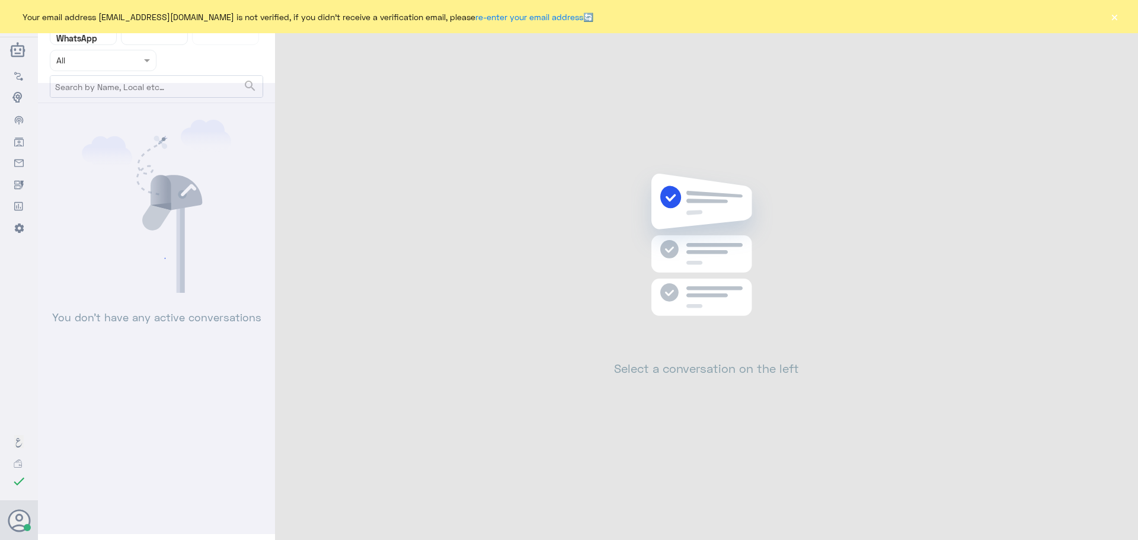
click at [1115, 23] on button "×" at bounding box center [1114, 17] width 12 height 12
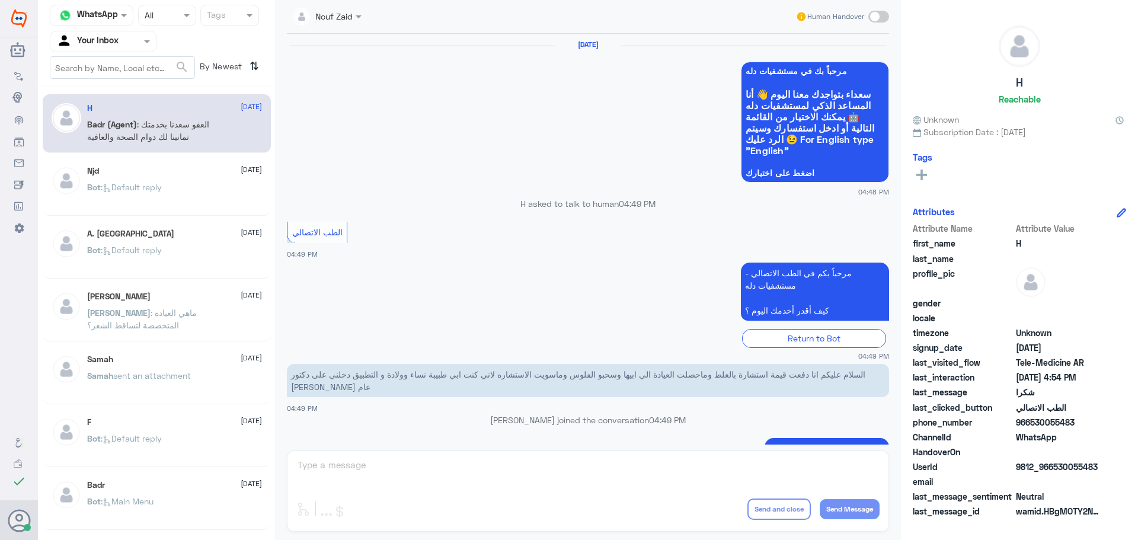
scroll to position [516, 0]
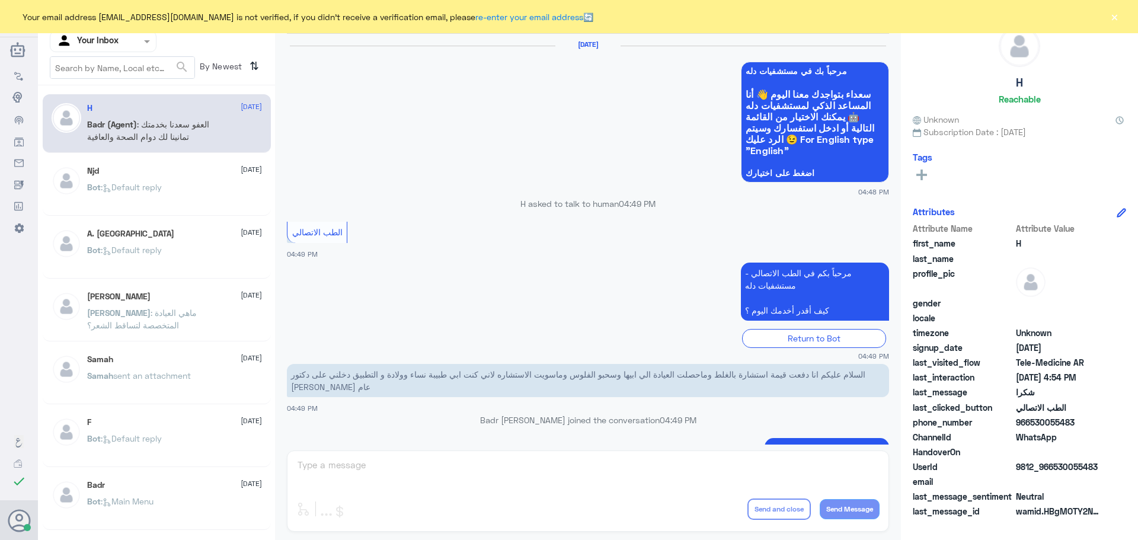
scroll to position [516, 0]
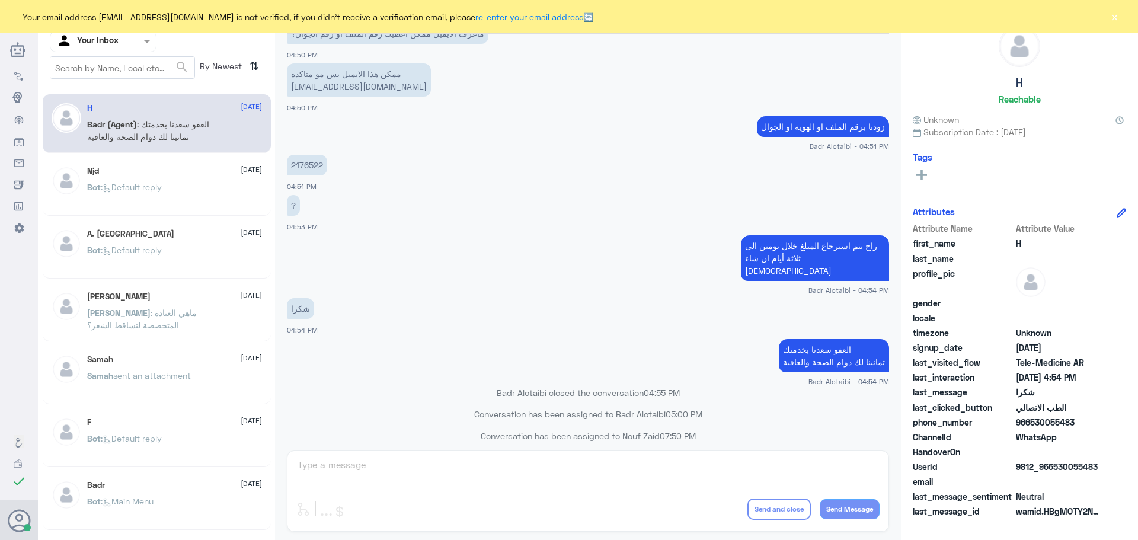
click at [1118, 20] on button "×" at bounding box center [1114, 17] width 12 height 12
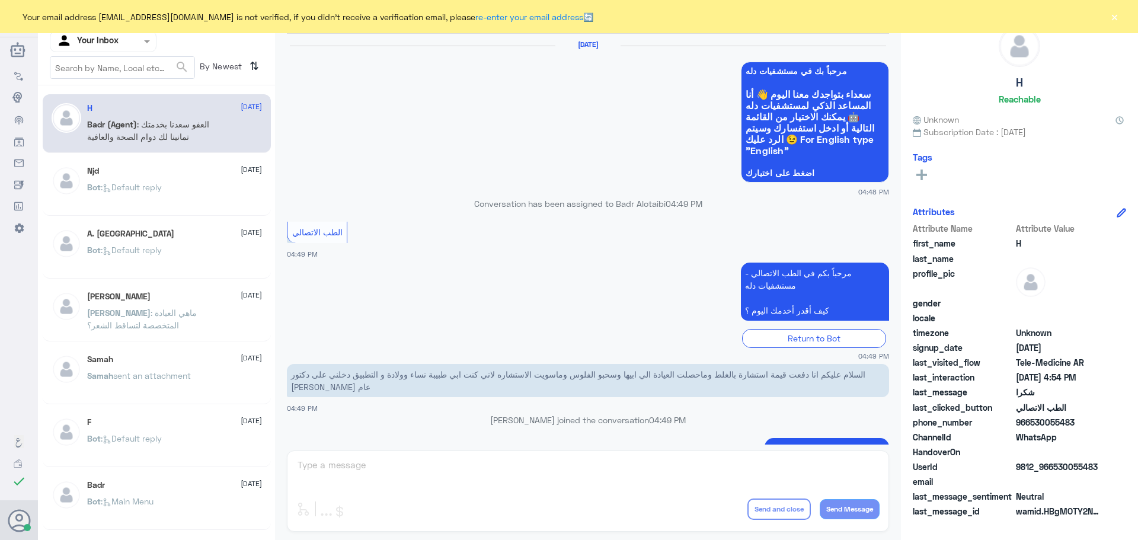
scroll to position [516, 0]
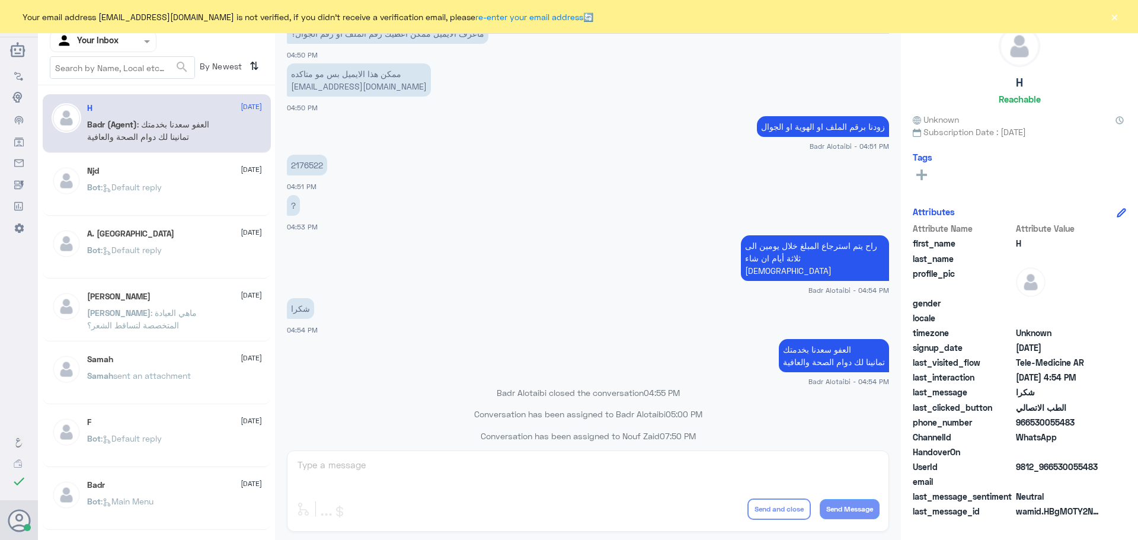
click at [1104, 15] on div "Your email address n_zaid@DallahHealth.com is not verified, if you didn't recei…" at bounding box center [569, 16] width 1138 height 33
click at [1108, 16] on div "Your email address n_zaid@DallahHealth.com is not verified, if you didn't recei…" at bounding box center [569, 16] width 1138 height 33
click at [1112, 17] on button "×" at bounding box center [1114, 17] width 12 height 12
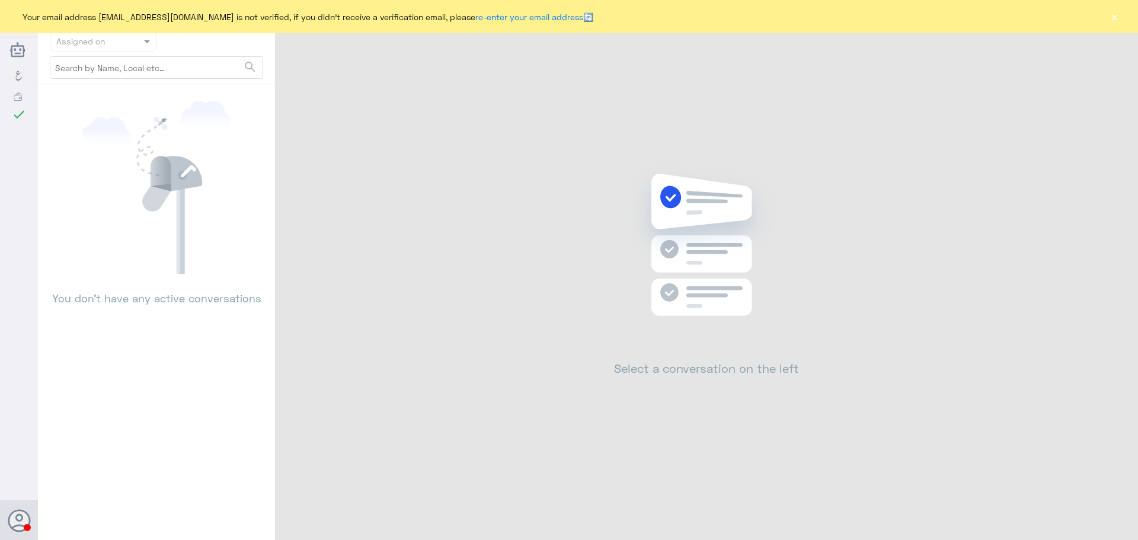
drag, startPoint x: 1102, startPoint y: 20, endPoint x: 1113, endPoint y: 18, distance: 10.7
click at [1109, 19] on div "Your email address [EMAIL_ADDRESS][DOMAIN_NAME] is not verified, if you didn't …" at bounding box center [569, 16] width 1138 height 33
click at [1113, 18] on button "×" at bounding box center [1114, 17] width 12 height 12
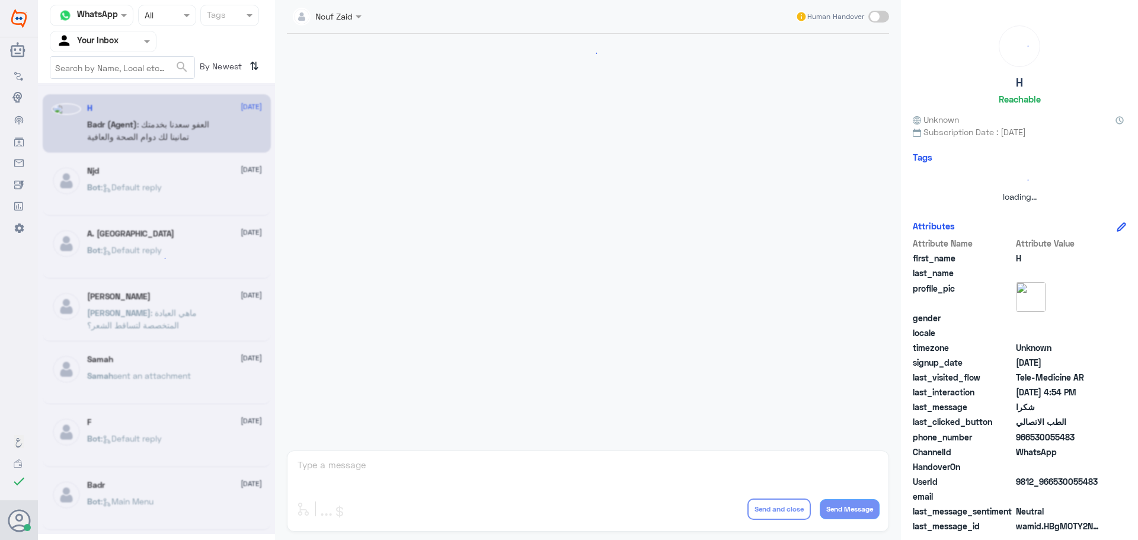
scroll to position [516, 0]
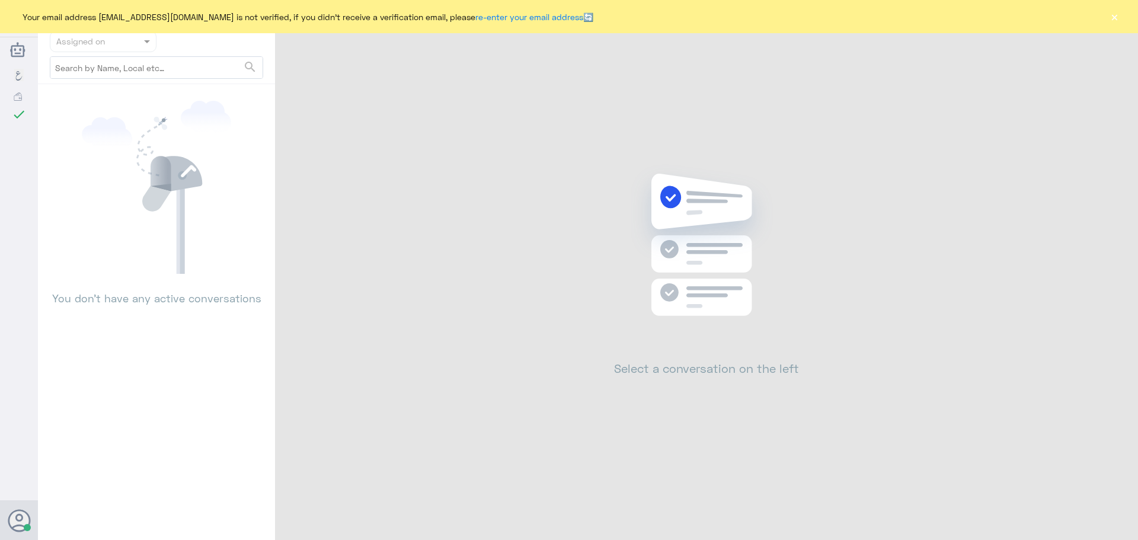
drag, startPoint x: 1121, startPoint y: 20, endPoint x: 1105, endPoint y: 24, distance: 16.7
click at [1108, 23] on div "Your email address [EMAIL_ADDRESS][DOMAIN_NAME] is not verified, if you didn't …" at bounding box center [569, 16] width 1138 height 33
click at [1105, 24] on div "Your email address [EMAIL_ADDRESS][DOMAIN_NAME] is not verified, if you didn't …" at bounding box center [569, 16] width 1138 height 33
click at [1111, 18] on button "×" at bounding box center [1114, 17] width 12 height 12
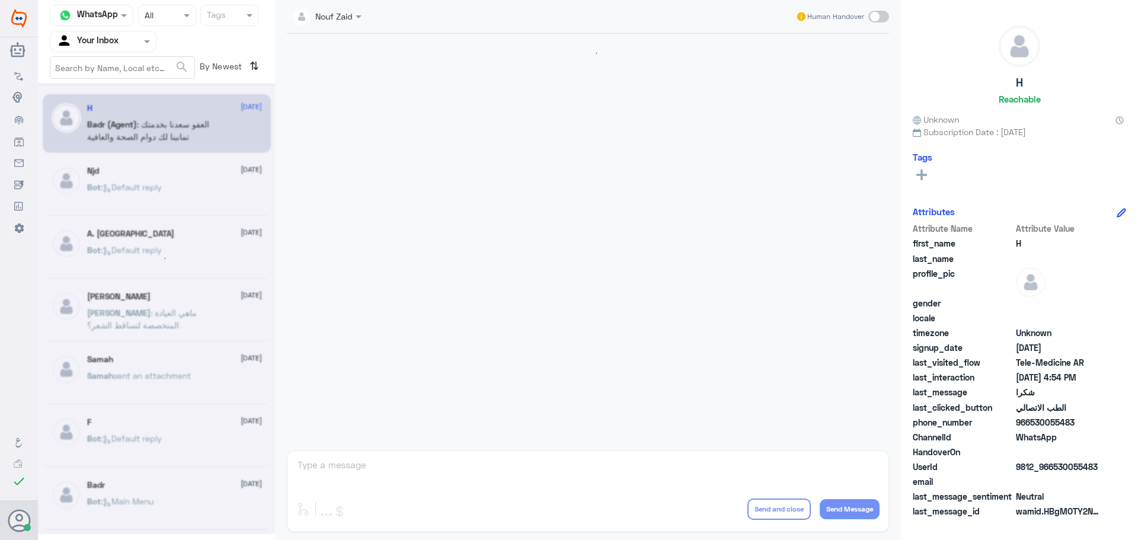
scroll to position [516, 0]
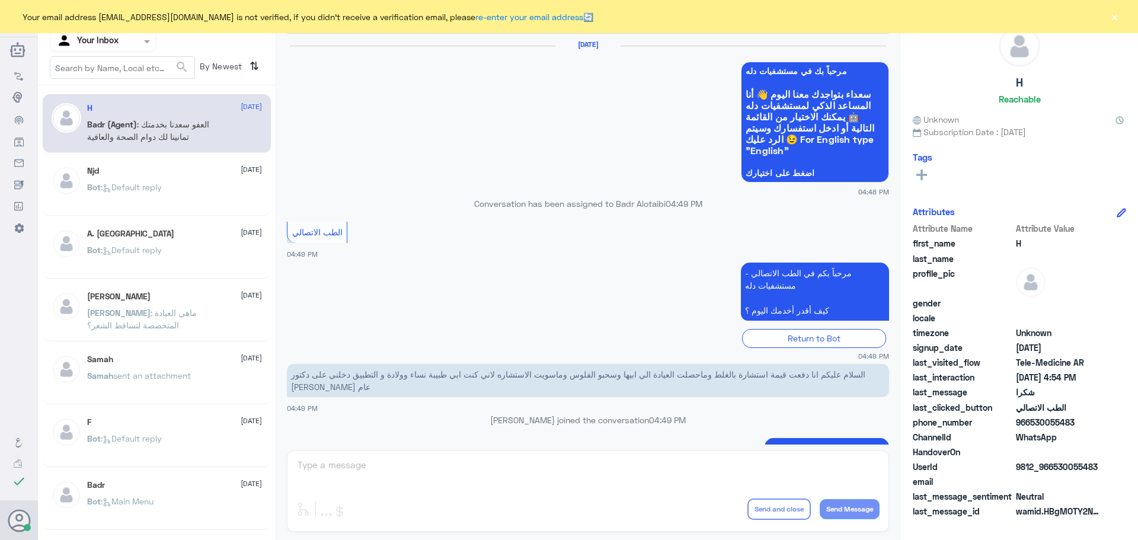
scroll to position [516, 0]
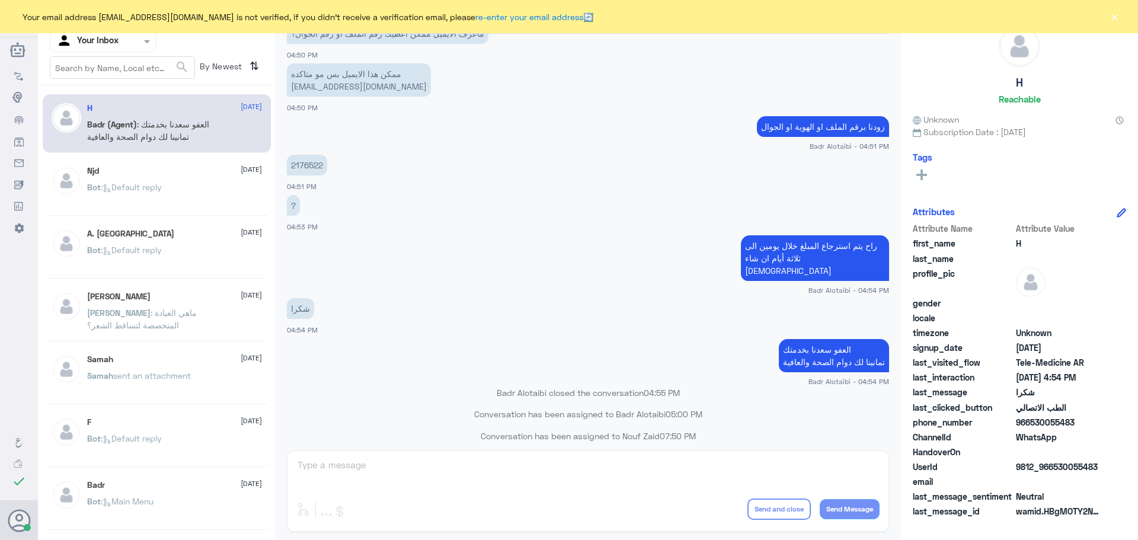
click at [1117, 23] on button "×" at bounding box center [1114, 17] width 12 height 12
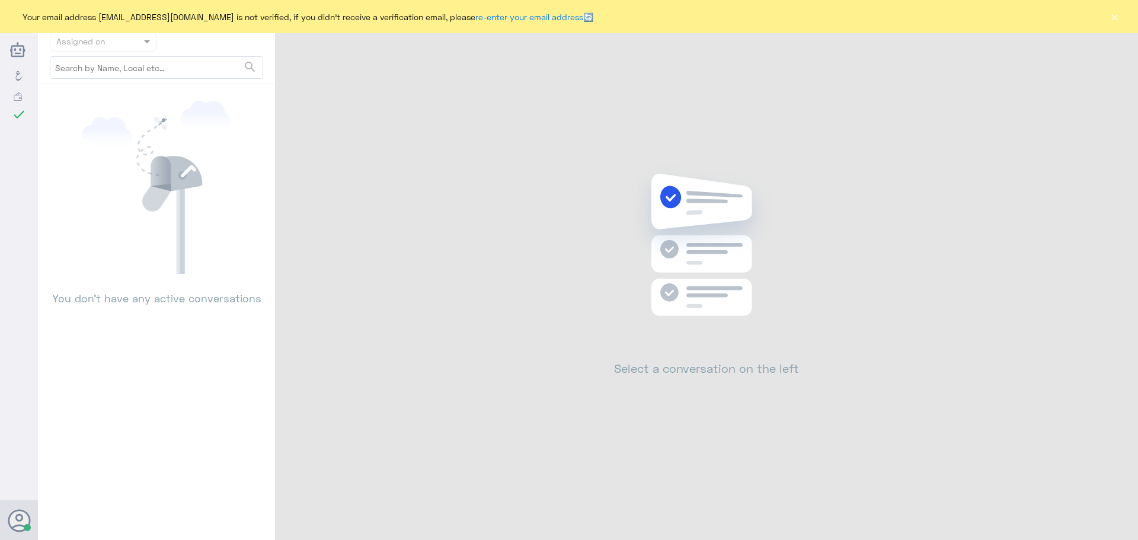
click at [1116, 18] on button "×" at bounding box center [1114, 17] width 12 height 12
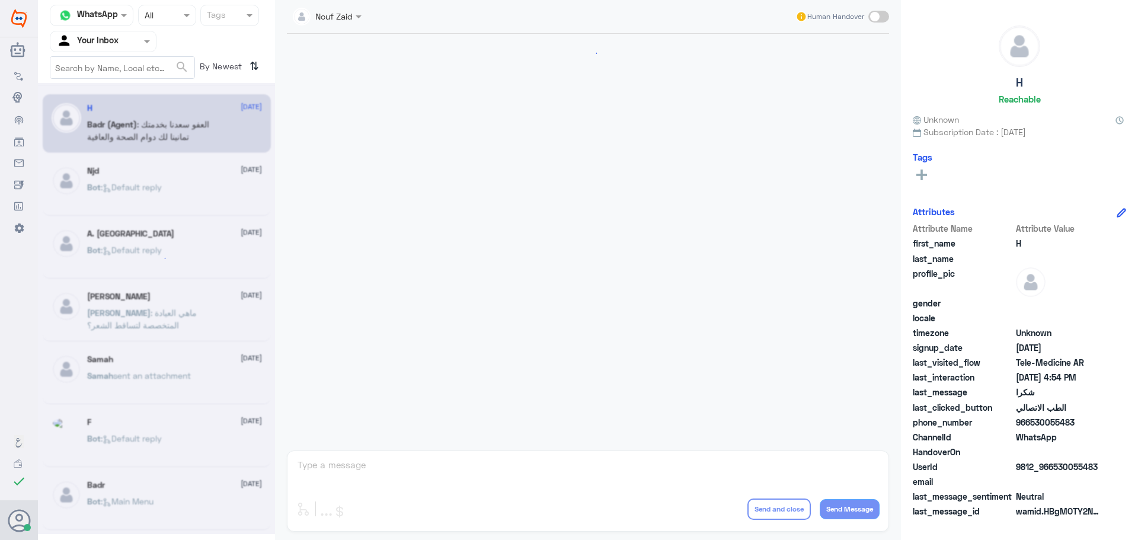
scroll to position [516, 0]
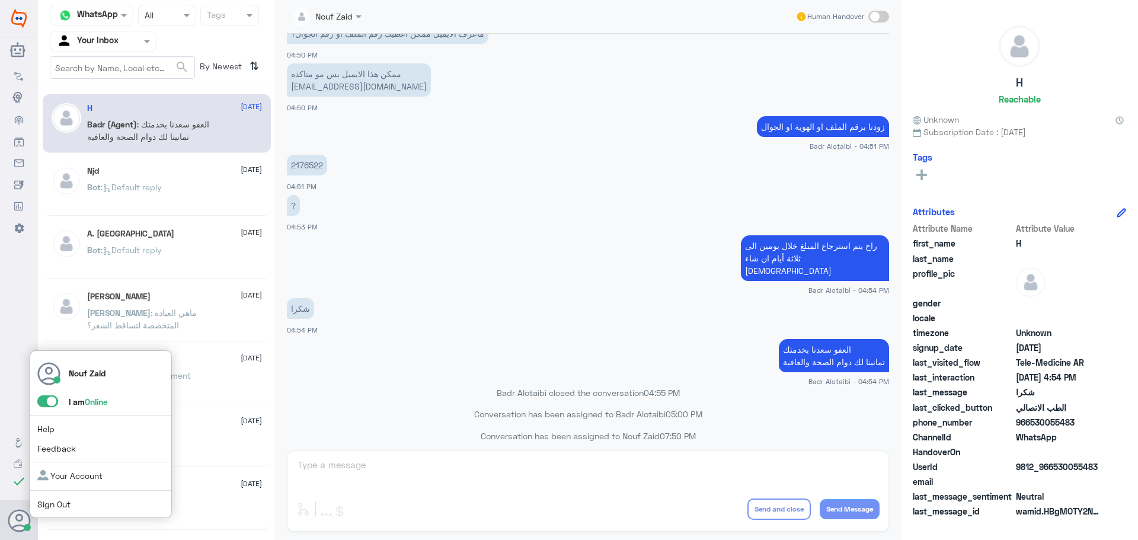
click at [41, 404] on span at bounding box center [47, 401] width 21 height 12
click at [0, 0] on input "checkbox" at bounding box center [0, 0] width 0 height 0
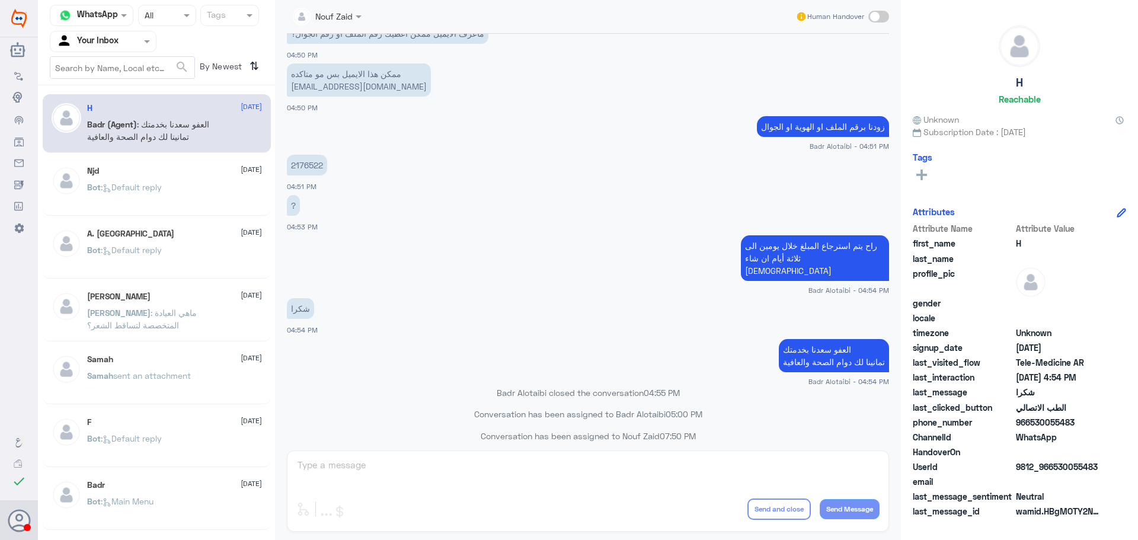
click at [511, 462] on div "Nouf Zaid Human Handover [DATE] مرحباً بك في مستشفيات دله سعداء بتواجدك معنا ال…" at bounding box center [588, 271] width 626 height 543
